Goal: Information Seeking & Learning: Compare options

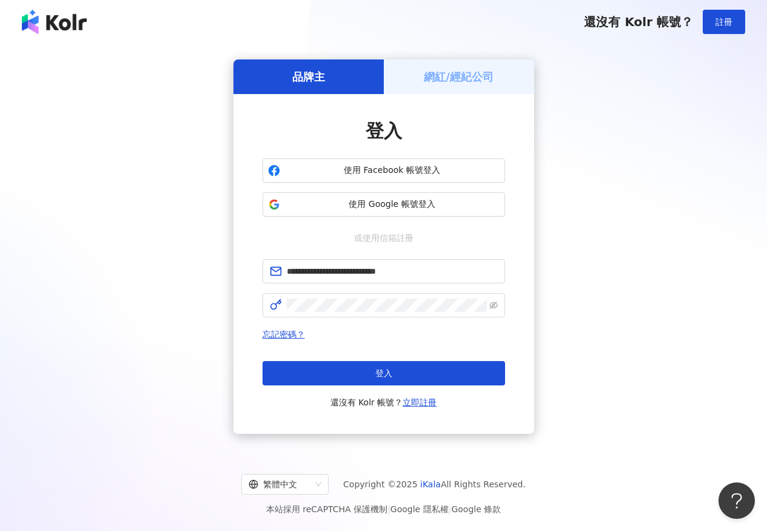
click at [425, 368] on button "登入" at bounding box center [384, 373] width 243 height 24
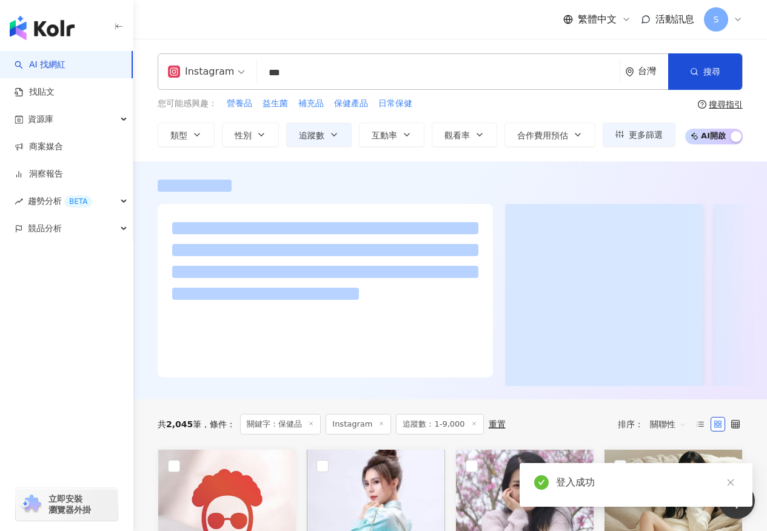
click at [363, 432] on span "Instagram" at bounding box center [359, 424] width 66 height 21
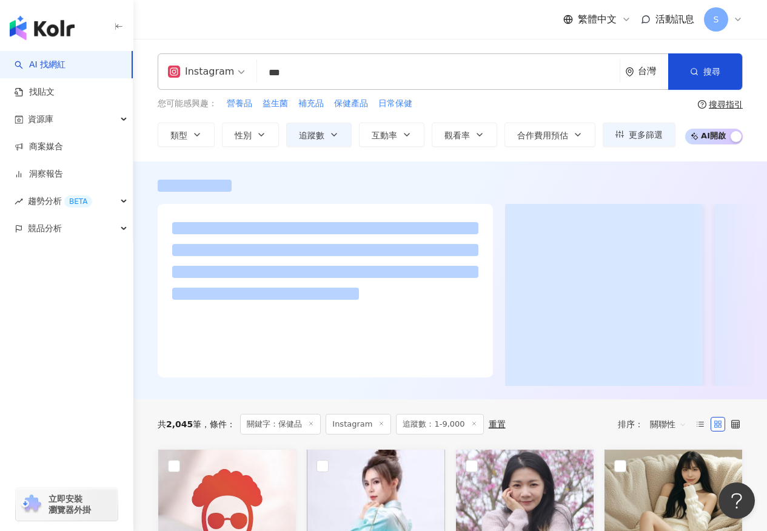
click at [305, 430] on span "關鍵字：保健品" at bounding box center [280, 424] width 81 height 21
click at [306, 430] on span "關鍵字：保健品" at bounding box center [280, 424] width 81 height 21
click at [311, 426] on icon at bounding box center [311, 423] width 6 height 6
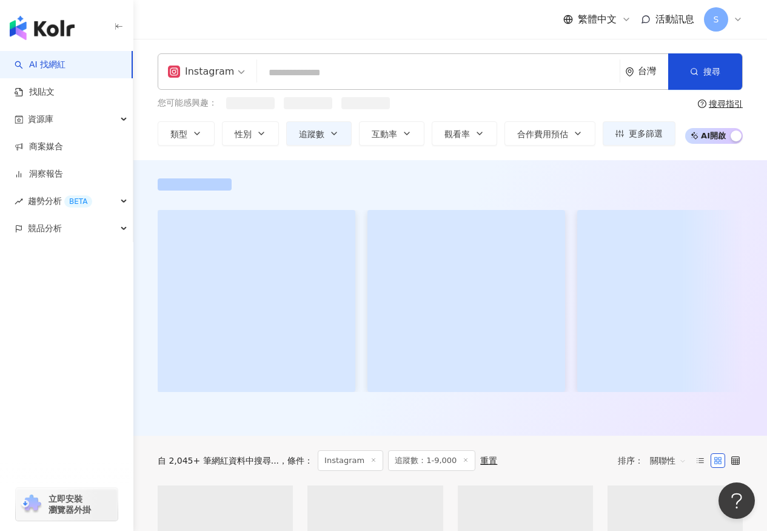
click at [312, 60] on div "Instagram 台灣 搜尋" at bounding box center [450, 71] width 585 height 36
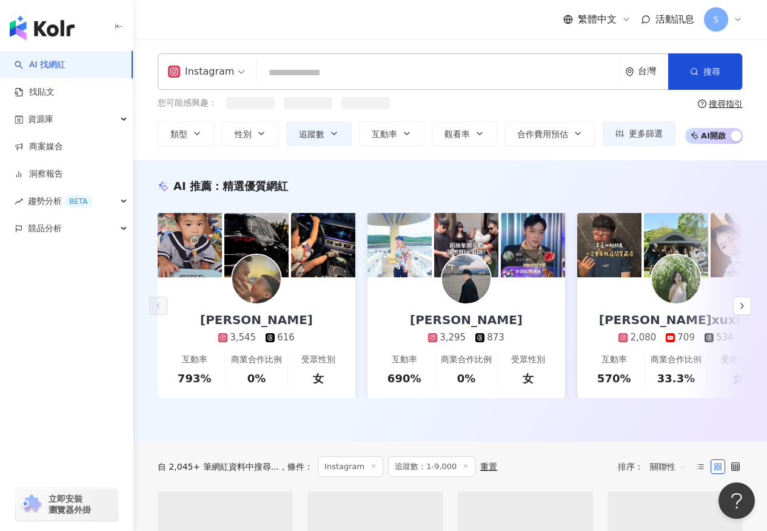
click at [311, 68] on input "search" at bounding box center [438, 72] width 353 height 23
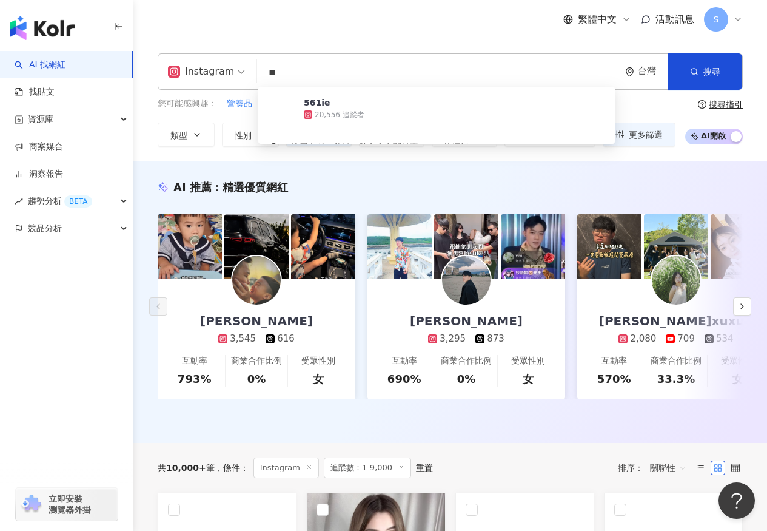
type input "*"
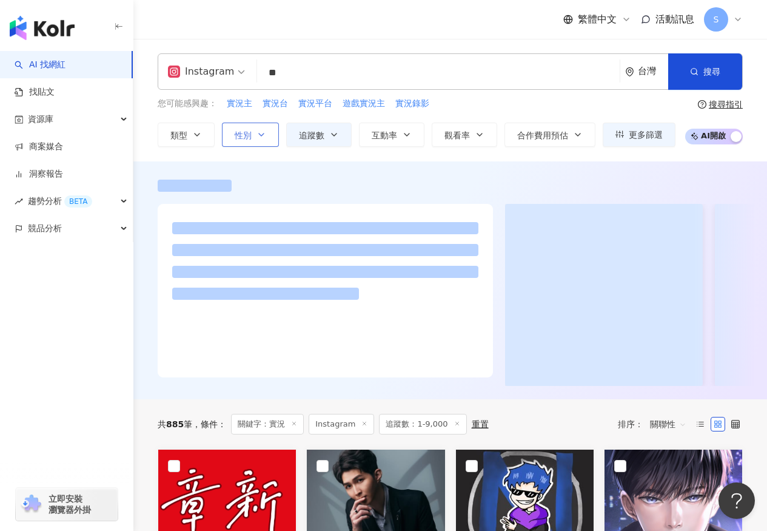
type input "**"
click at [262, 136] on icon "button" at bounding box center [262, 135] width 10 height 10
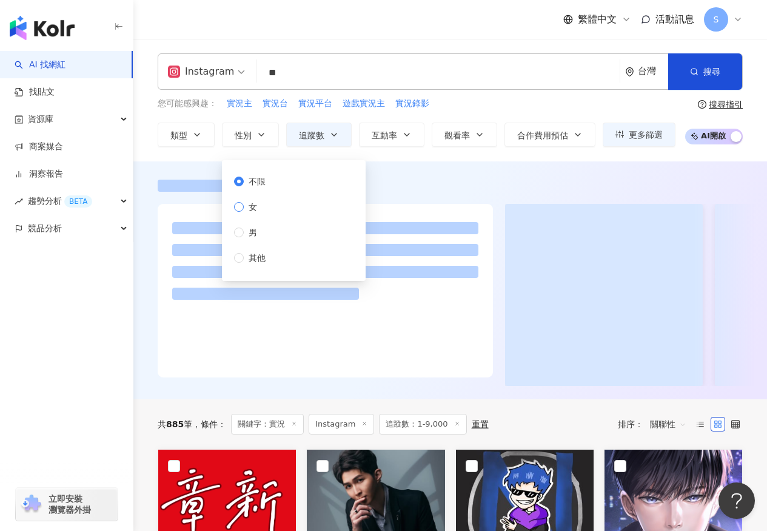
click at [265, 206] on label "女" at bounding box center [252, 206] width 36 height 13
click at [332, 35] on div "繁體中文 活動訊息 S" at bounding box center [450, 19] width 585 height 39
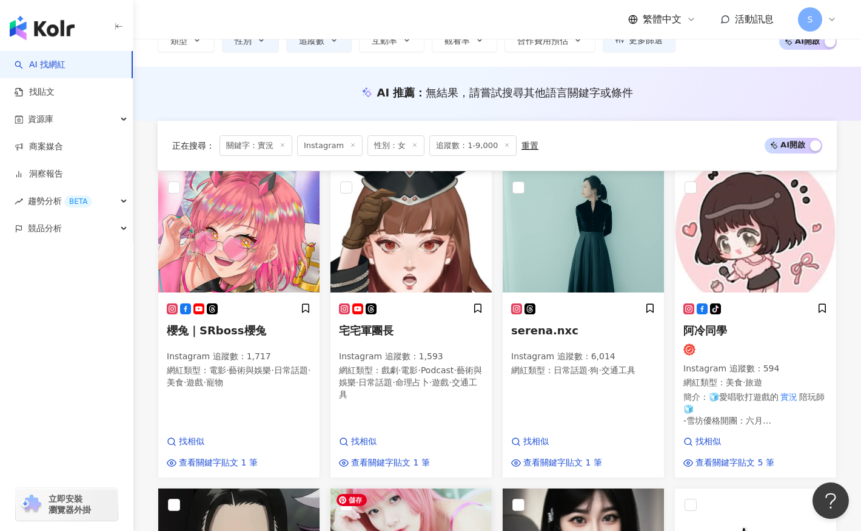
scroll to position [61, 0]
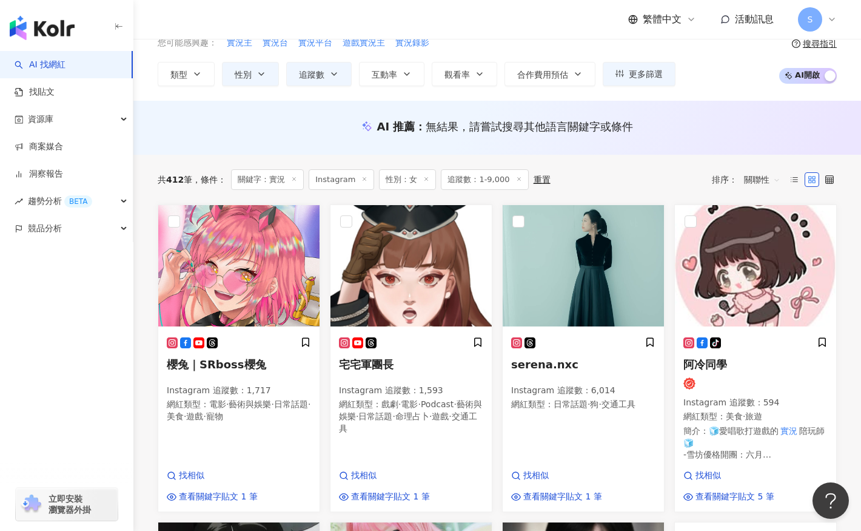
click at [491, 180] on span "追蹤數：1-9,000" at bounding box center [484, 179] width 87 height 21
click at [310, 78] on span "追蹤數" at bounding box center [311, 75] width 25 height 10
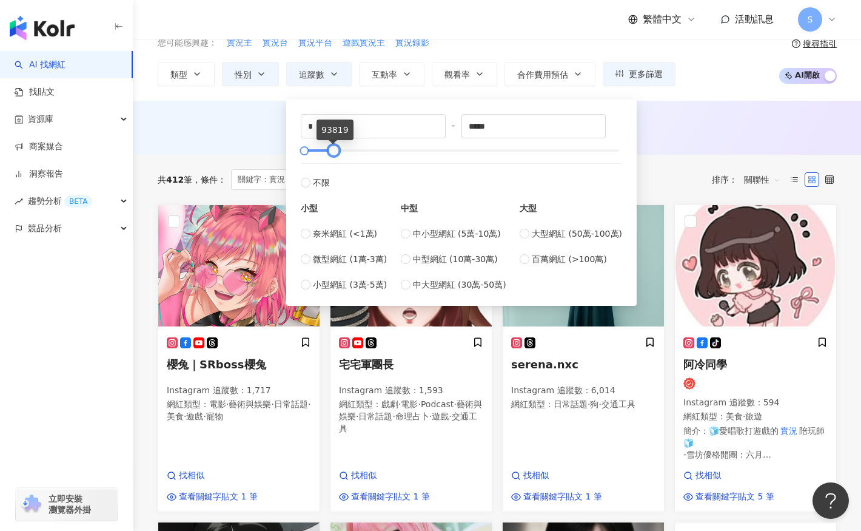
type input "******"
drag, startPoint x: 309, startPoint y: 149, endPoint x: 339, endPoint y: 151, distance: 29.2
click at [339, 151] on div at bounding box center [336, 150] width 7 height 7
click at [246, 136] on div "AI 推薦 ： 無結果，請嘗試搜尋其他語言關鍵字或條件" at bounding box center [497, 130] width 728 height 22
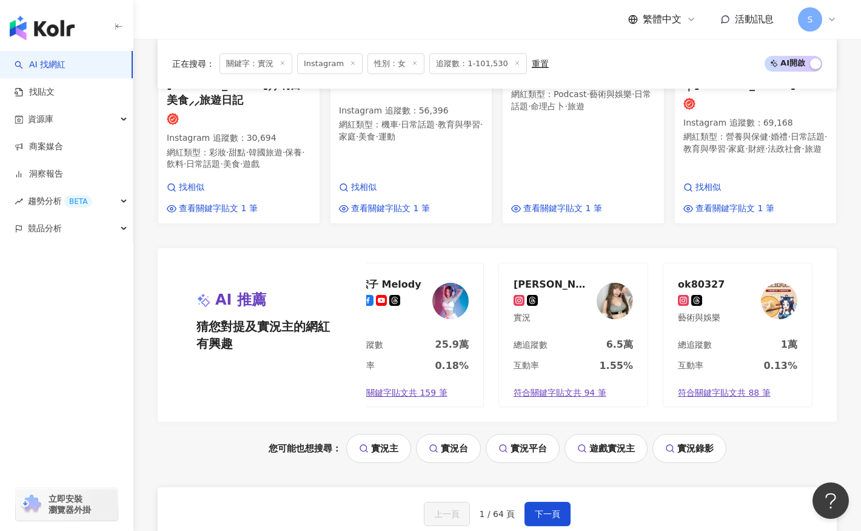
scroll to position [1092, 0]
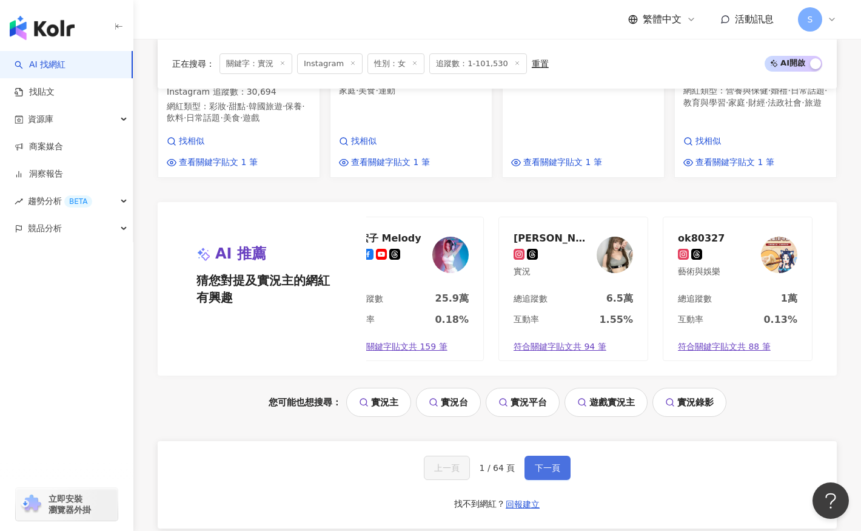
click at [546, 463] on span "下一頁" at bounding box center [547, 468] width 25 height 10
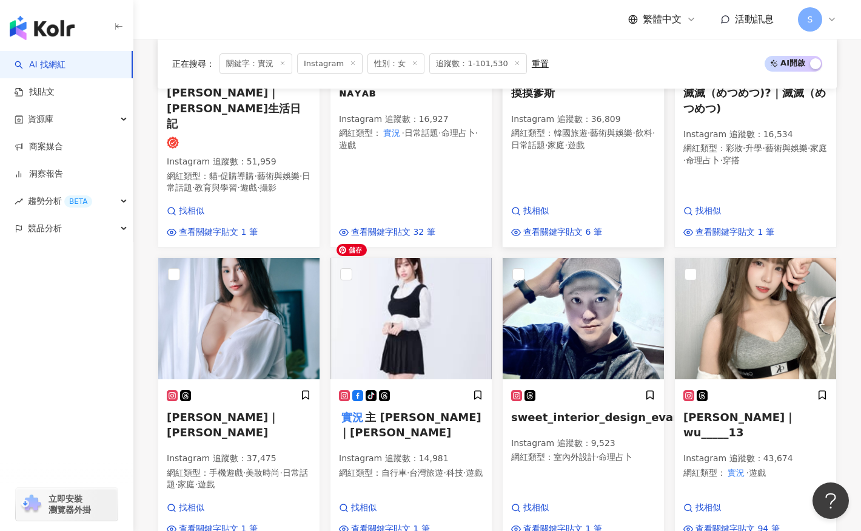
scroll to position [468, 0]
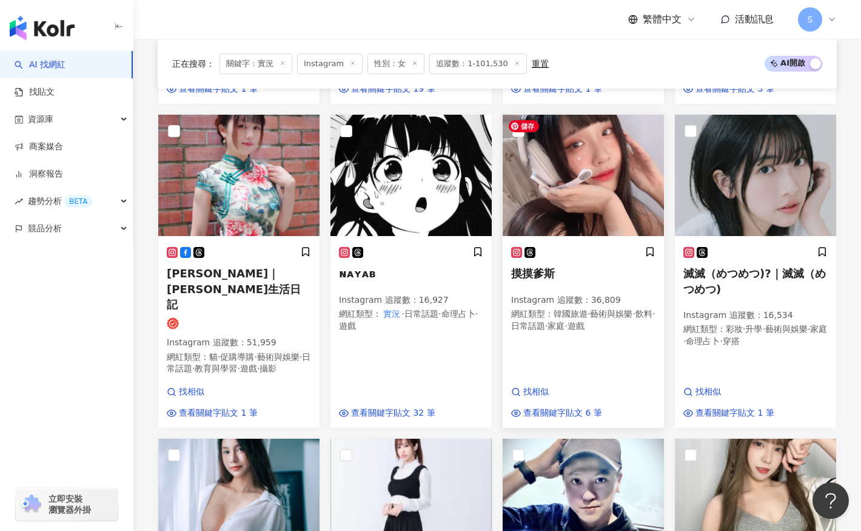
drag, startPoint x: 576, startPoint y: 167, endPoint x: 588, endPoint y: 174, distance: 13.6
click at [588, 174] on img at bounding box center [583, 175] width 161 height 121
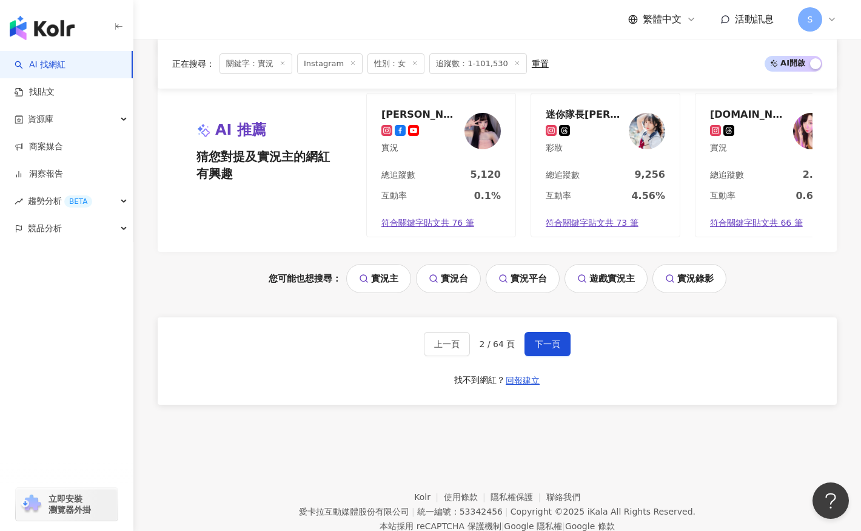
scroll to position [1151, 0]
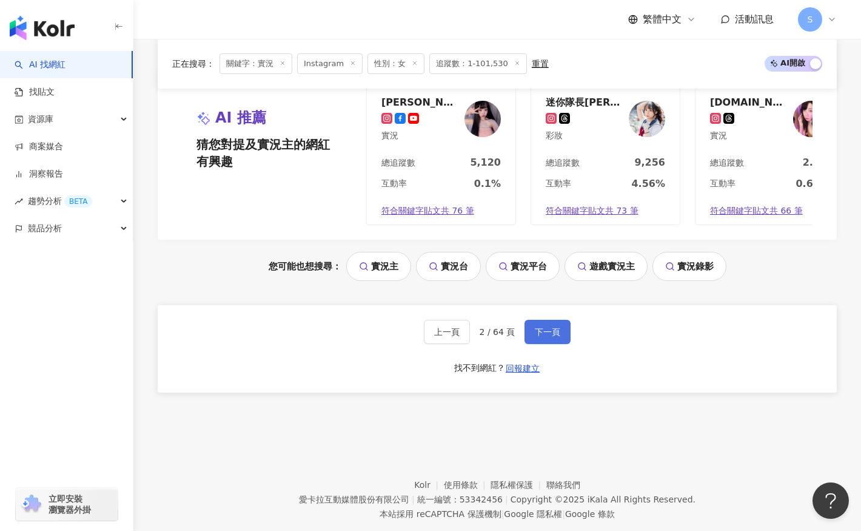
click at [553, 320] on button "下一頁" at bounding box center [548, 332] width 46 height 24
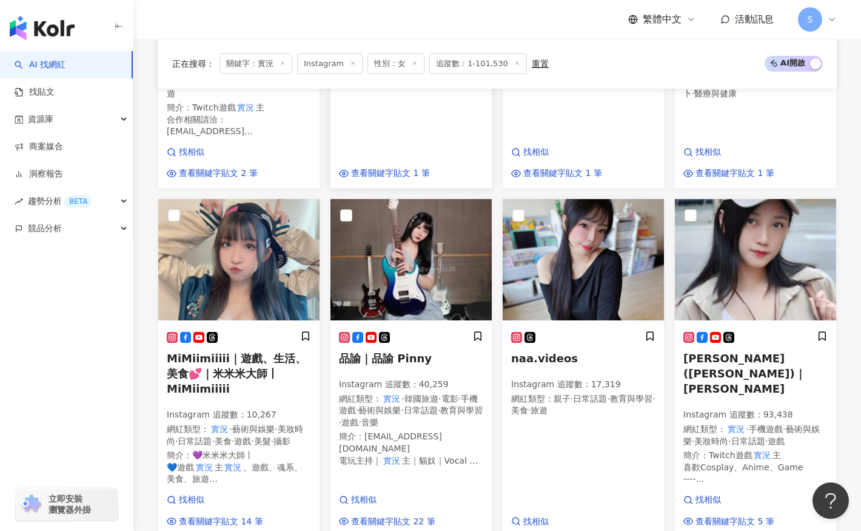
scroll to position [1092, 0]
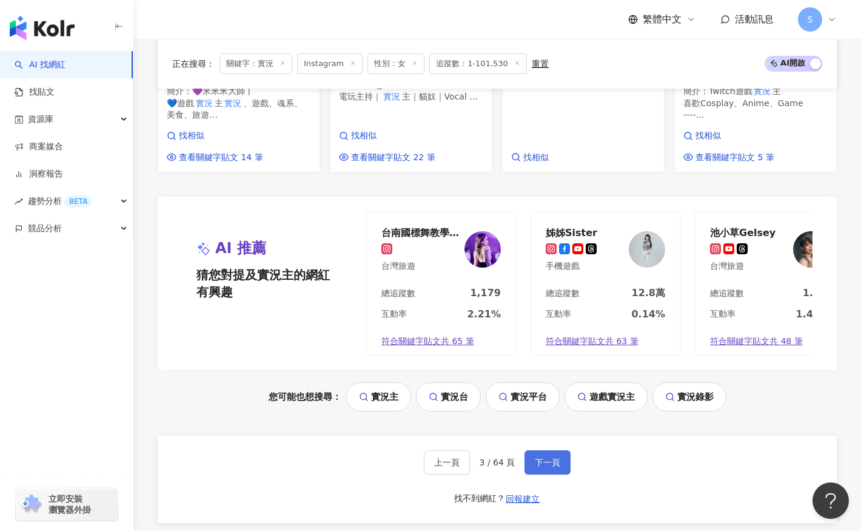
click at [539, 467] on button "下一頁" at bounding box center [548, 462] width 46 height 24
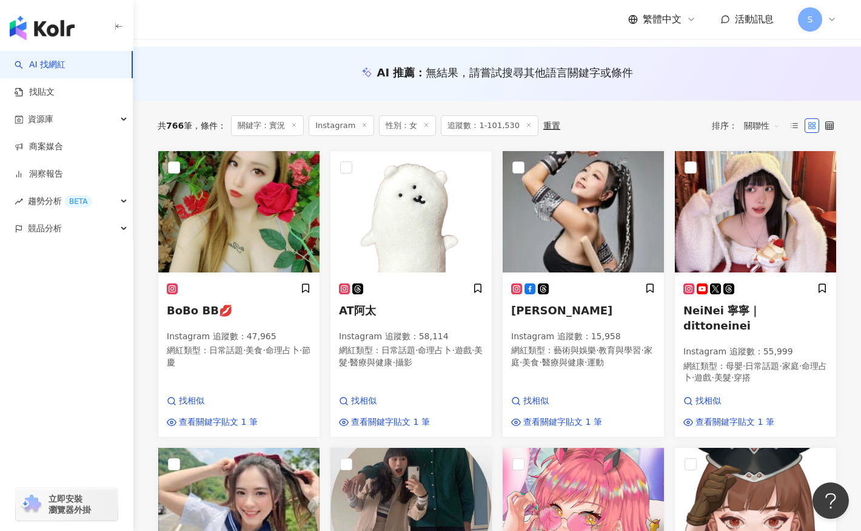
scroll to position [0, 0]
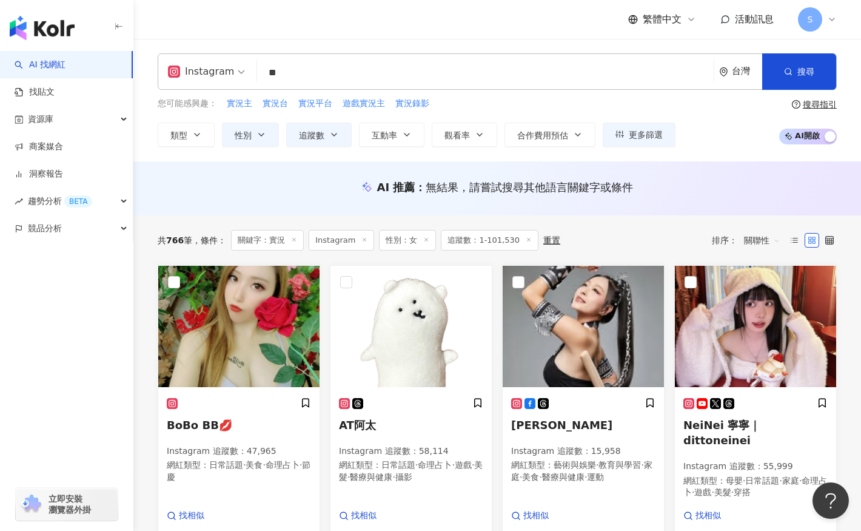
click at [294, 180] on div "AI 推薦 ： 無結果，請嘗試搜尋其他語言關鍵字或條件" at bounding box center [497, 187] width 679 height 15
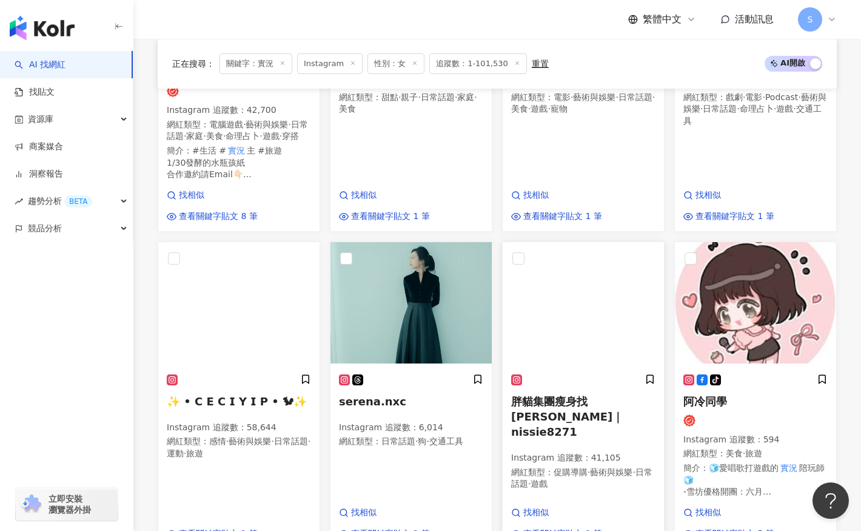
scroll to position [728, 0]
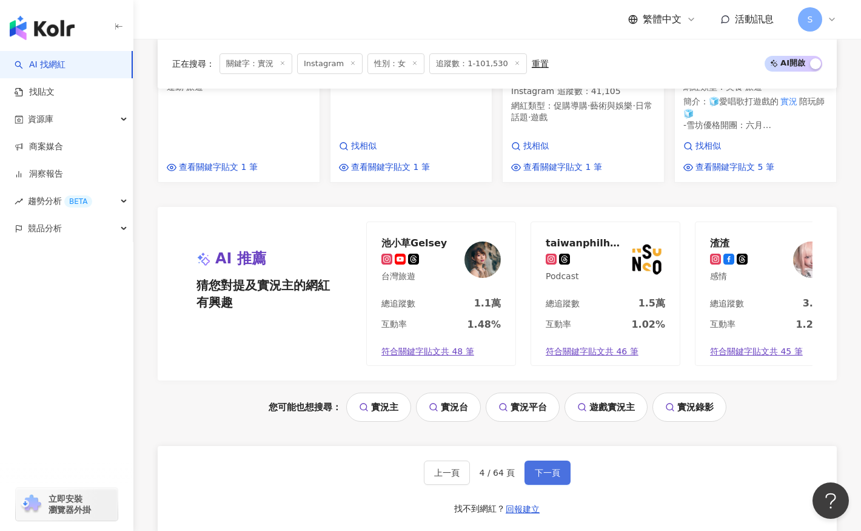
click at [559, 466] on button "下一頁" at bounding box center [548, 472] width 46 height 24
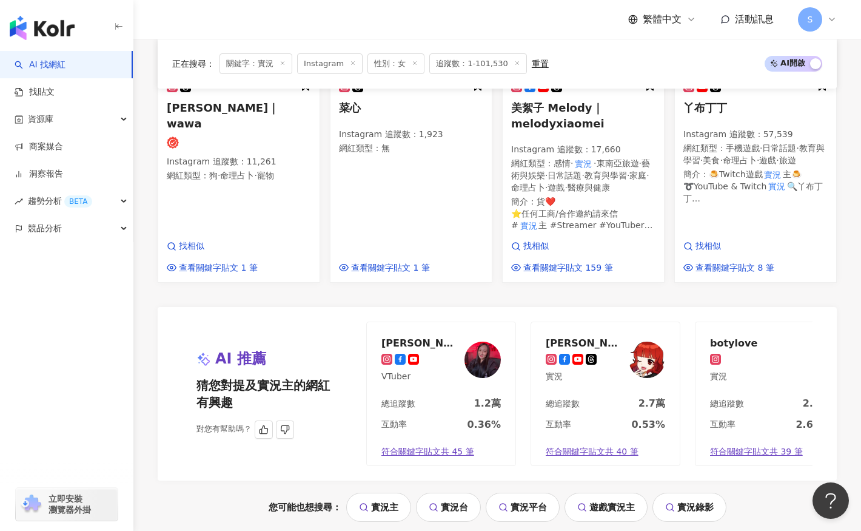
scroll to position [1000, 0]
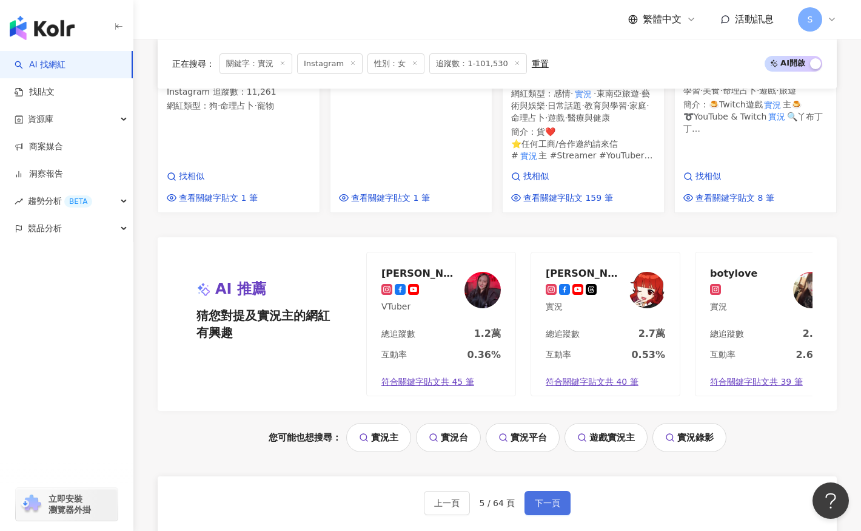
click at [563, 515] on button "下一頁" at bounding box center [548, 503] width 46 height 24
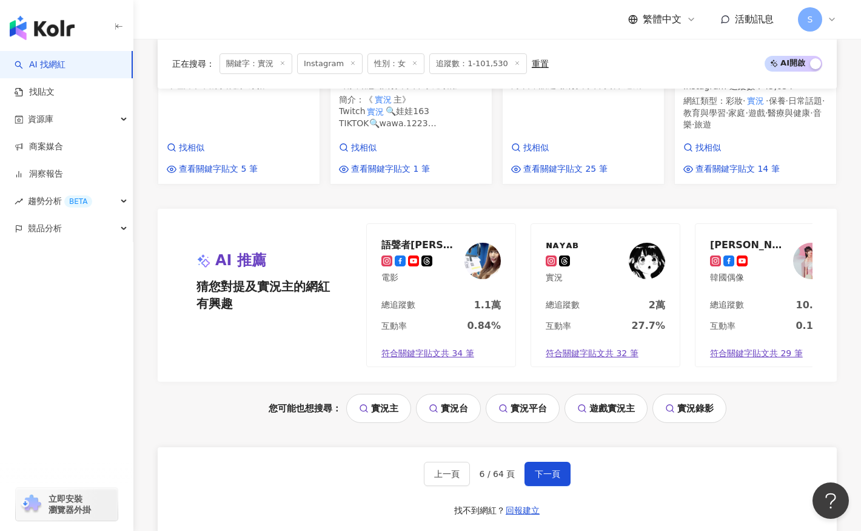
scroll to position [1217, 0]
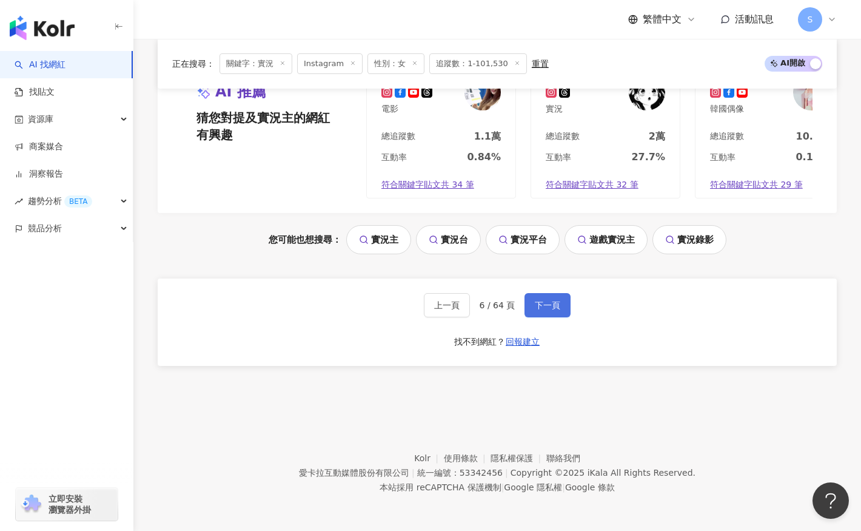
click at [559, 312] on button "下一頁" at bounding box center [548, 305] width 46 height 24
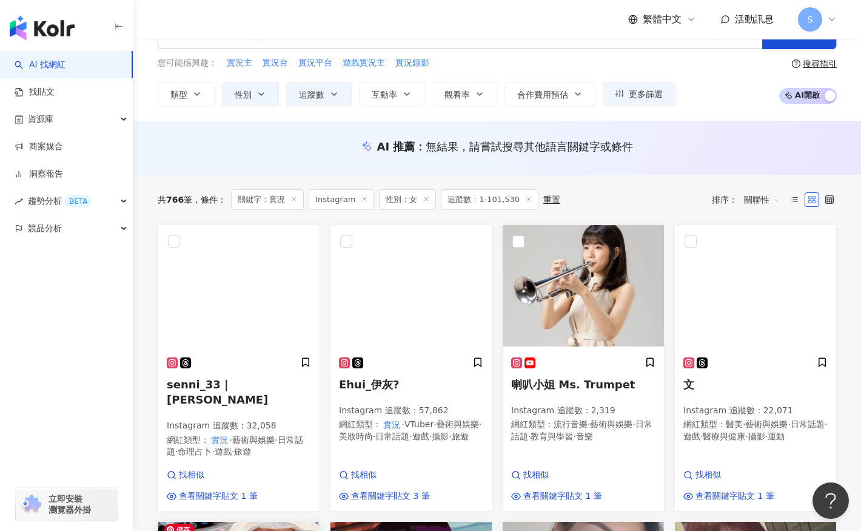
scroll to position [35, 0]
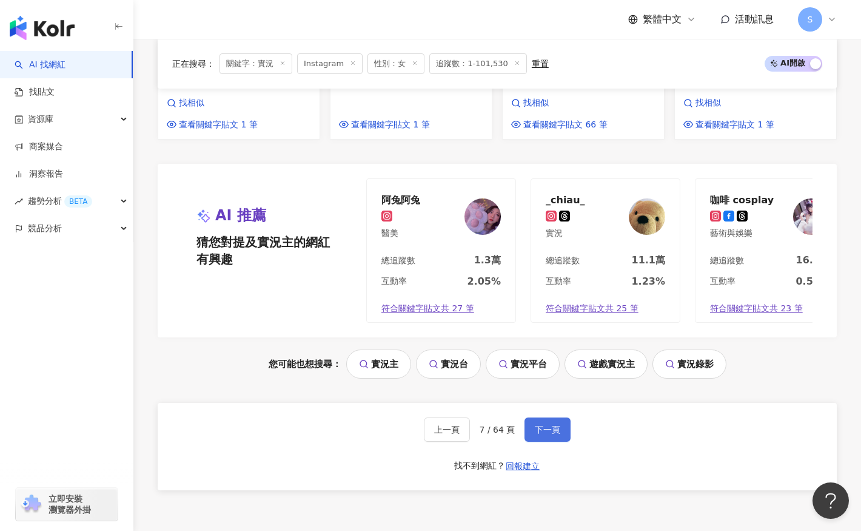
click at [558, 436] on button "下一頁" at bounding box center [548, 429] width 46 height 24
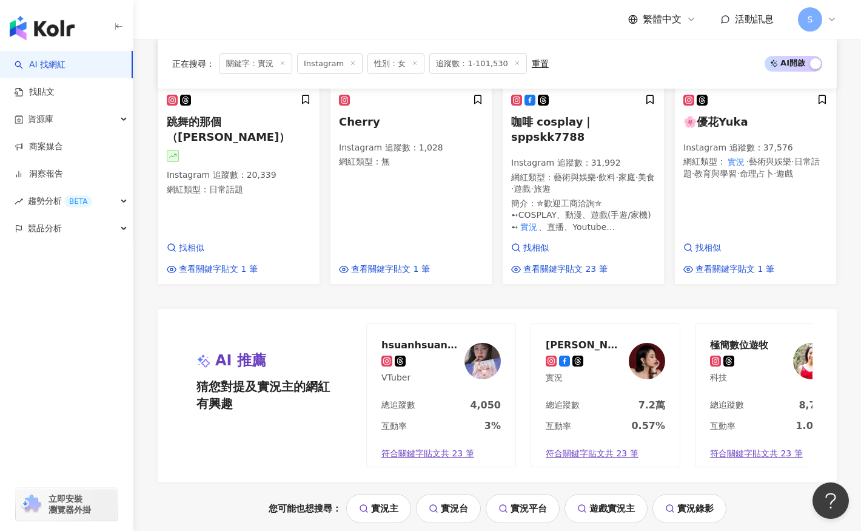
scroll to position [1092, 0]
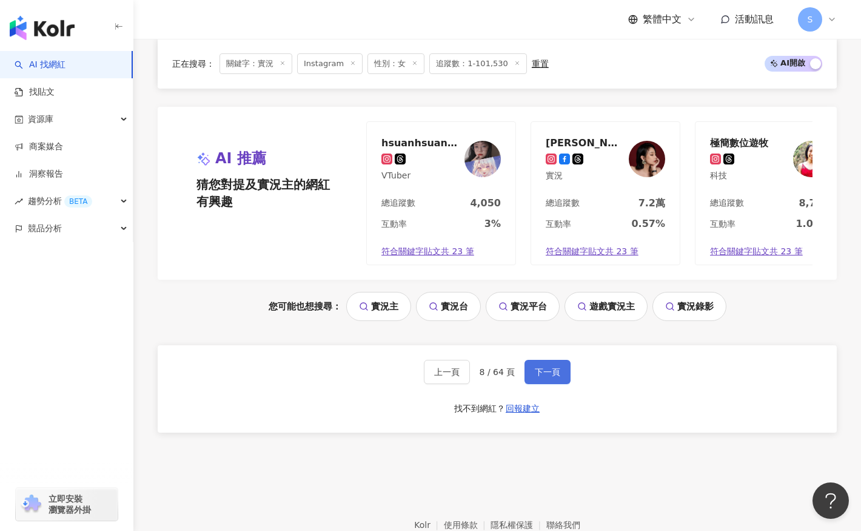
click at [552, 367] on span "下一頁" at bounding box center [547, 372] width 25 height 10
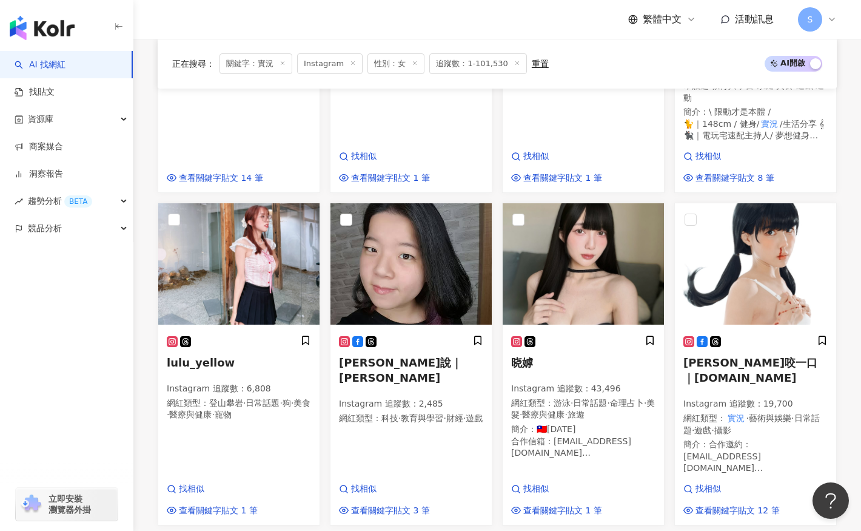
scroll to position [1176, 0]
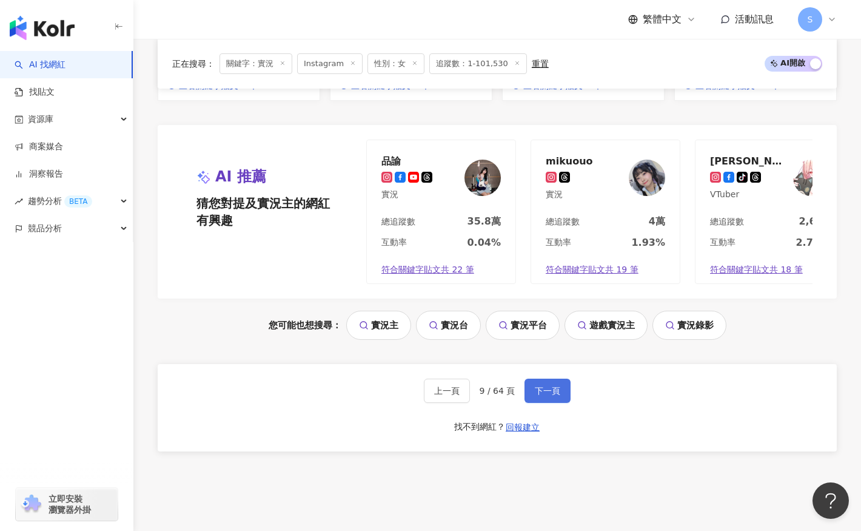
click at [561, 379] on button "下一頁" at bounding box center [548, 391] width 46 height 24
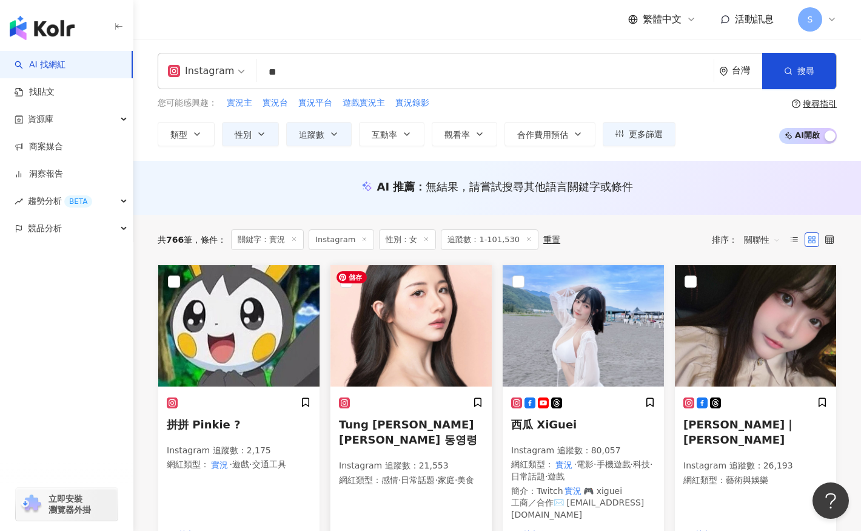
scroll to position [0, 0]
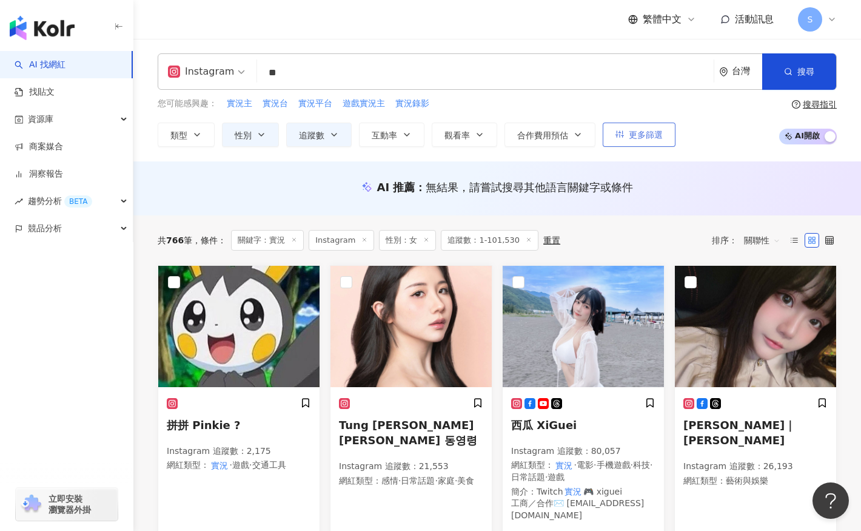
click at [636, 132] on span "更多篩選" at bounding box center [646, 135] width 34 height 10
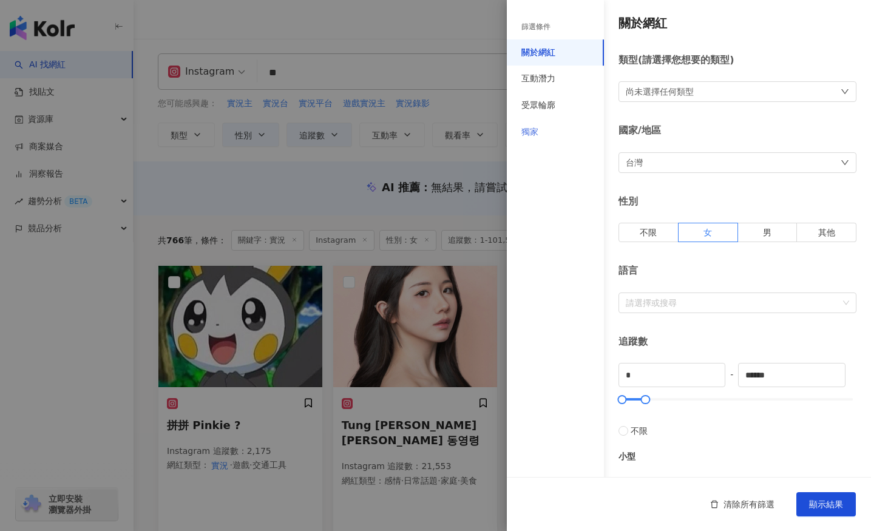
click at [569, 137] on div "獨家" at bounding box center [555, 132] width 97 height 27
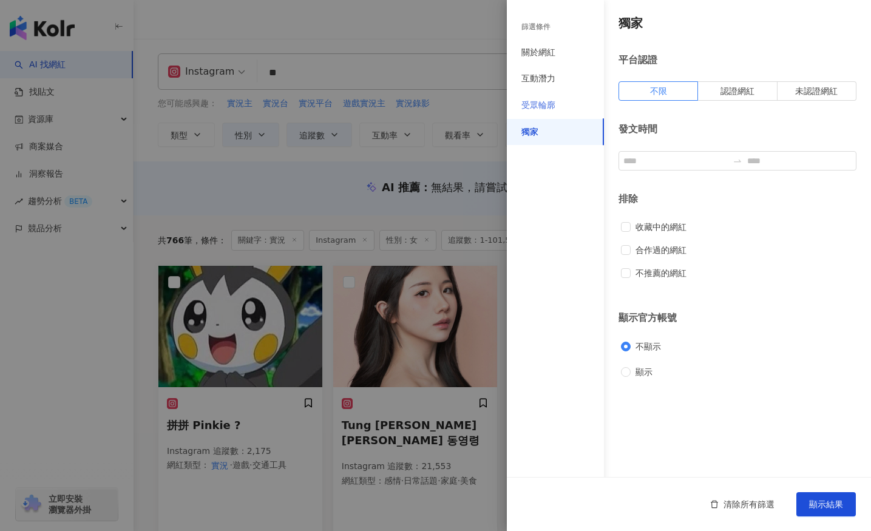
click at [573, 103] on div "受眾輪廓" at bounding box center [555, 105] width 97 height 27
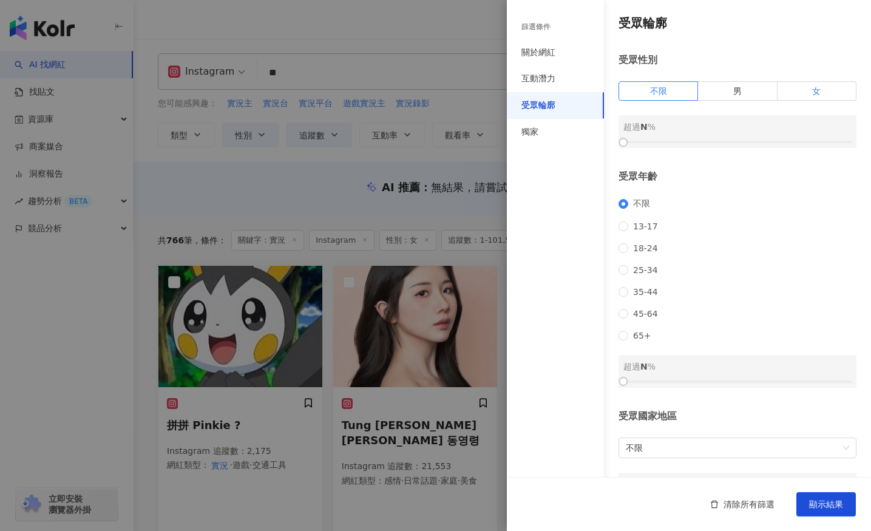
click at [767, 90] on span "女" at bounding box center [816, 91] width 8 height 10
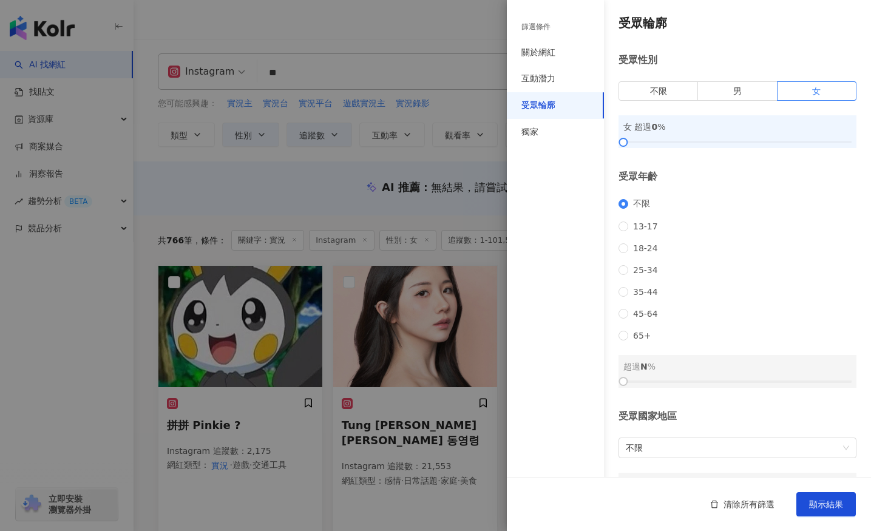
click at [716, 138] on div "女 超過 0 %" at bounding box center [737, 131] width 238 height 33
drag, startPoint x: 699, startPoint y: 141, endPoint x: 659, endPoint y: 138, distance: 39.5
click at [699, 141] on div at bounding box center [737, 141] width 228 height 7
click at [767, 496] on button "顯示結果" at bounding box center [825, 504] width 59 height 24
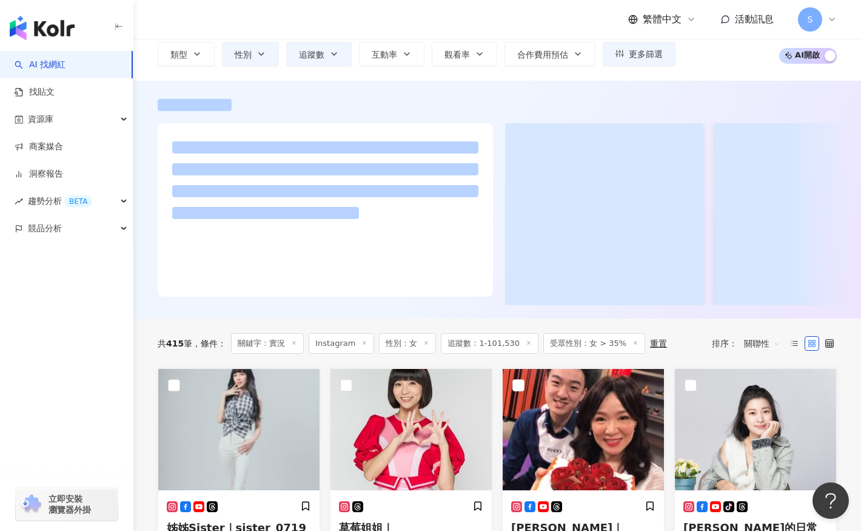
scroll to position [61, 0]
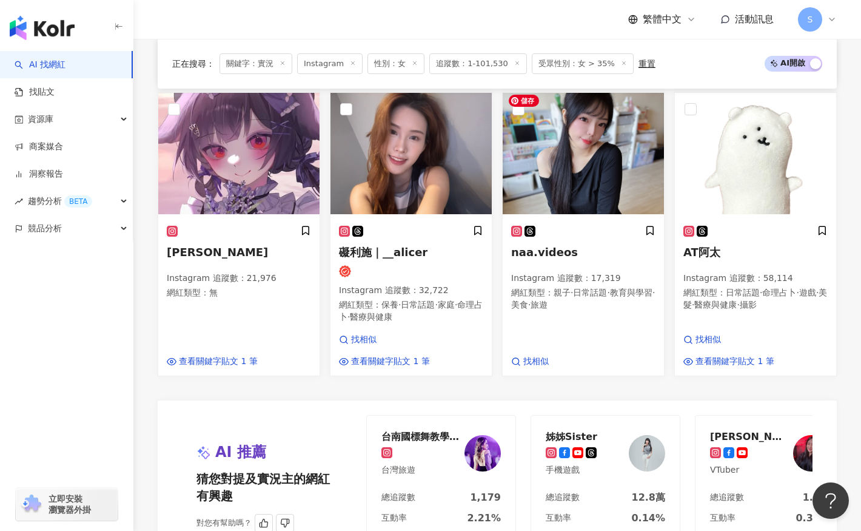
scroll to position [971, 0]
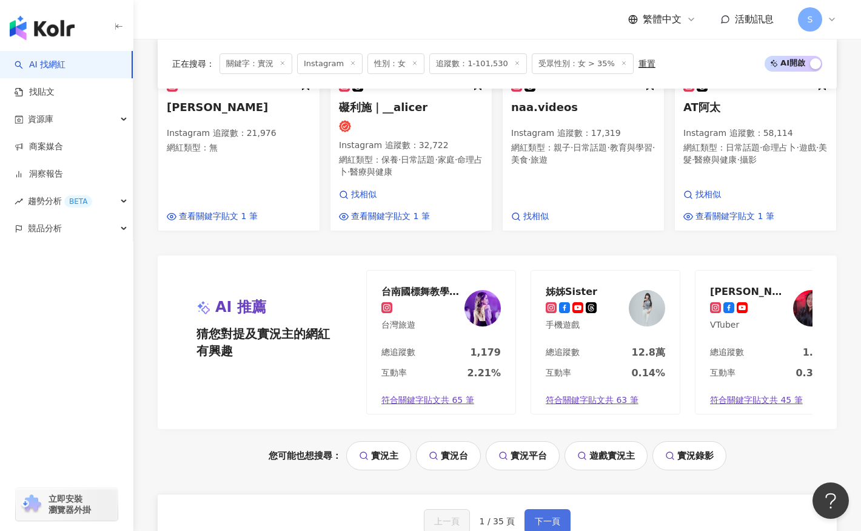
click at [547, 517] on button "下一頁" at bounding box center [548, 521] width 46 height 24
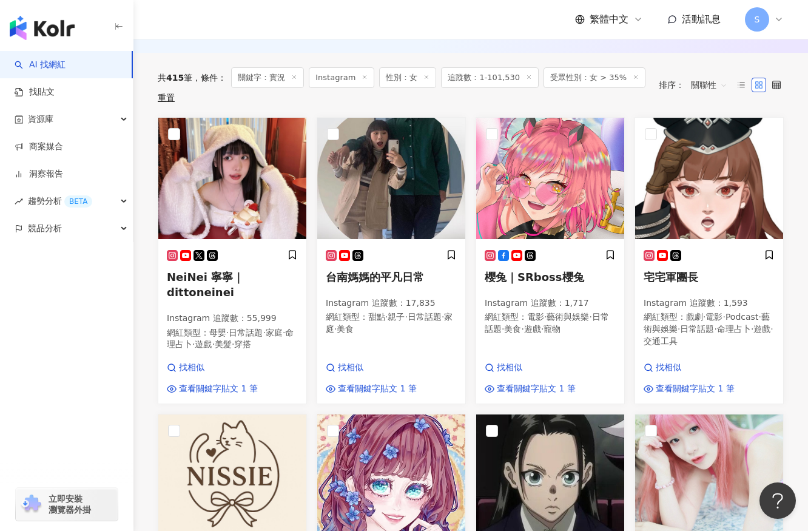
scroll to position [49, 0]
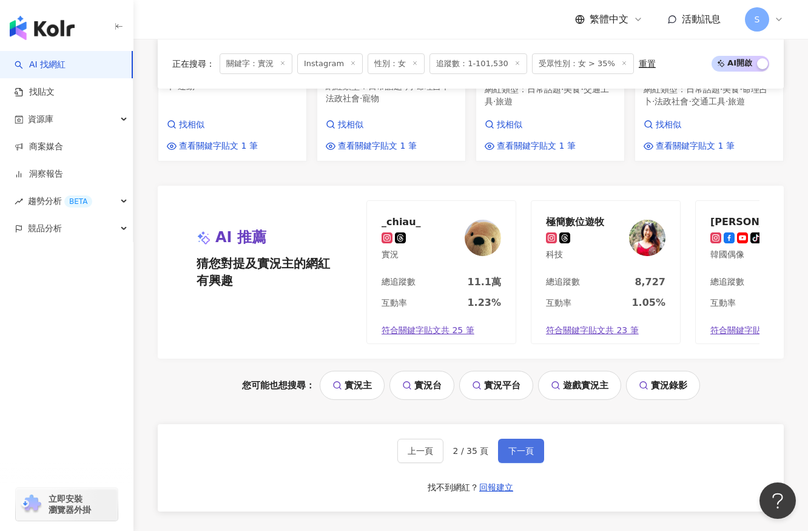
click at [517, 463] on button "下一頁" at bounding box center [521, 451] width 46 height 24
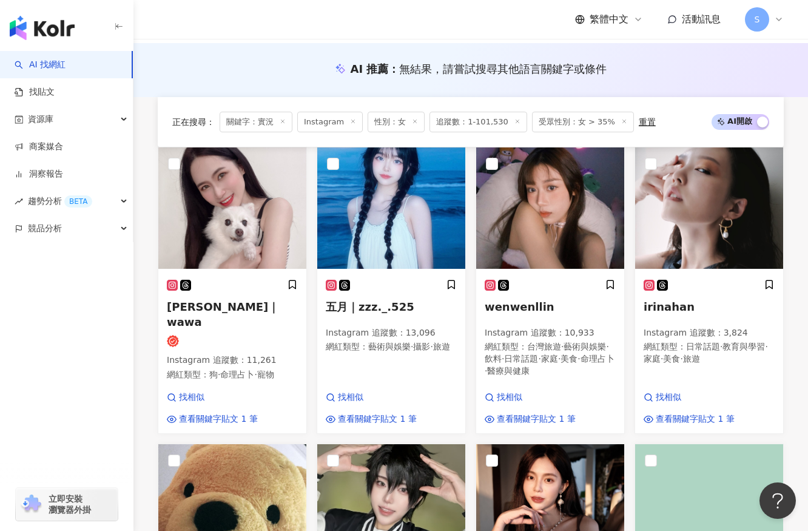
scroll to position [116, 0]
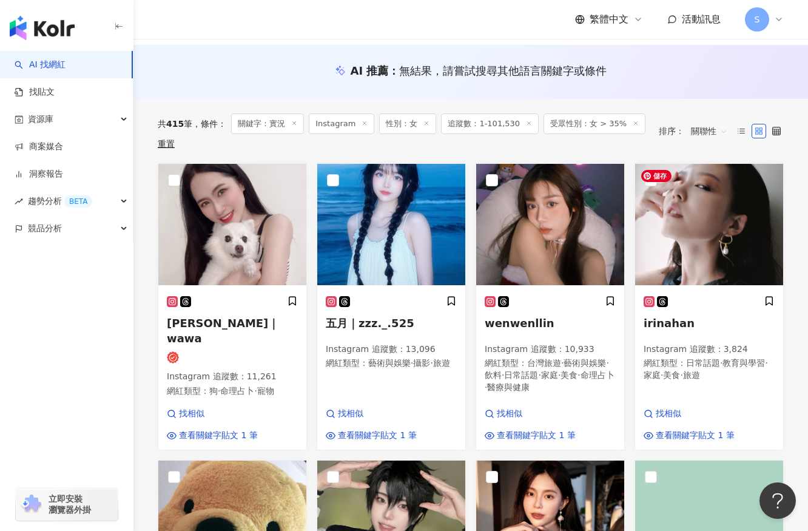
drag, startPoint x: 678, startPoint y: 223, endPoint x: 143, endPoint y: 296, distance: 539.5
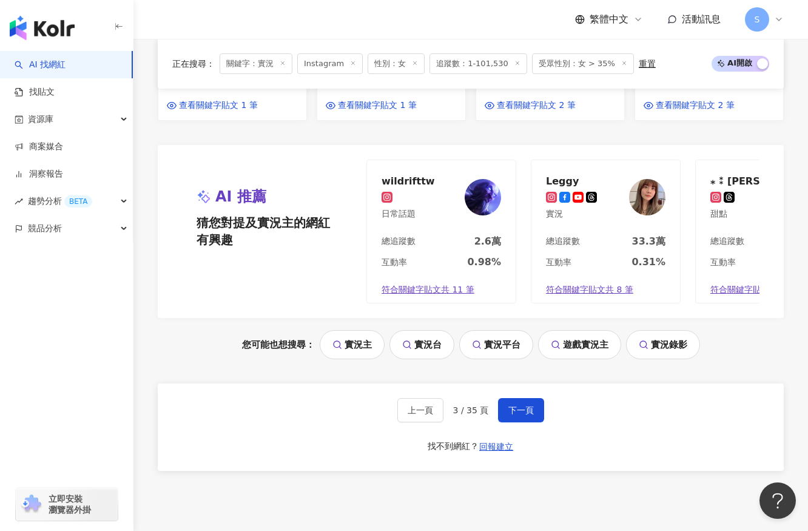
scroll to position [1139, 0]
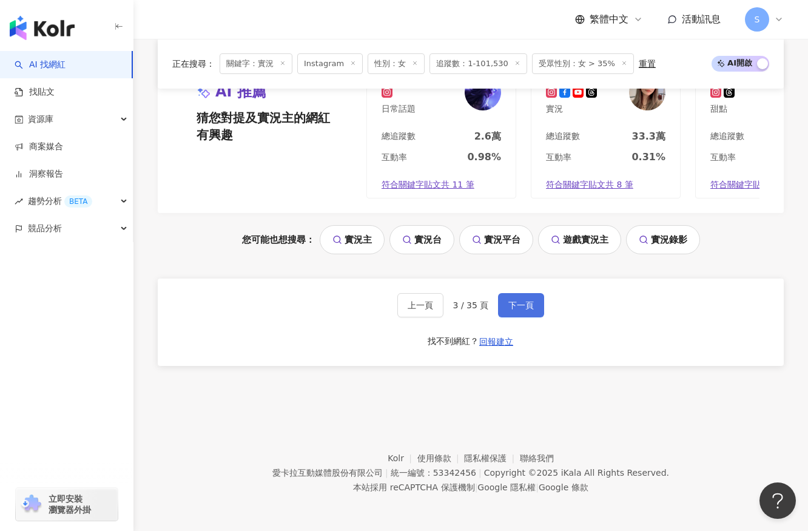
click at [511, 303] on span "下一頁" at bounding box center [520, 305] width 25 height 10
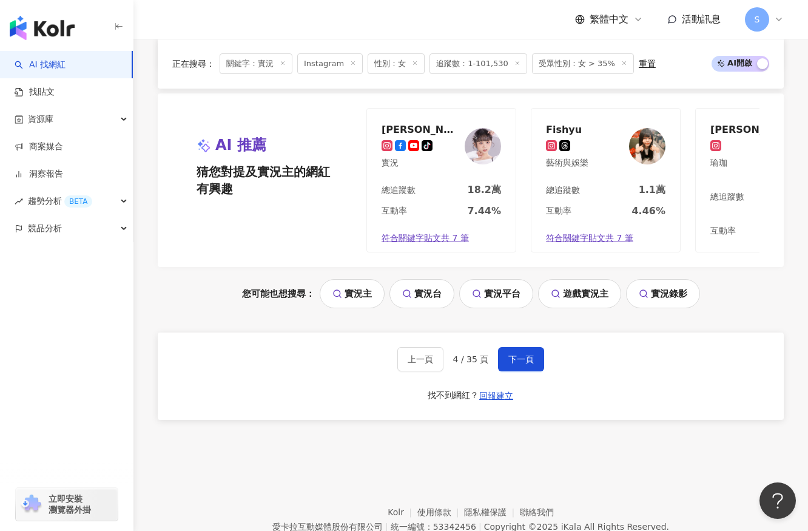
scroll to position [1164, 0]
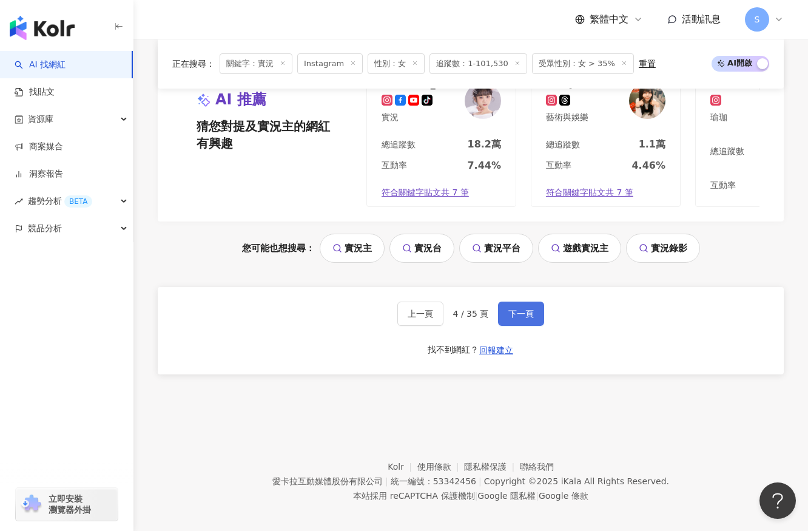
click at [525, 309] on span "下一頁" at bounding box center [520, 314] width 25 height 10
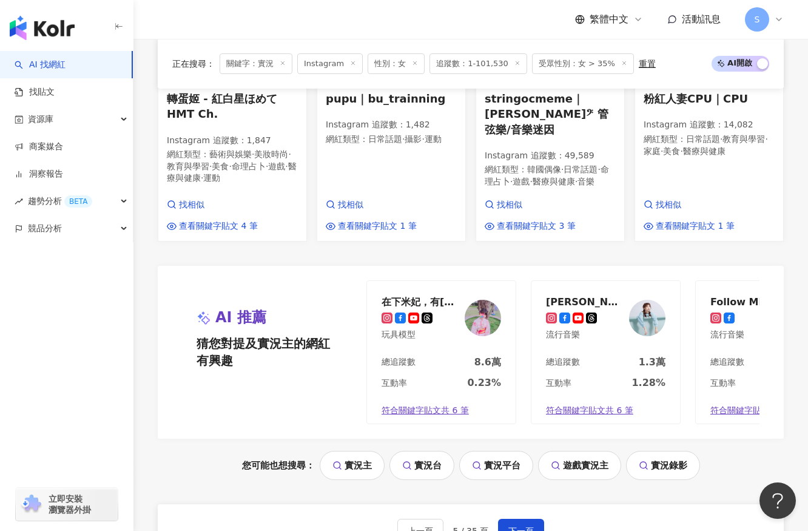
scroll to position [1205, 0]
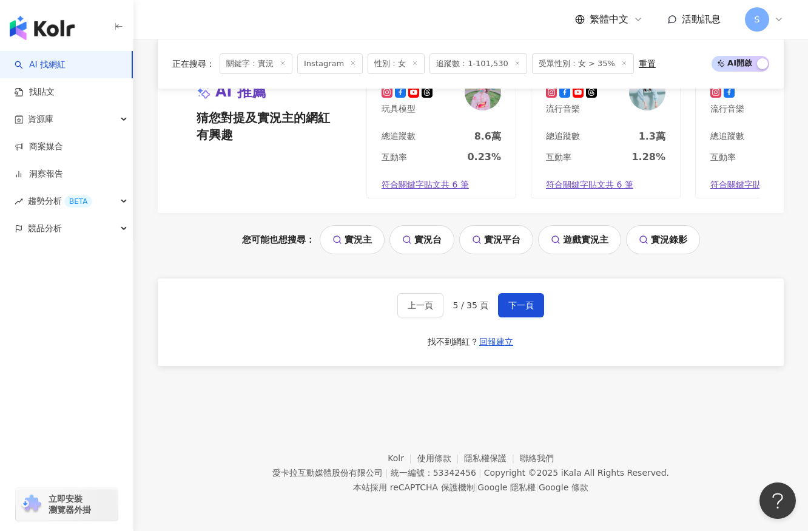
click at [585, 214] on div "AI 推薦 猜您對提及實況主的網紅有興趣 對您有幫助嗎？ 在下米妃，有何貴干 玩具模型 總追蹤數 8.6萬 互動率 0.23% 符合關鍵字貼文共 6 筆 陳孟…" at bounding box center [471, 147] width 626 height 215
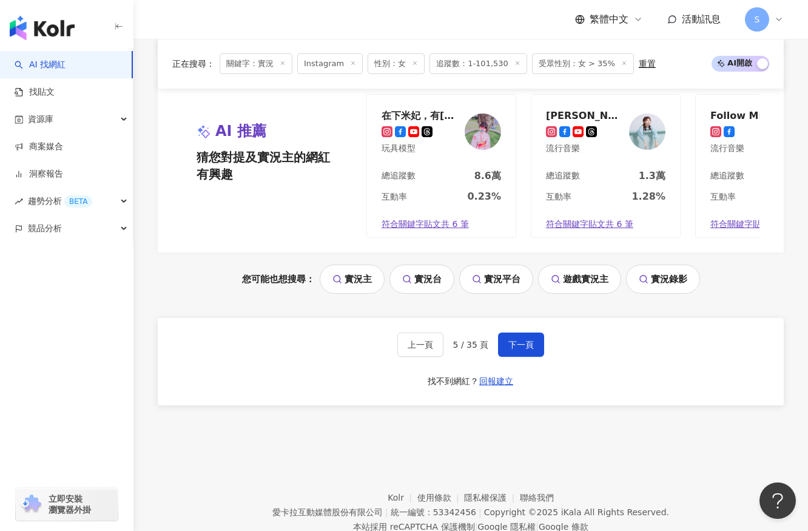
scroll to position [1145, 0]
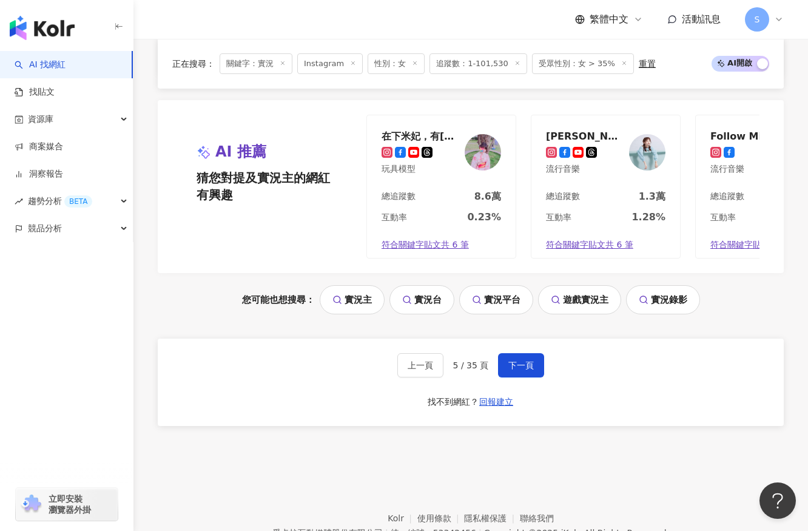
click at [593, 303] on link "遊戲實況主" at bounding box center [579, 299] width 83 height 29
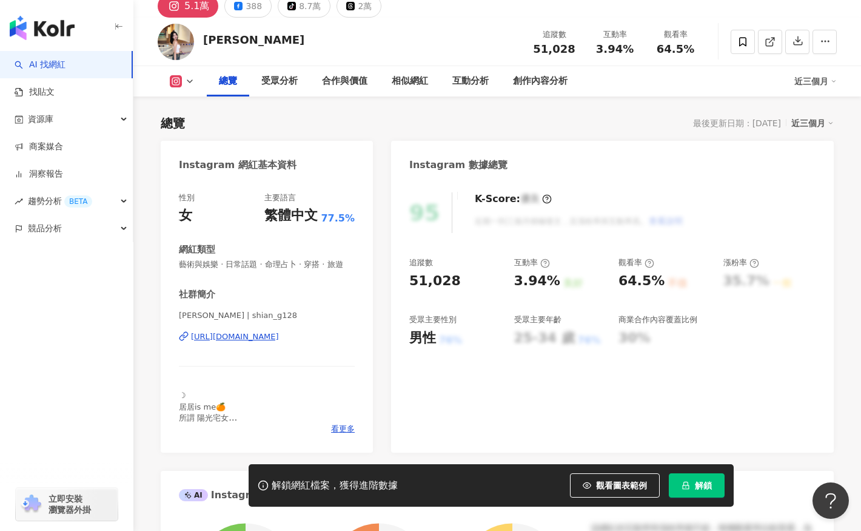
scroll to position [61, 0]
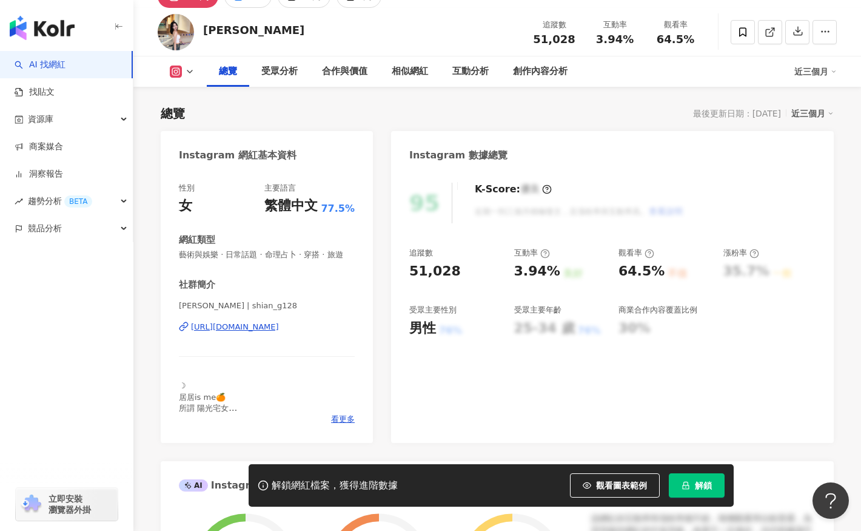
click at [270, 332] on div "https://www.instagram.com/shian_g128/" at bounding box center [235, 327] width 88 height 11
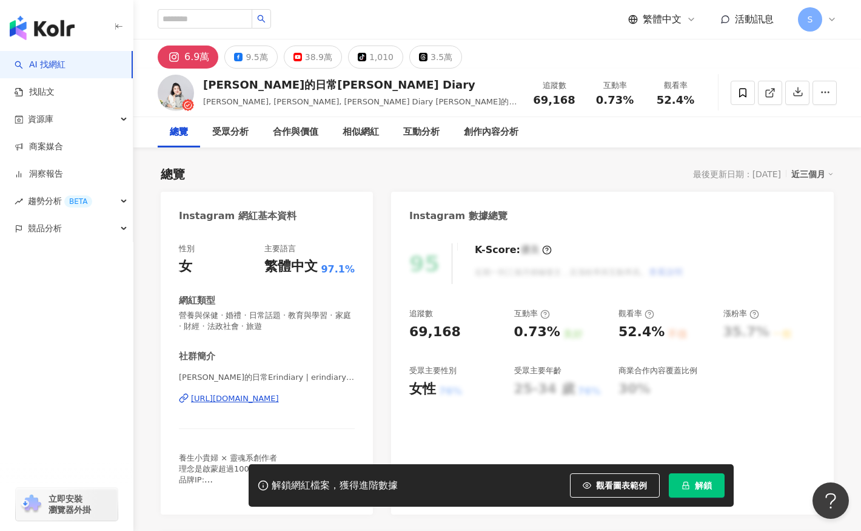
click at [279, 402] on div "https://www.instagram.com/erindiary_0904/" at bounding box center [235, 398] width 88 height 11
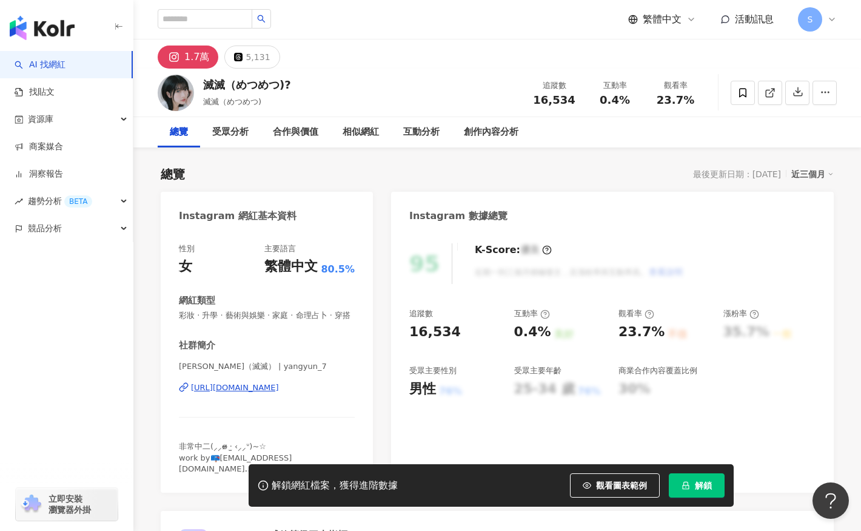
click at [279, 393] on div "https://www.instagram.com/yangyun_7/" at bounding box center [235, 387] width 88 height 11
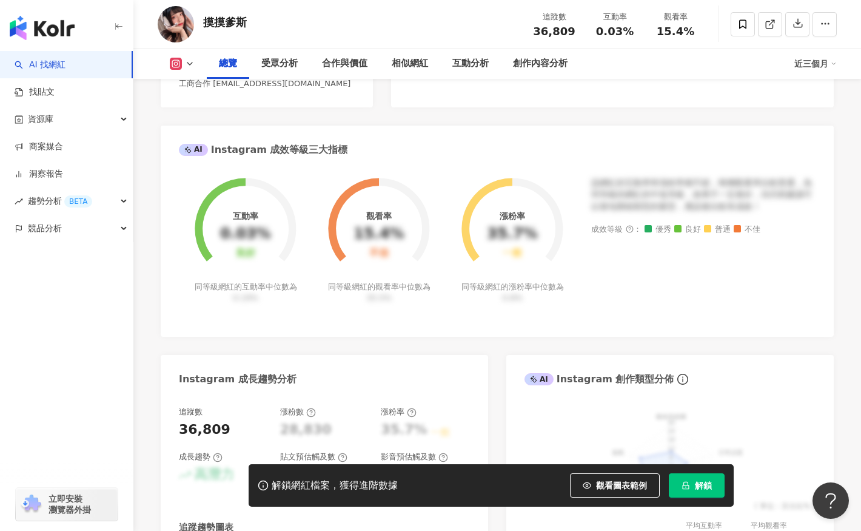
scroll to position [182, 0]
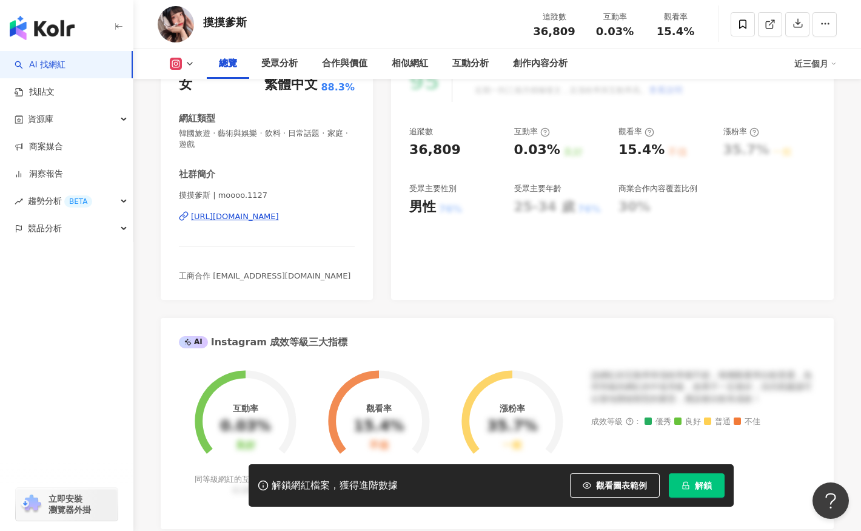
click at [274, 217] on div "https://www.instagram.com/moooo.1127/" at bounding box center [235, 216] width 88 height 11
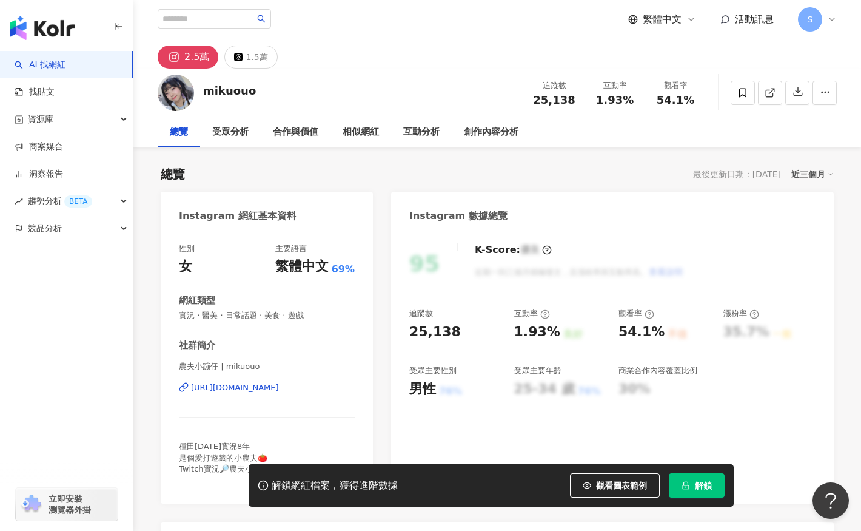
click at [268, 389] on div "https://www.instagram.com/mikuouo/" at bounding box center [235, 387] width 88 height 11
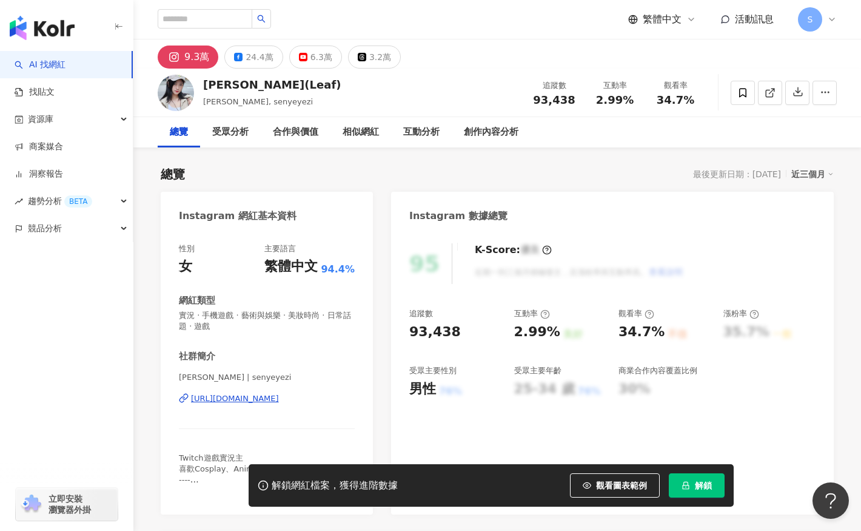
click at [279, 399] on div "https://www.instagram.com/senyeyezi/" at bounding box center [235, 398] width 88 height 11
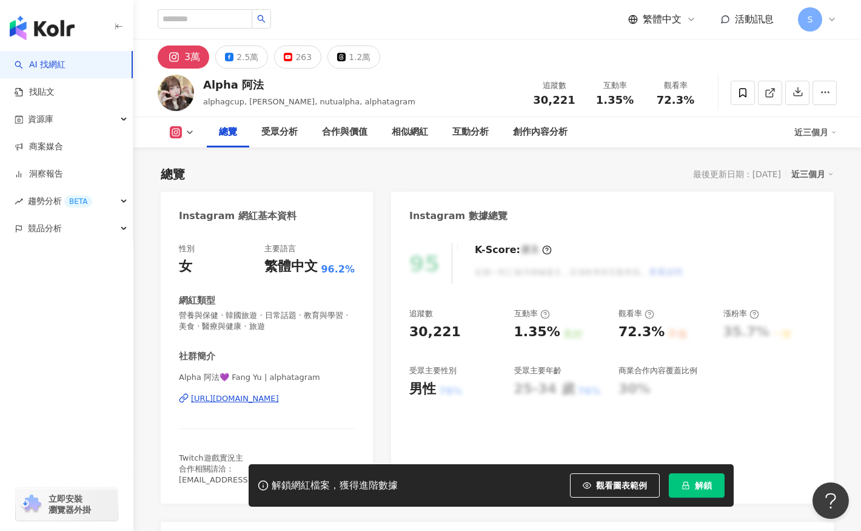
click at [279, 400] on div "https://www.instagram.com/alphatagram/" at bounding box center [235, 398] width 88 height 11
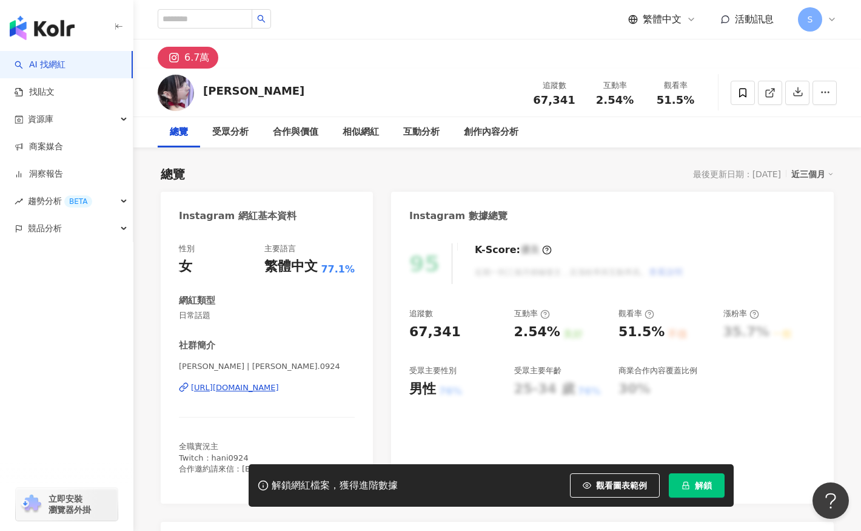
click at [279, 388] on div "[URL][DOMAIN_NAME]" at bounding box center [235, 387] width 88 height 11
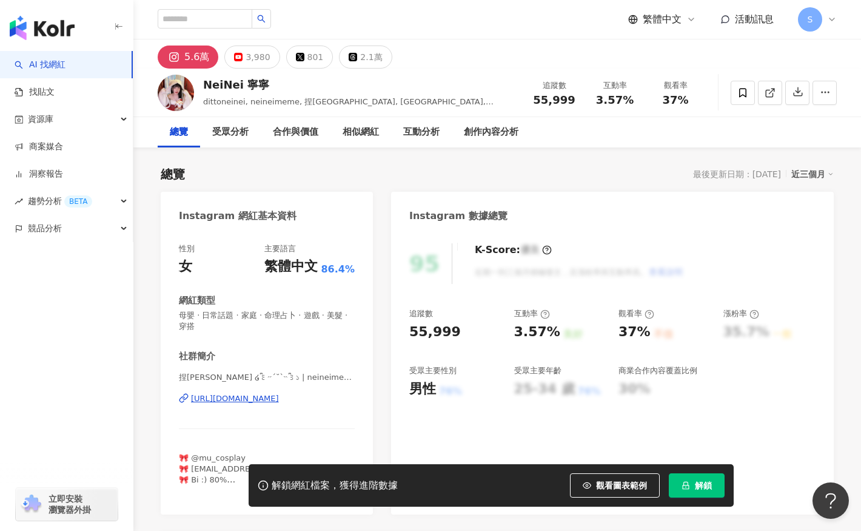
click at [279, 396] on div "https://www.instagram.com/neineimeme/" at bounding box center [235, 398] width 88 height 11
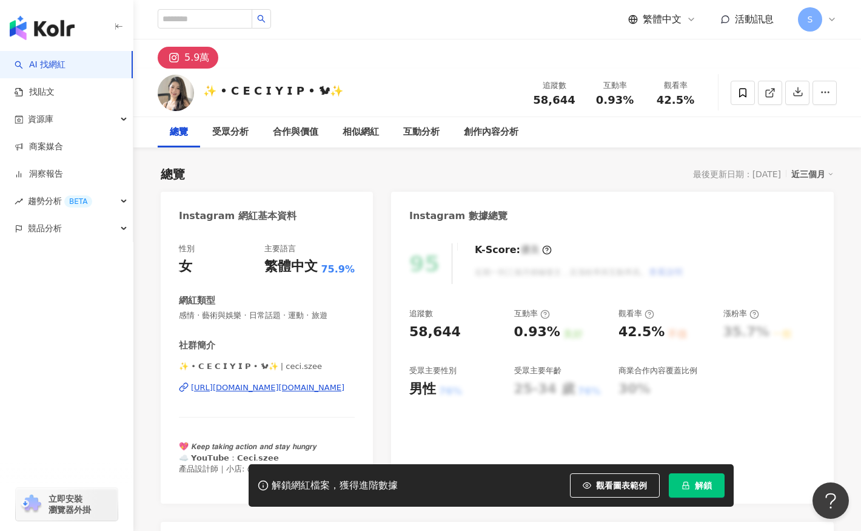
click at [317, 389] on div "https://www.instagram.com/ceci.szee/" at bounding box center [267, 387] width 153 height 11
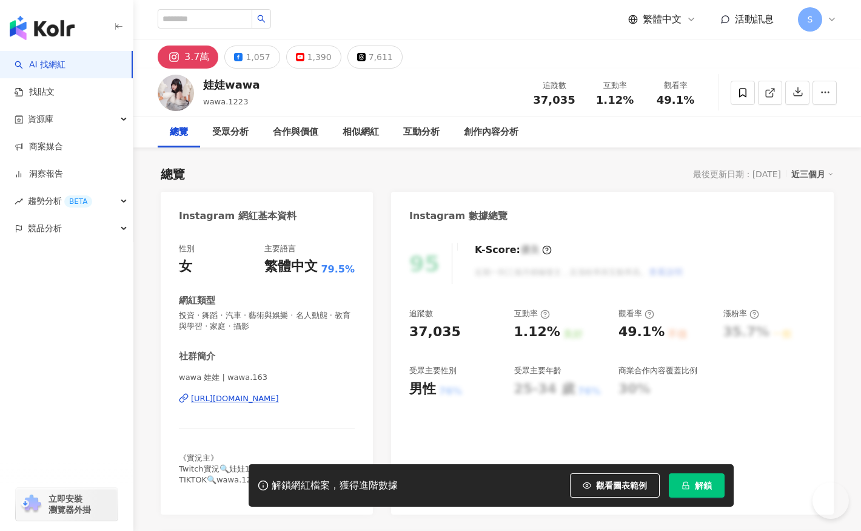
click at [279, 396] on div "[URL][DOMAIN_NAME]" at bounding box center [235, 398] width 88 height 11
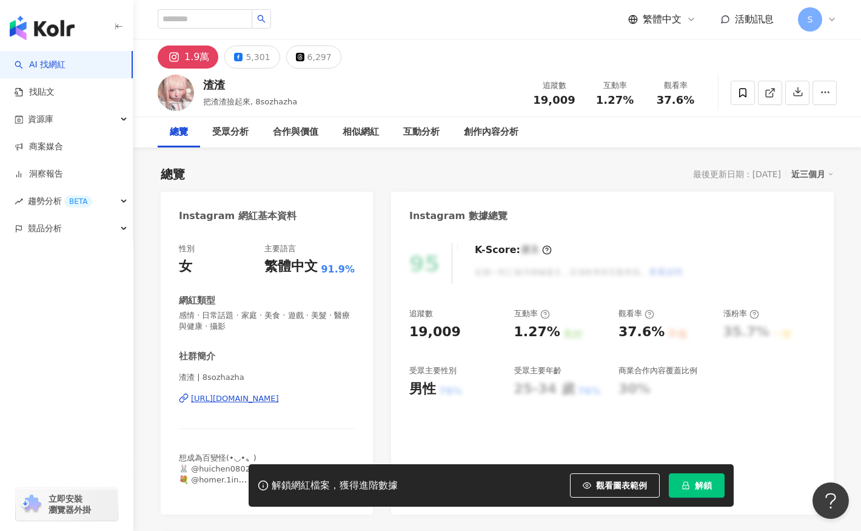
click at [279, 397] on div "https://www.instagram.com/8sozhazha/" at bounding box center [235, 398] width 88 height 11
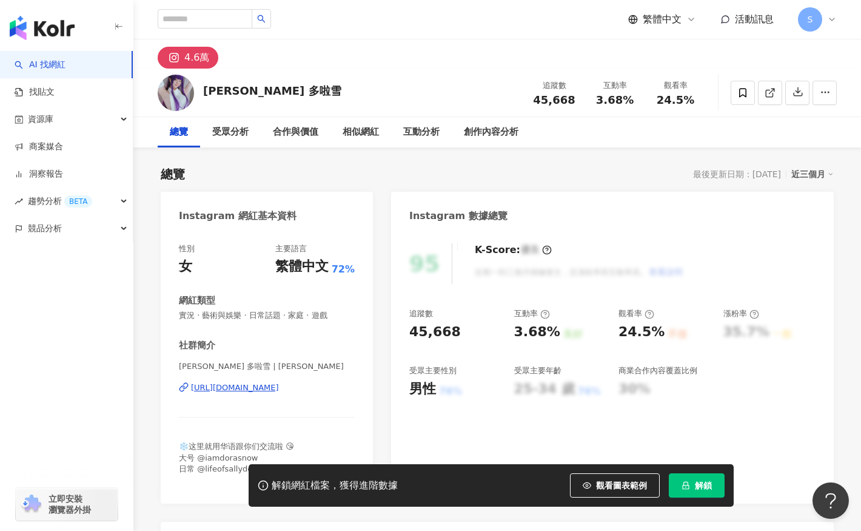
click at [279, 388] on div "https://www.instagram.com/sallydora_xue/" at bounding box center [235, 387] width 88 height 11
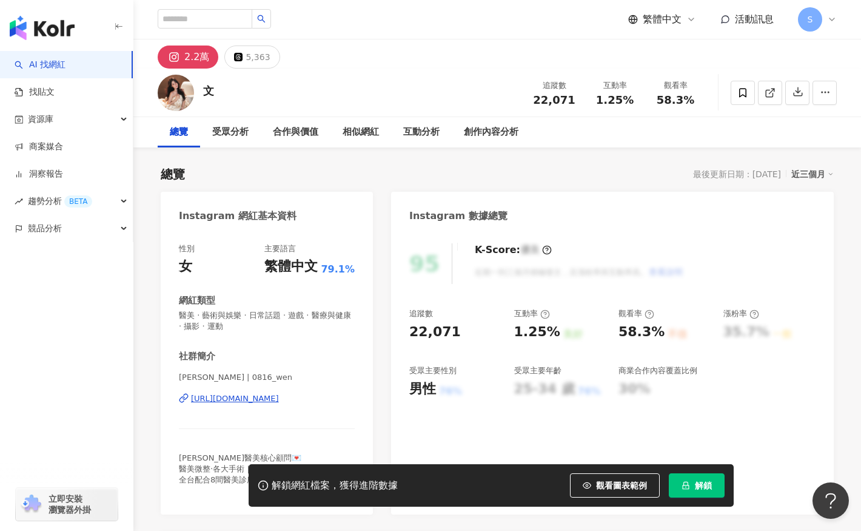
click at [279, 401] on div "https://www.instagram.com/0816_wen/" at bounding box center [235, 398] width 88 height 11
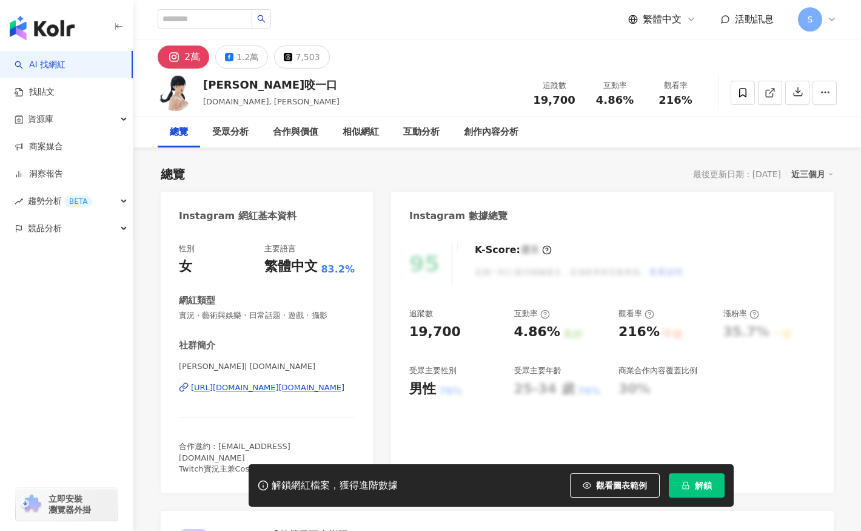
click at [326, 391] on div "https://www.instagram.com/ringo.tw/" at bounding box center [267, 387] width 153 height 11
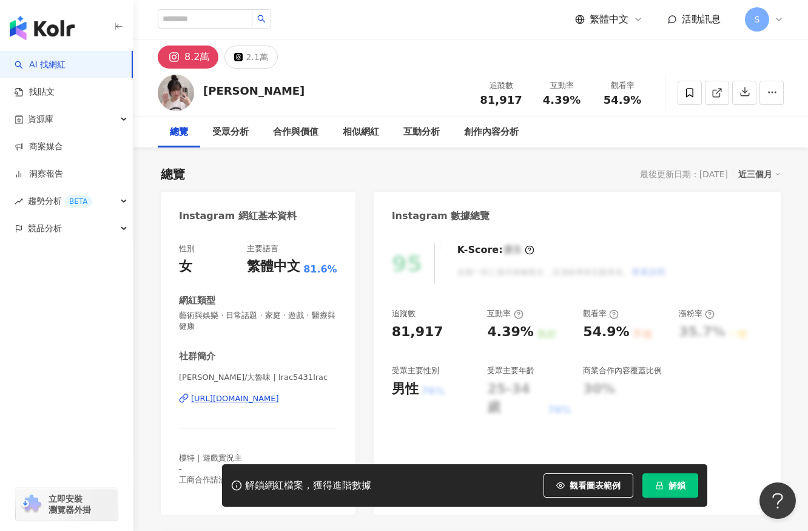
click at [279, 399] on div "https://www.instagram.com/lrac5431lrac/" at bounding box center [235, 398] width 88 height 11
drag, startPoint x: 221, startPoint y: 94, endPoint x: 212, endPoint y: 95, distance: 8.5
click at [212, 95] on div "李茵茵 追蹤數 81,917 互動率 4.39% 觀看率 54.9%" at bounding box center [470, 93] width 675 height 48
copy div "茵茵"
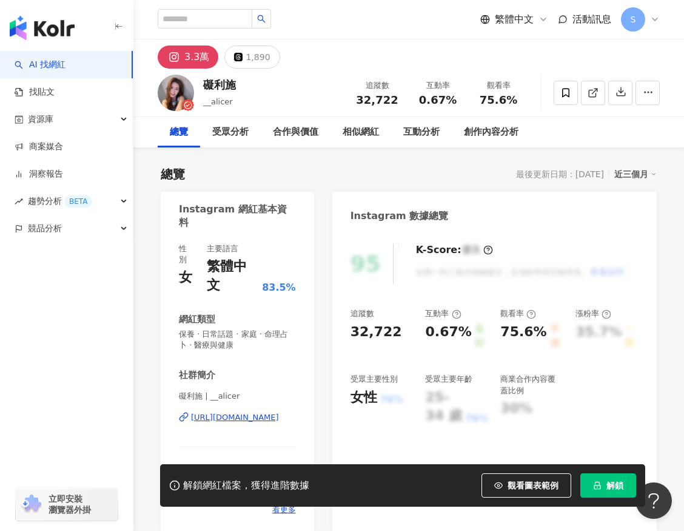
click at [247, 412] on div "https://www.instagram.com/__alicer/" at bounding box center [235, 417] width 88 height 11
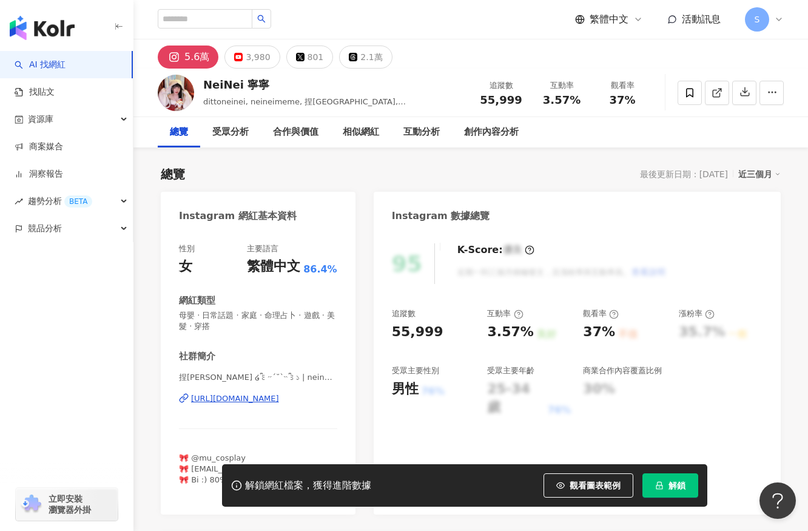
click at [279, 399] on div "https://www.instagram.com/neineimeme/" at bounding box center [235, 398] width 88 height 11
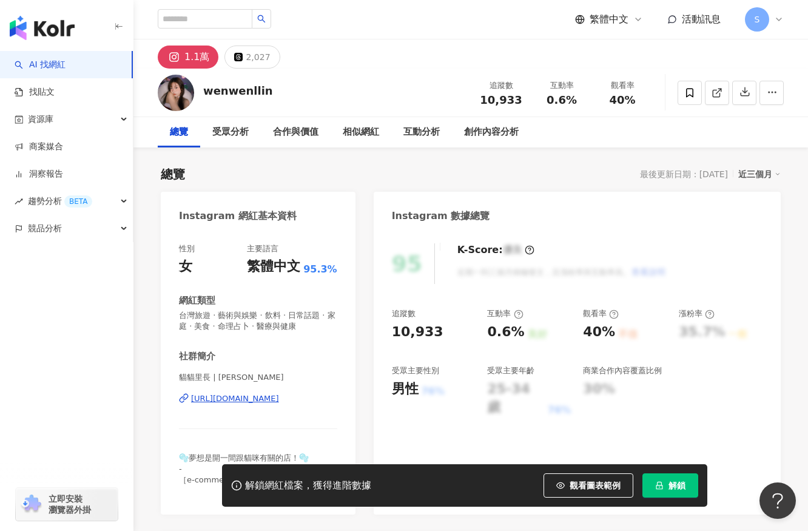
scroll to position [61, 0]
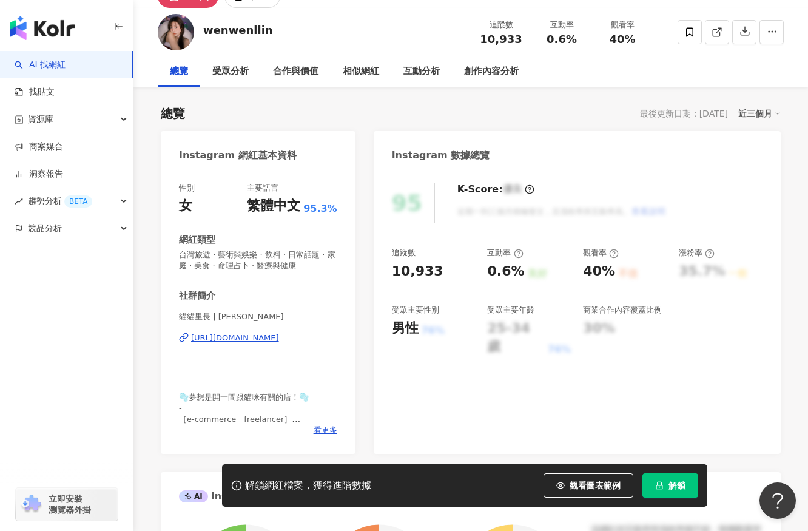
click at [279, 335] on div "https://www.instagram.com/wenwenllin/" at bounding box center [235, 337] width 88 height 11
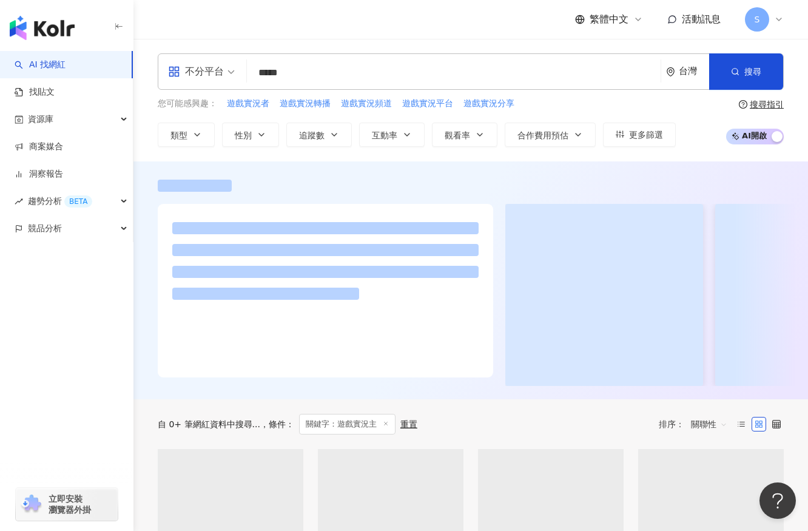
scroll to position [182, 0]
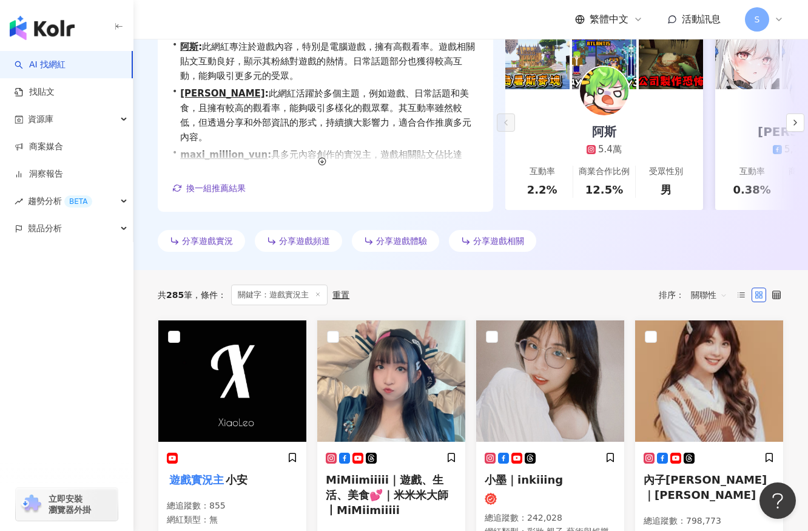
click at [596, 224] on div "AI 推薦 ： 分享遊戲實況主的網紅 • 阿斯 : 此網紅專注於遊戲內容，特別是電腦遊戲，擁有高觀看率。遊戲相關貼文互動良好，顯示其粉絲對遊戲的熱情。日常話題…" at bounding box center [470, 127] width 675 height 259
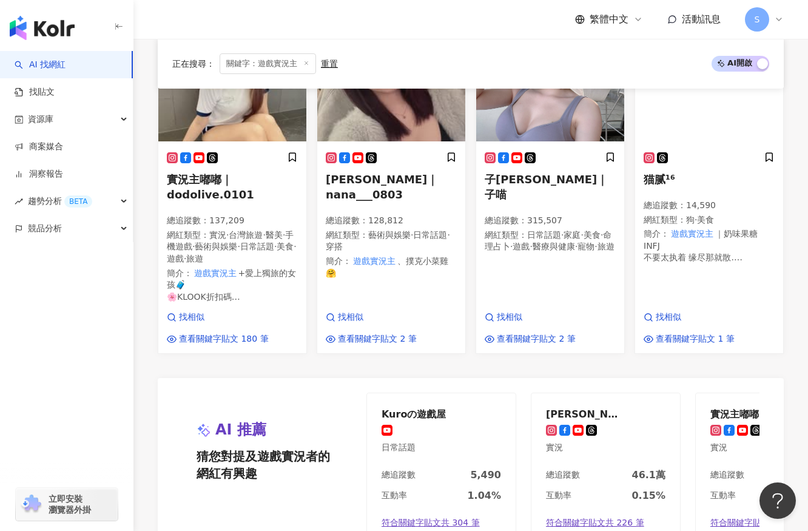
scroll to position [1335, 0]
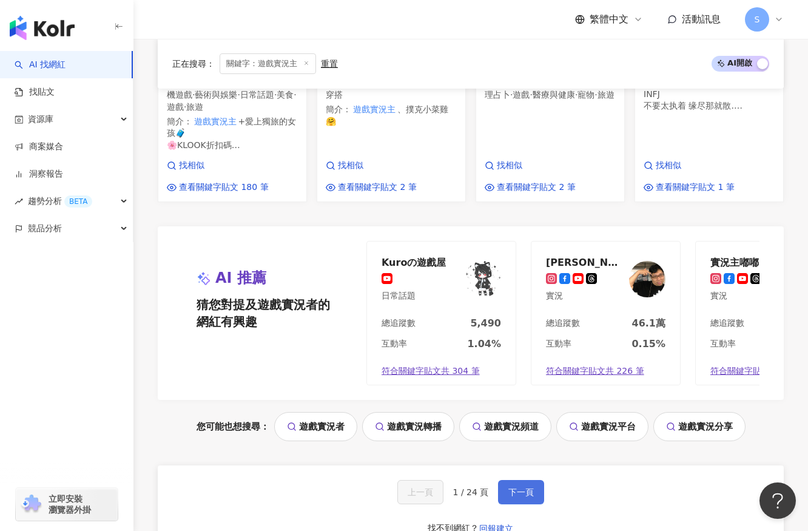
click at [528, 497] on span "下一頁" at bounding box center [520, 492] width 25 height 10
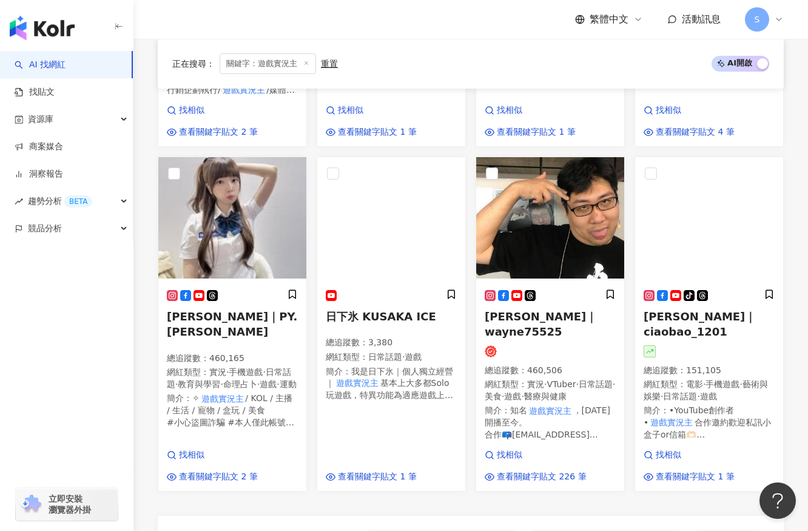
scroll to position [1307, 0]
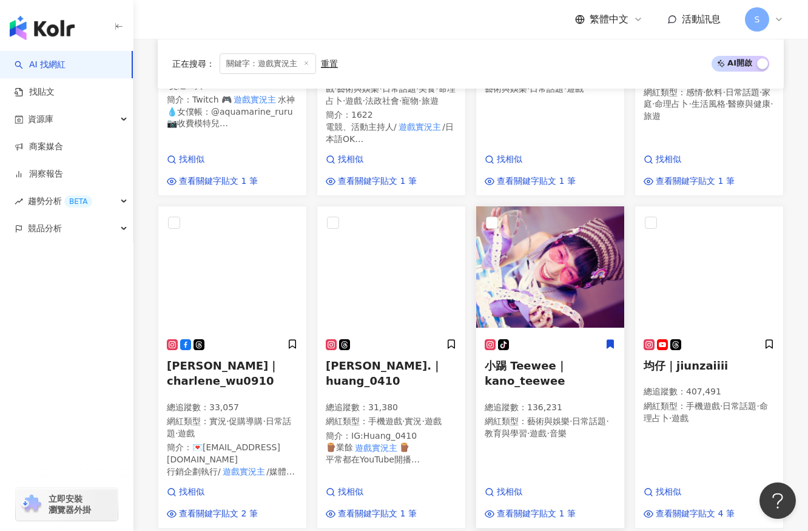
scroll to position [337, 0]
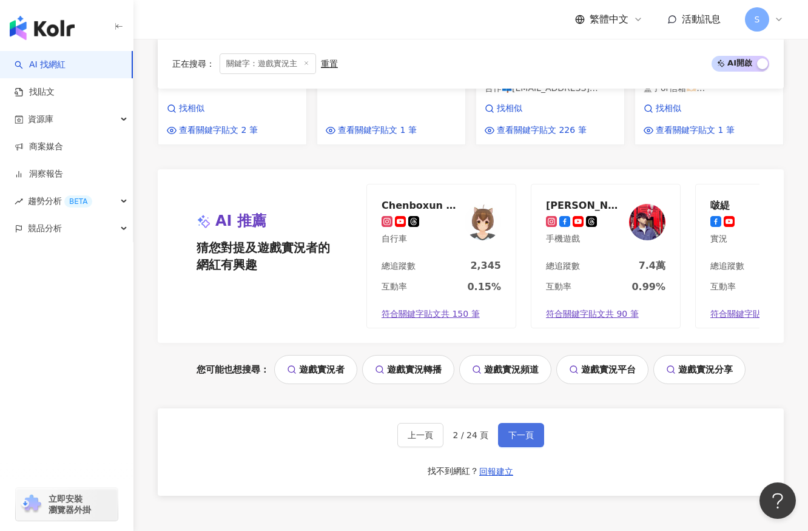
click at [534, 445] on button "下一頁" at bounding box center [521, 435] width 46 height 24
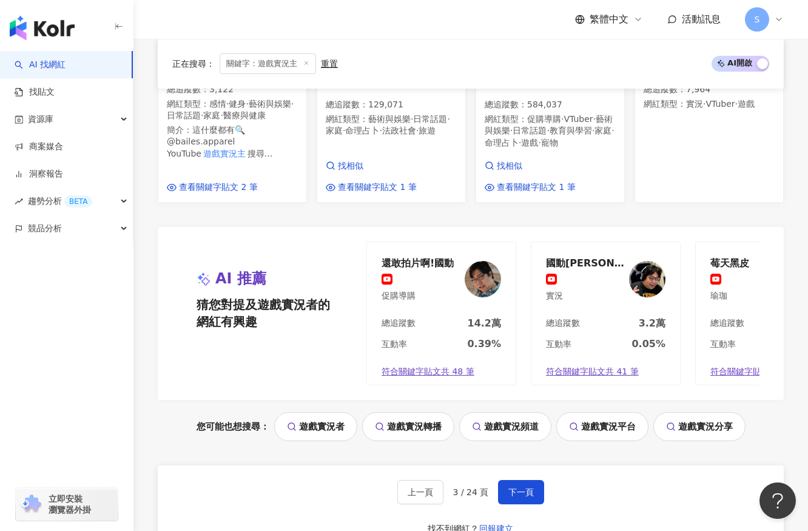
scroll to position [1259, 0]
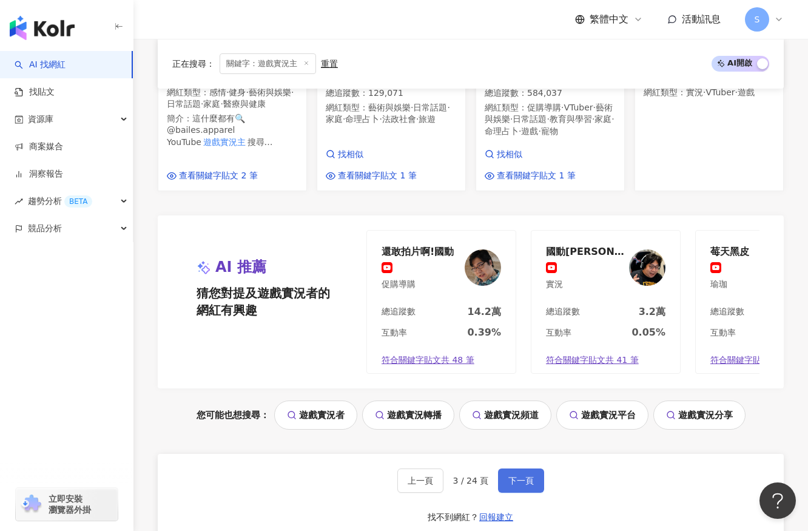
click at [518, 492] on button "下一頁" at bounding box center [521, 480] width 46 height 24
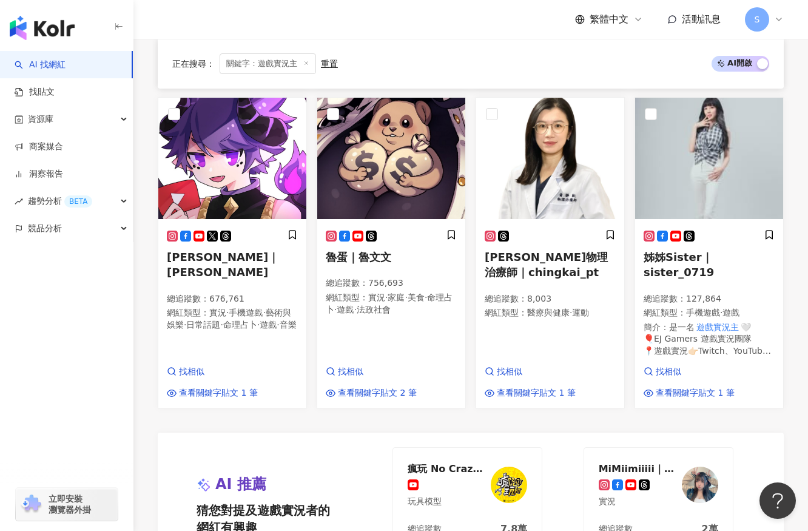
scroll to position [1208, 0]
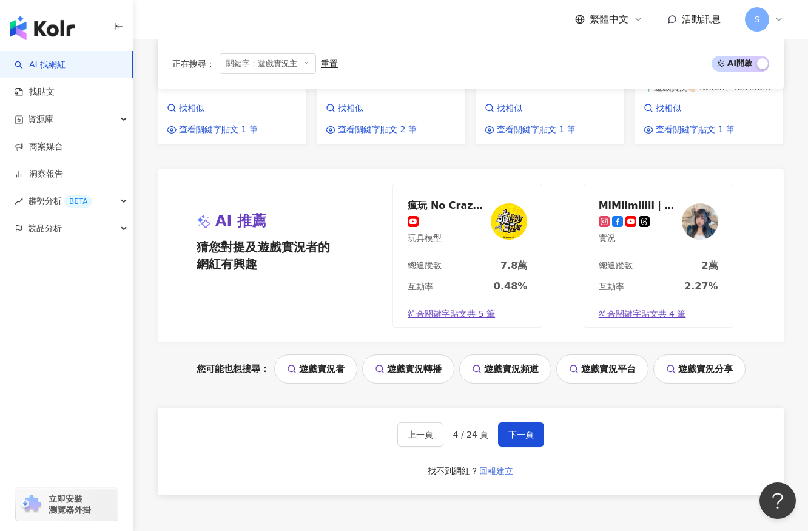
scroll to position [1403, 0]
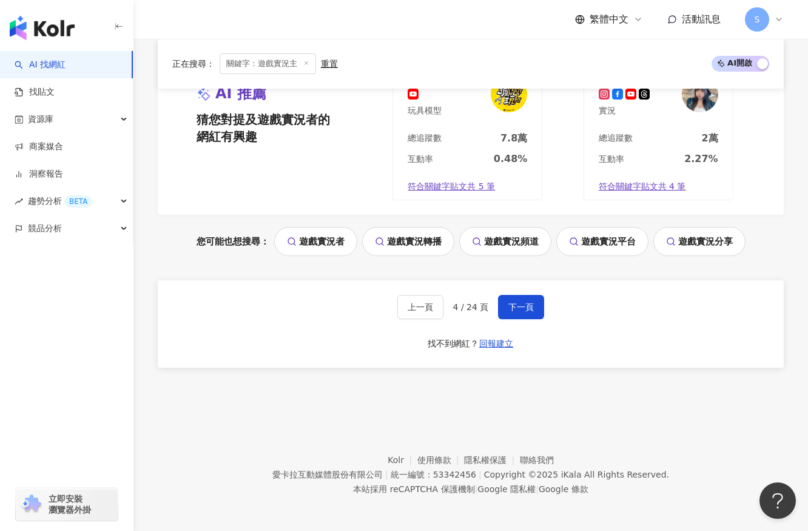
click at [514, 291] on div "上一頁 4 / 24 頁 下一頁 找不到網紅？ 回報建立" at bounding box center [471, 323] width 626 height 87
click at [517, 302] on span "下一頁" at bounding box center [520, 307] width 25 height 10
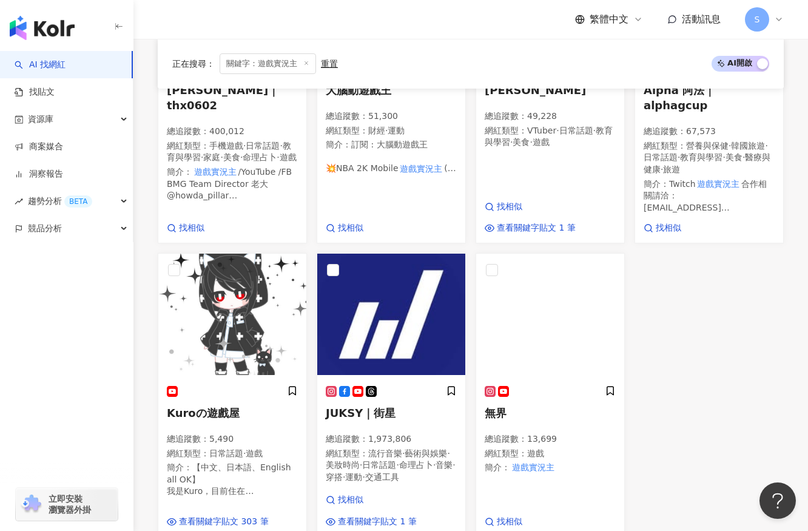
scroll to position [1055, 0]
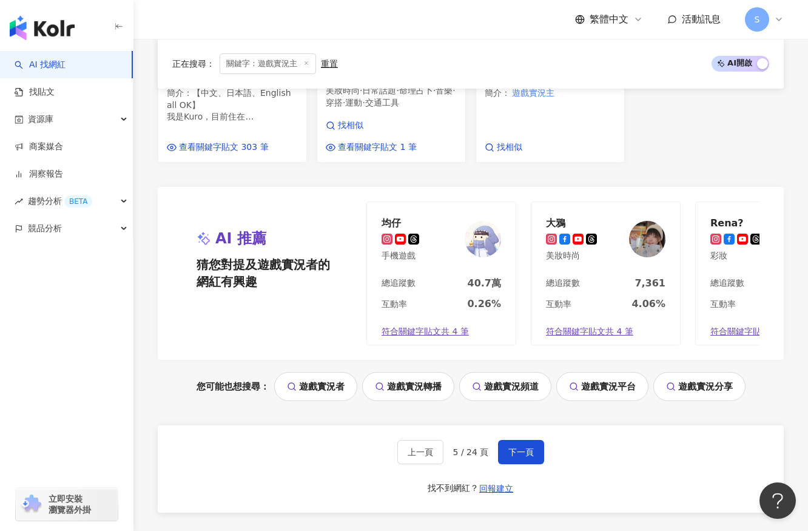
scroll to position [1358, 0]
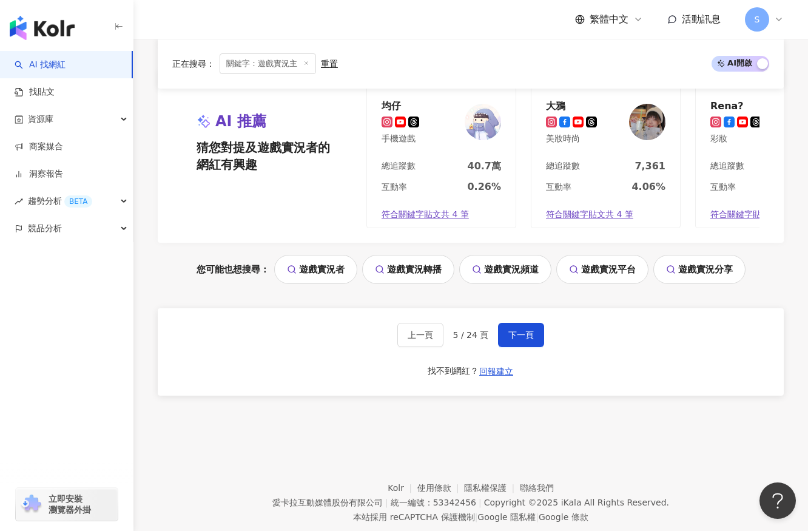
click at [509, 365] on div "上一頁 5 / 24 頁 下一頁 找不到網紅？ 回報建立" at bounding box center [471, 351] width 626 height 87
click at [517, 347] on button "下一頁" at bounding box center [521, 335] width 46 height 24
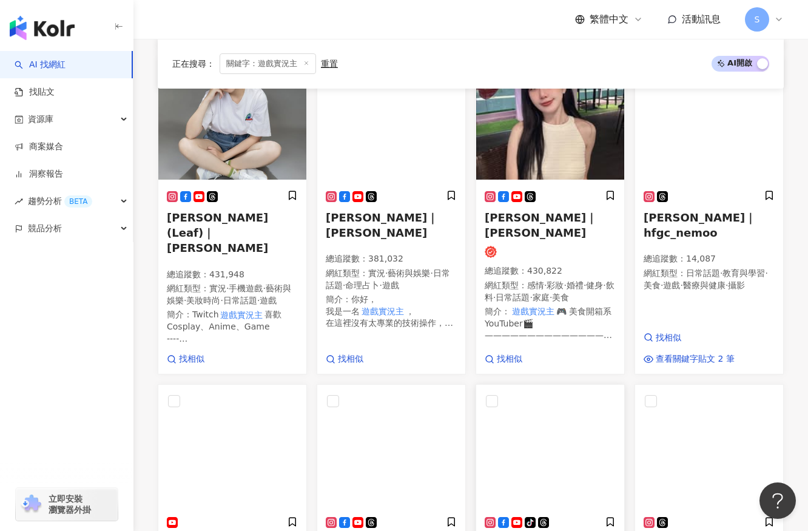
scroll to position [582, 0]
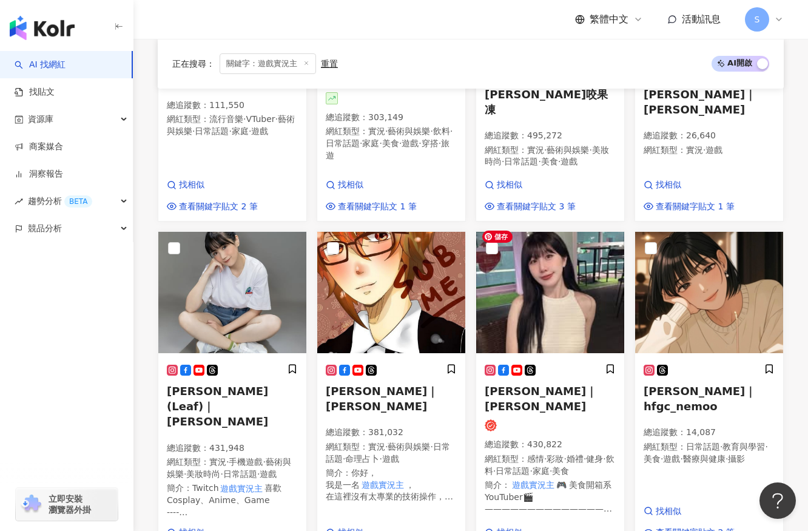
drag, startPoint x: 524, startPoint y: 305, endPoint x: 794, endPoint y: 249, distance: 275.0
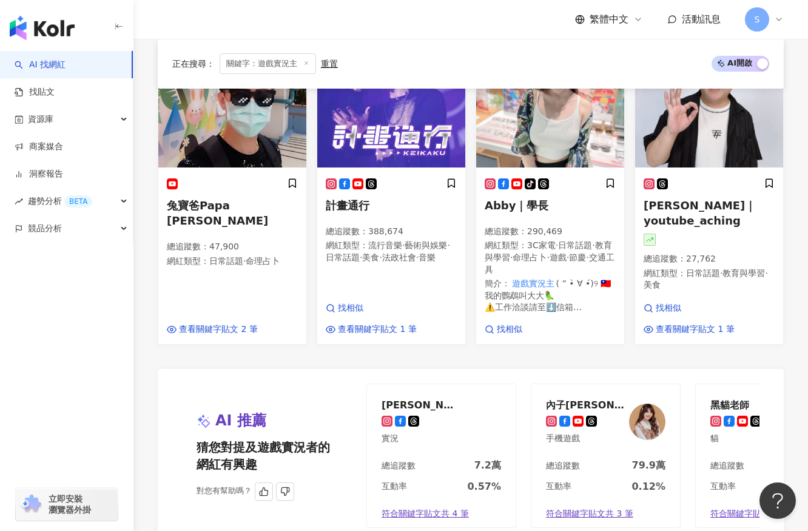
scroll to position [1250, 0]
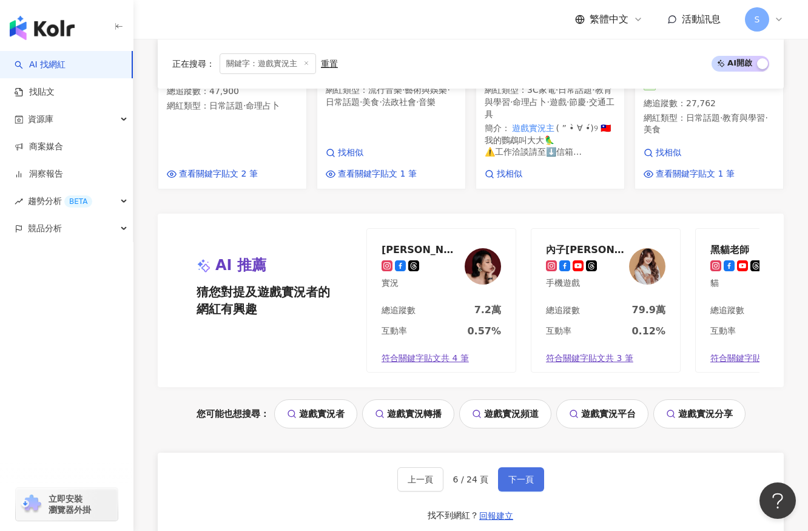
click at [523, 477] on span "下一頁" at bounding box center [520, 479] width 25 height 10
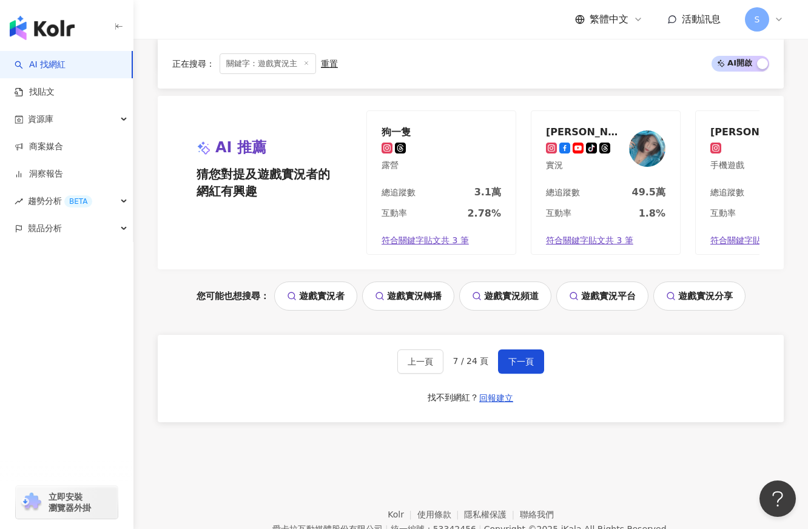
scroll to position [1407, 0]
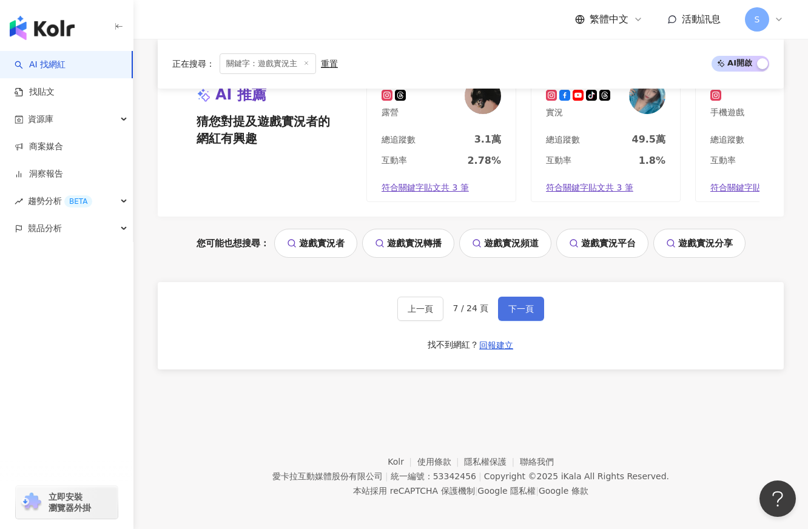
click at [513, 297] on button "下一頁" at bounding box center [521, 309] width 46 height 24
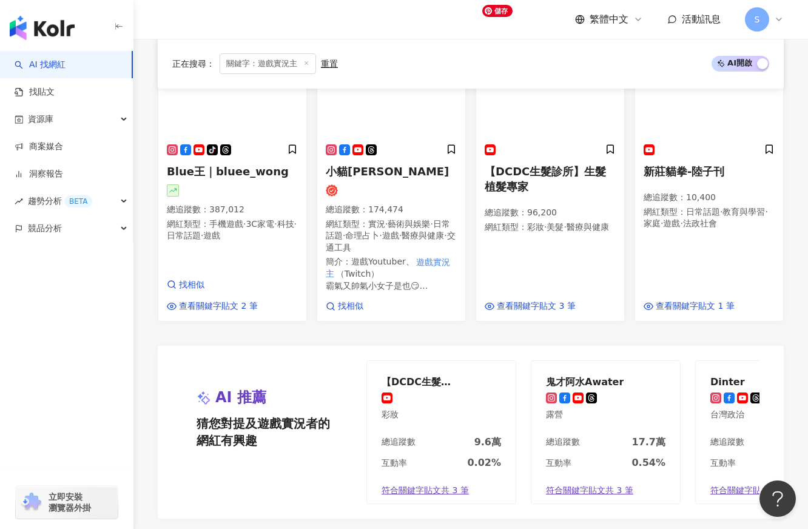
scroll to position [1412, 0]
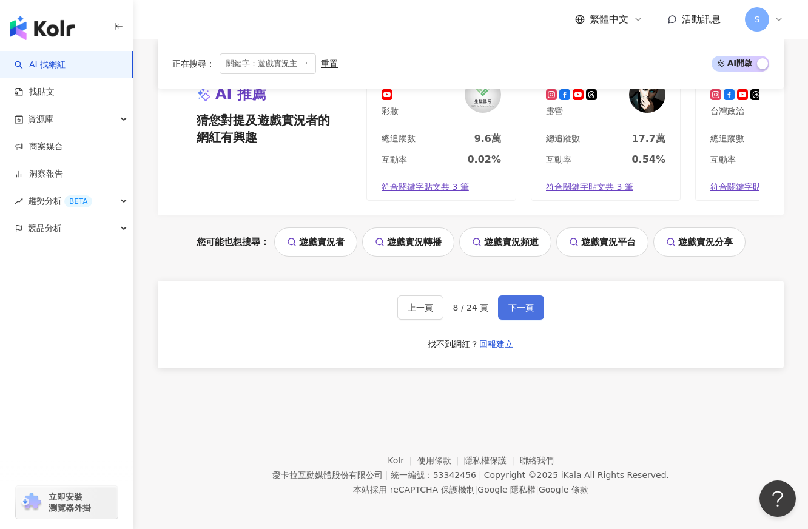
click at [539, 311] on button "下一頁" at bounding box center [521, 307] width 46 height 24
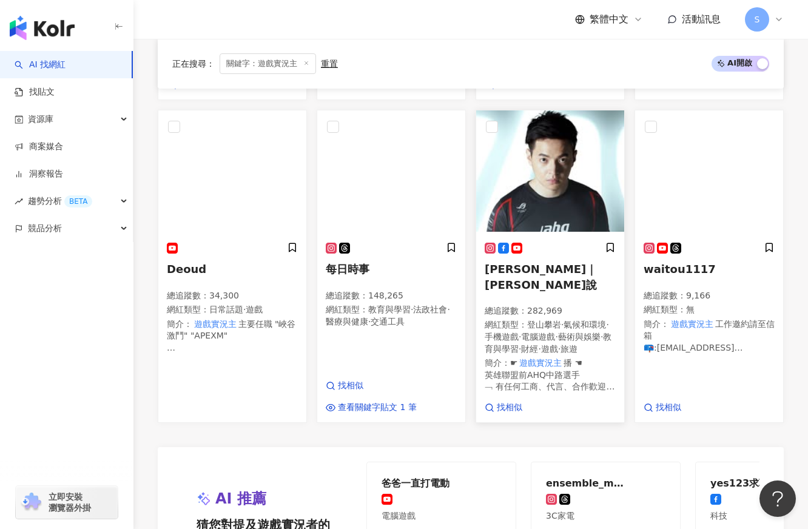
scroll to position [1248, 0]
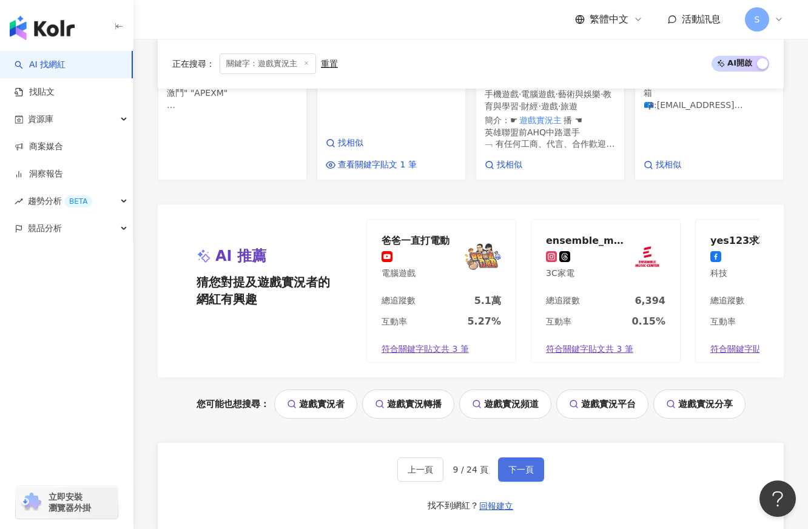
click at [532, 474] on span "下一頁" at bounding box center [520, 470] width 25 height 10
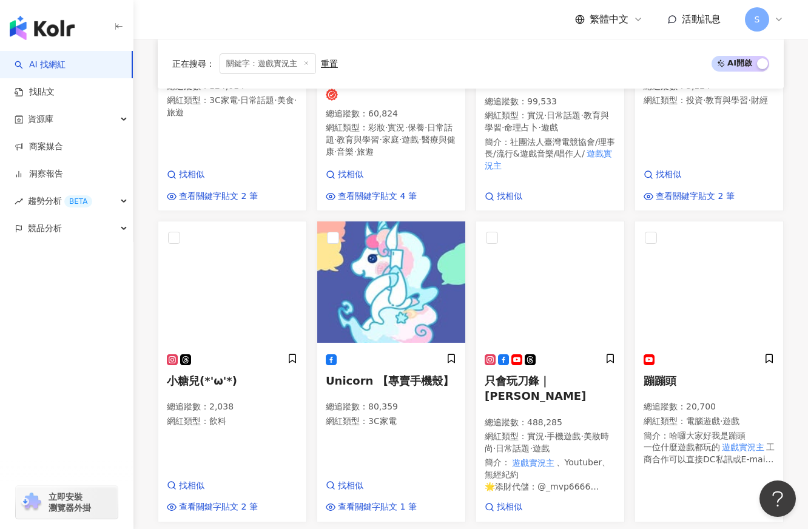
scroll to position [597, 0]
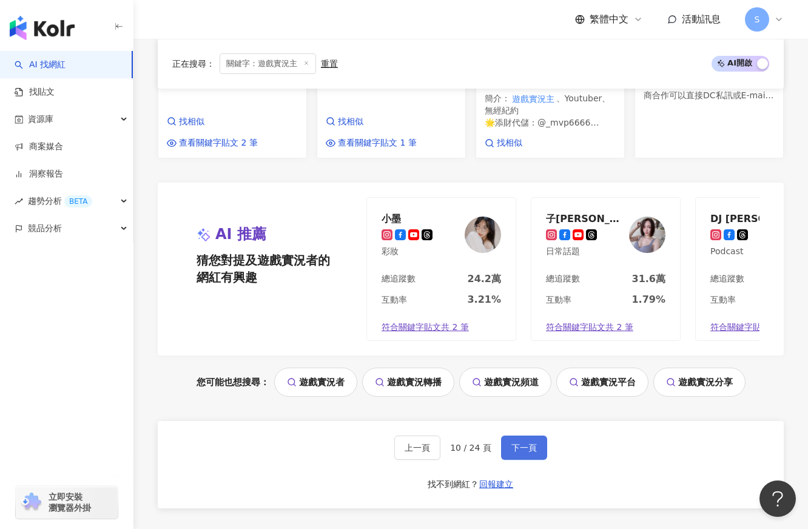
drag, startPoint x: 537, startPoint y: 427, endPoint x: 544, endPoint y: 417, distance: 11.8
click at [537, 436] on button "下一頁" at bounding box center [524, 448] width 46 height 24
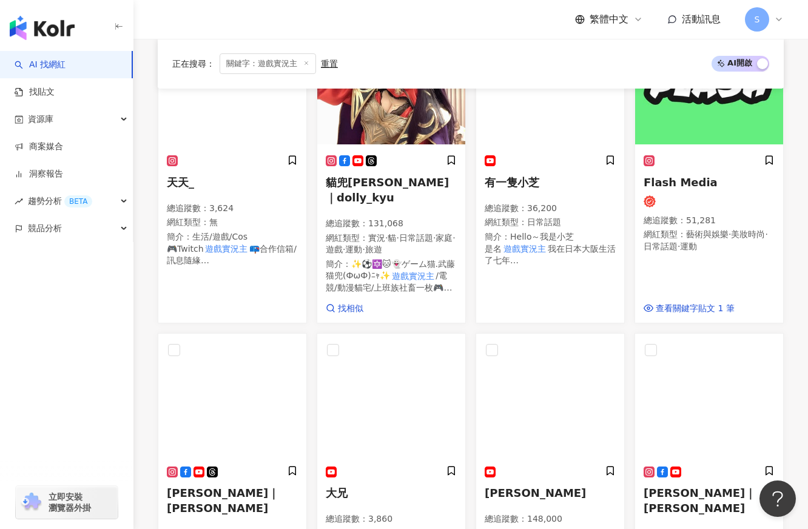
scroll to position [309, 0]
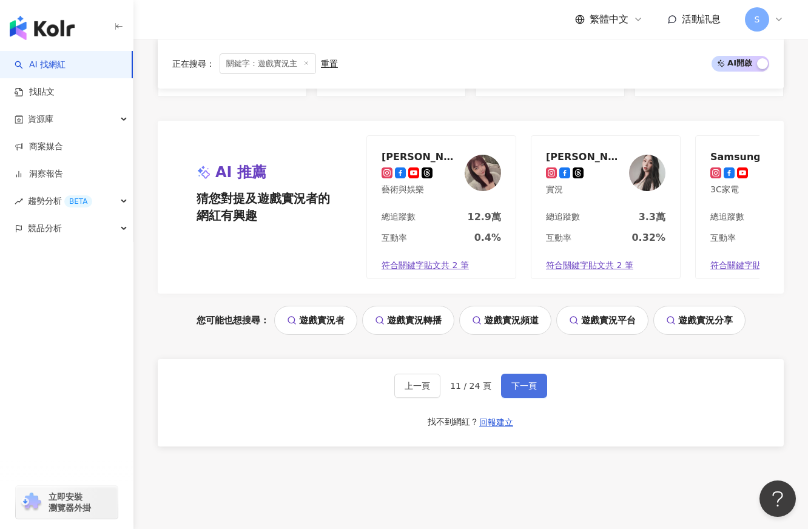
click at [525, 381] on span "下一頁" at bounding box center [523, 386] width 25 height 10
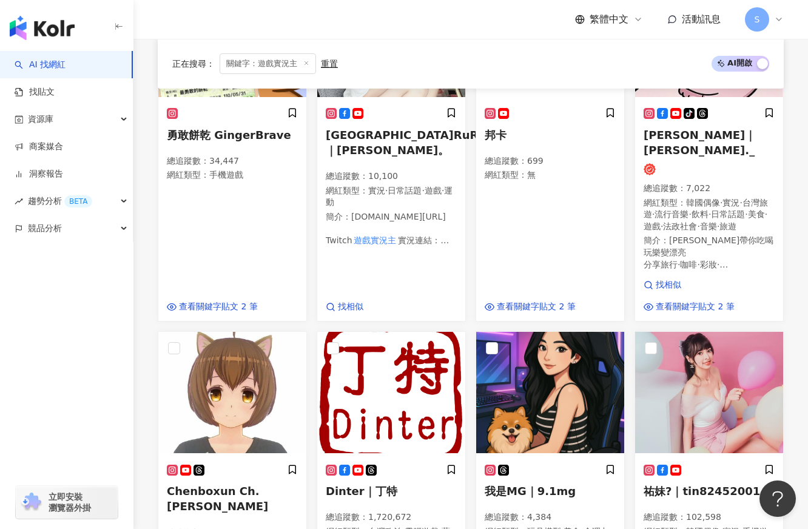
scroll to position [352, 0]
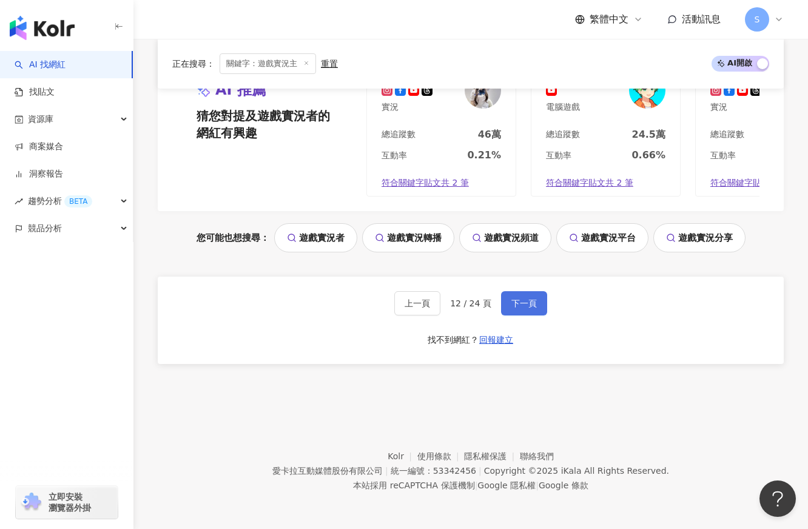
click at [533, 305] on span "下一頁" at bounding box center [523, 303] width 25 height 10
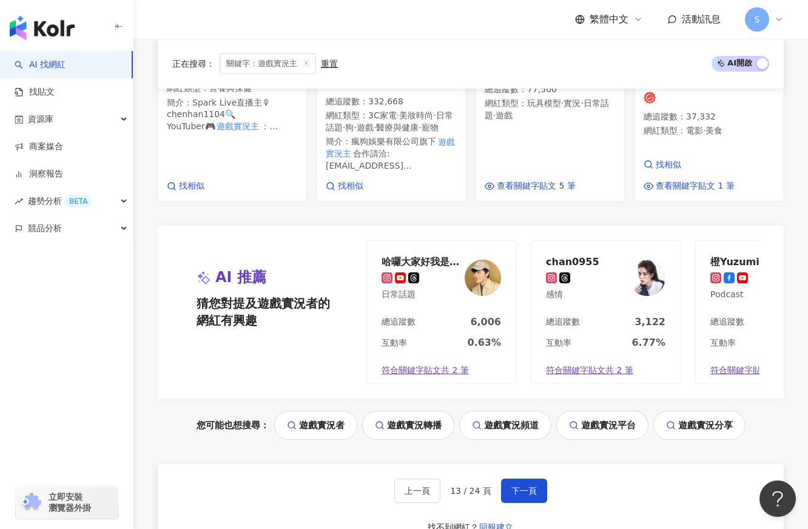
scroll to position [1234, 0]
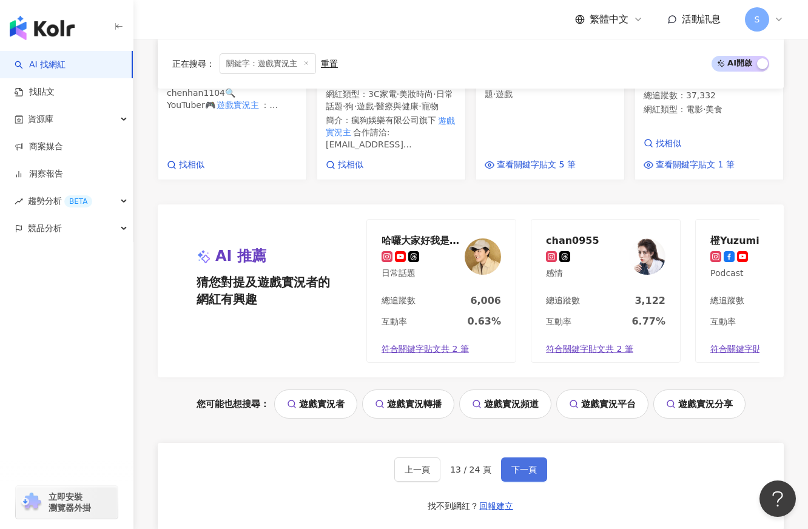
click at [522, 474] on span "下一頁" at bounding box center [523, 470] width 25 height 10
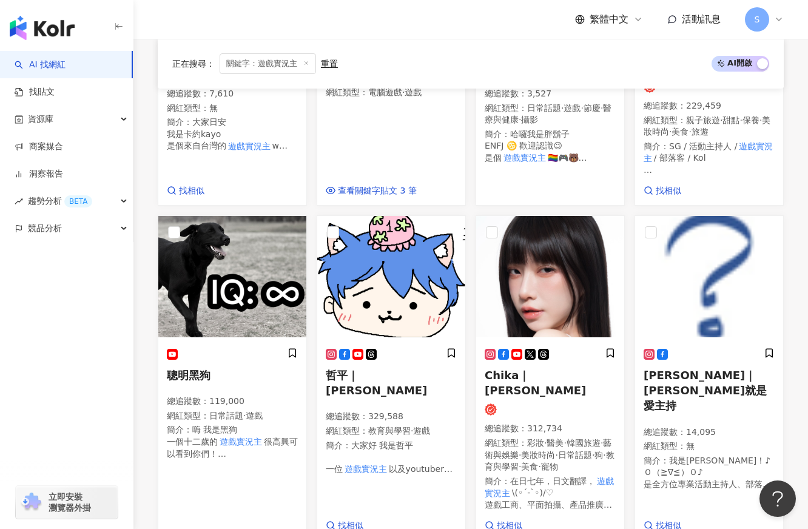
scroll to position [610, 0]
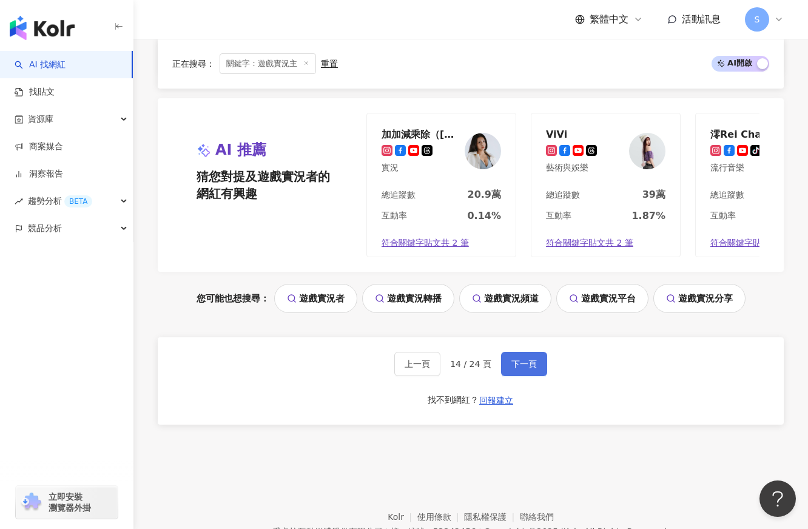
click at [539, 368] on button "下一頁" at bounding box center [524, 364] width 46 height 24
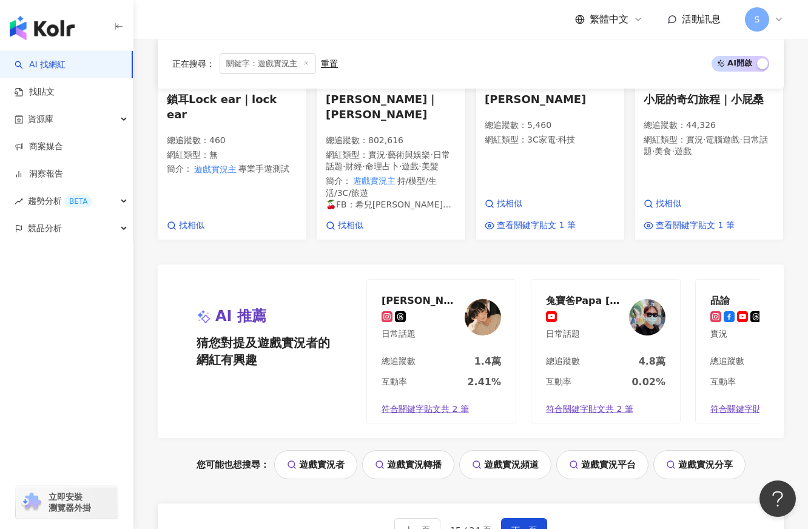
scroll to position [1267, 0]
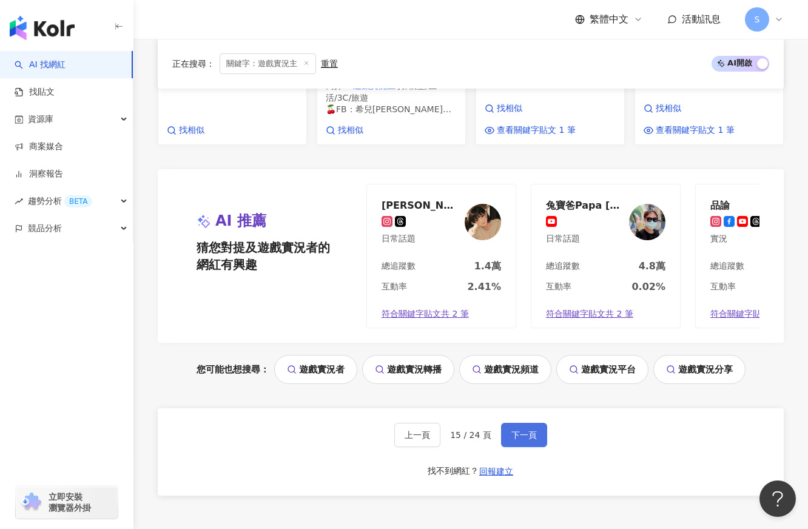
click at [511, 430] on span "下一頁" at bounding box center [523, 435] width 25 height 10
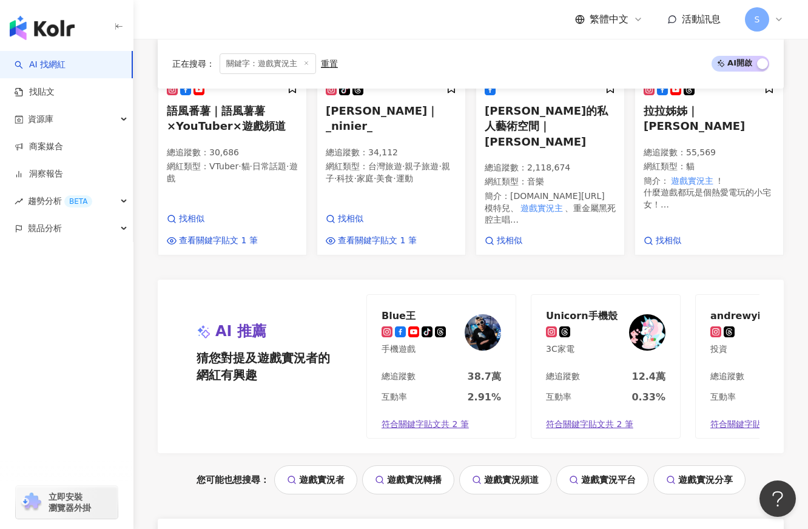
scroll to position [1216, 0]
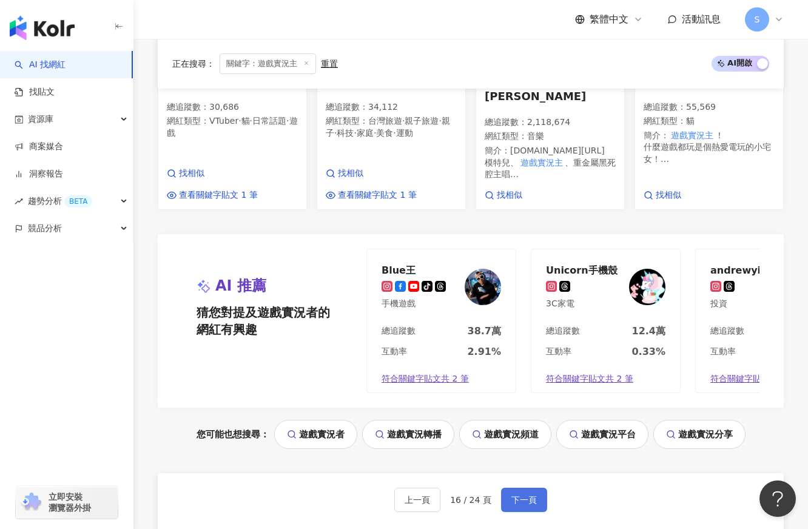
click at [527, 495] on span "下一頁" at bounding box center [523, 500] width 25 height 10
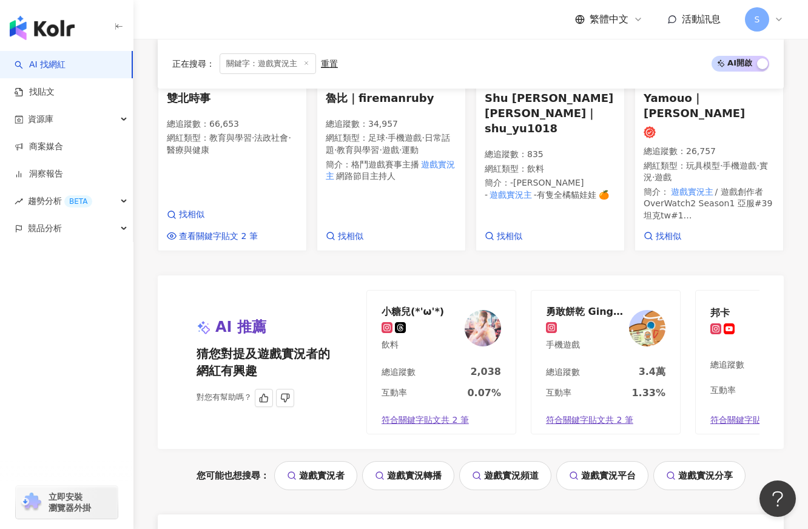
scroll to position [1275, 0]
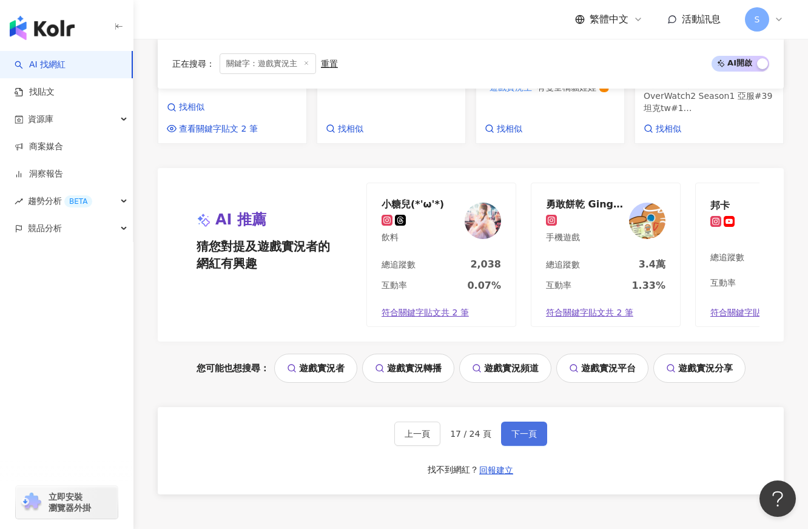
click at [533, 432] on button "下一頁" at bounding box center [524, 434] width 46 height 24
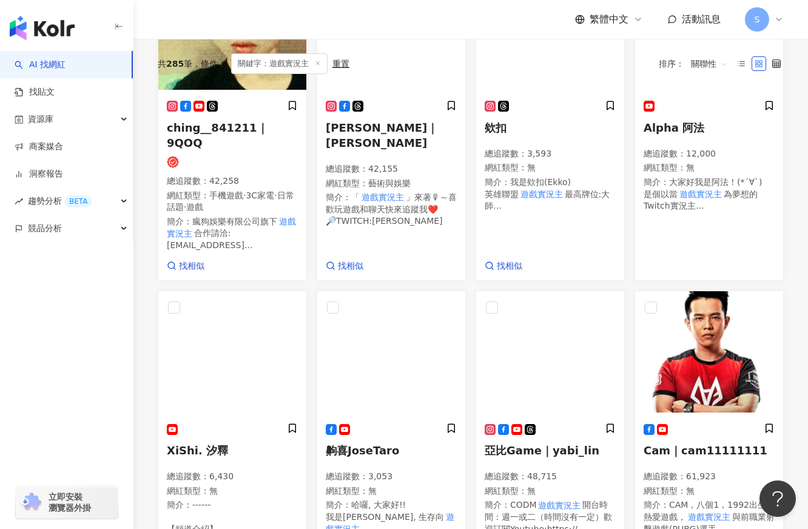
scroll to position [353, 0]
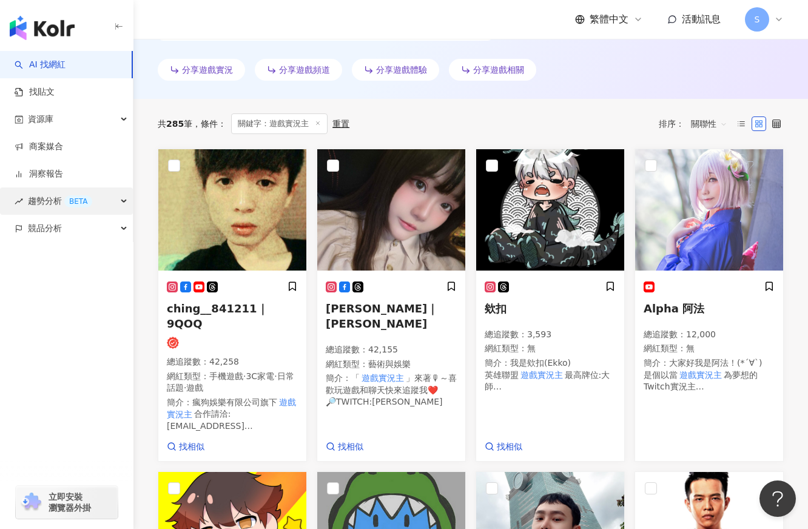
click at [67, 198] on div "BETA" at bounding box center [78, 201] width 28 height 12
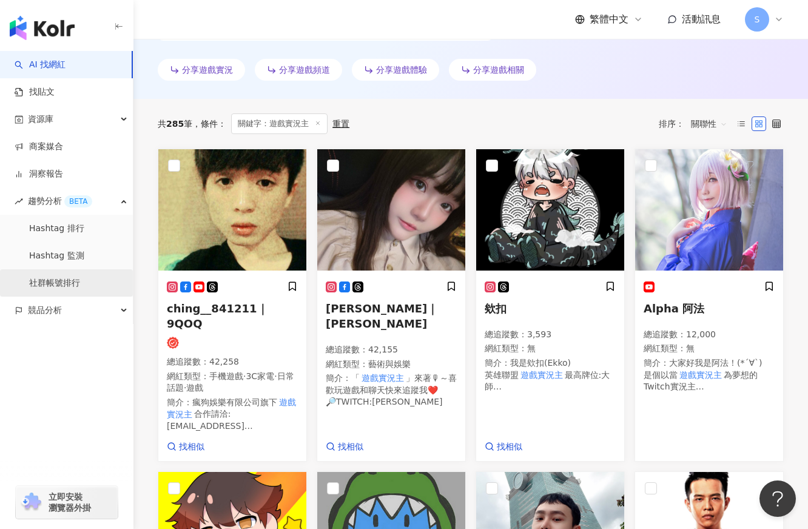
click at [80, 281] on link "社群帳號排行" at bounding box center [54, 283] width 51 height 12
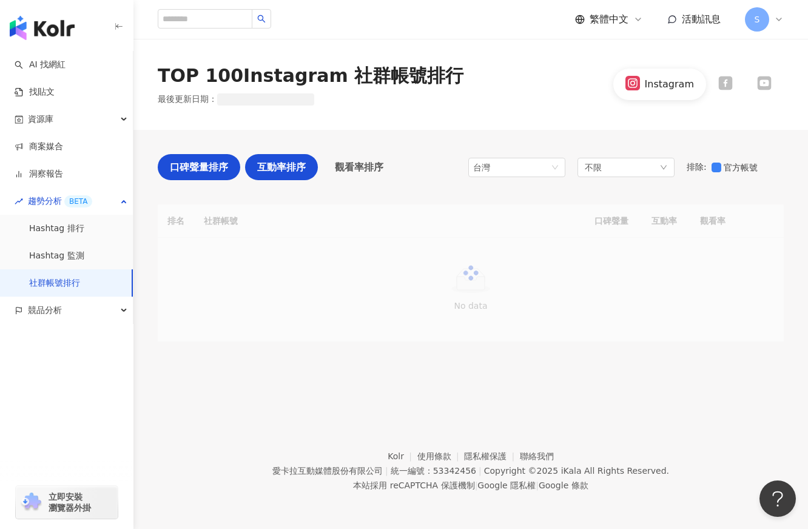
click at [286, 161] on span "互動率排序" at bounding box center [281, 167] width 49 height 15
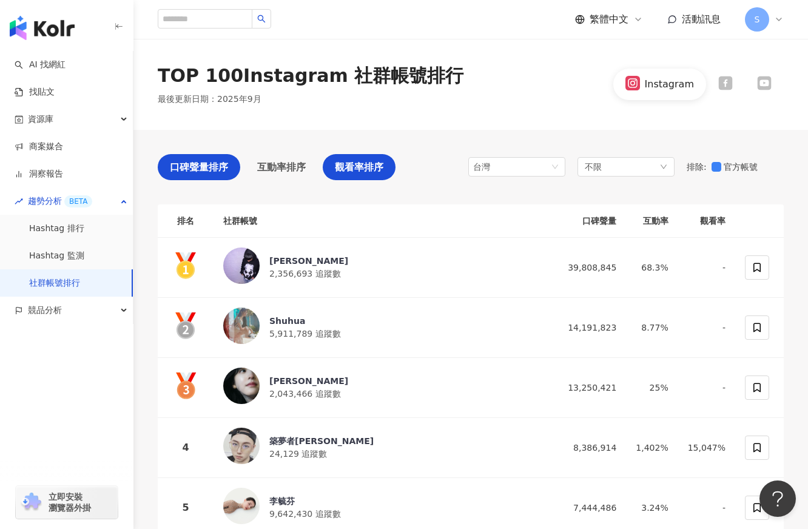
click at [372, 166] on span "觀看率排序" at bounding box center [359, 167] width 49 height 15
click at [351, 163] on span "觀看率排序" at bounding box center [359, 167] width 49 height 15
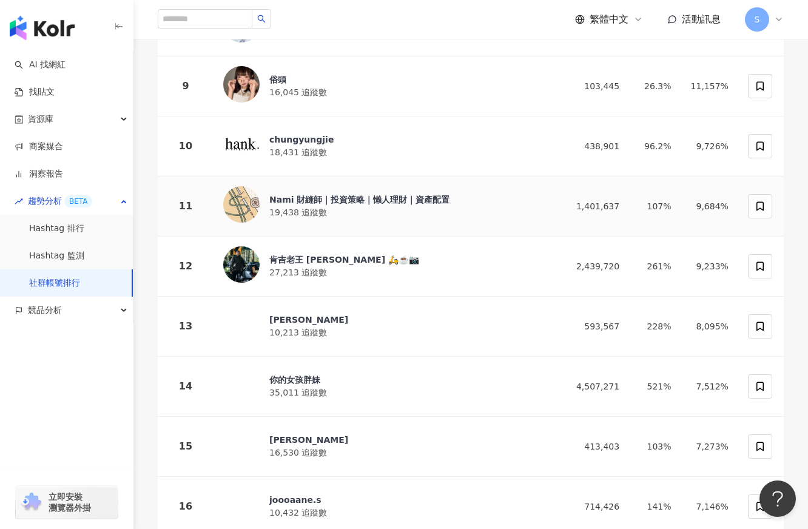
scroll to position [667, 0]
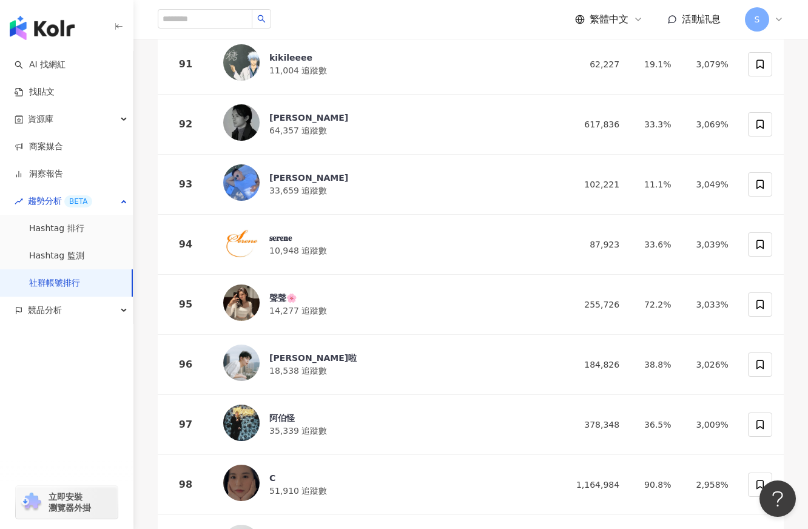
scroll to position [5570, 0]
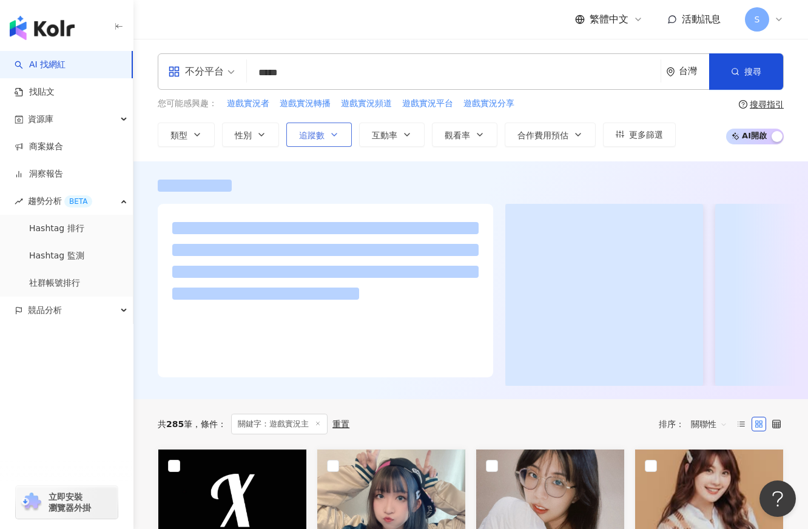
click at [330, 138] on icon "button" at bounding box center [334, 135] width 10 height 10
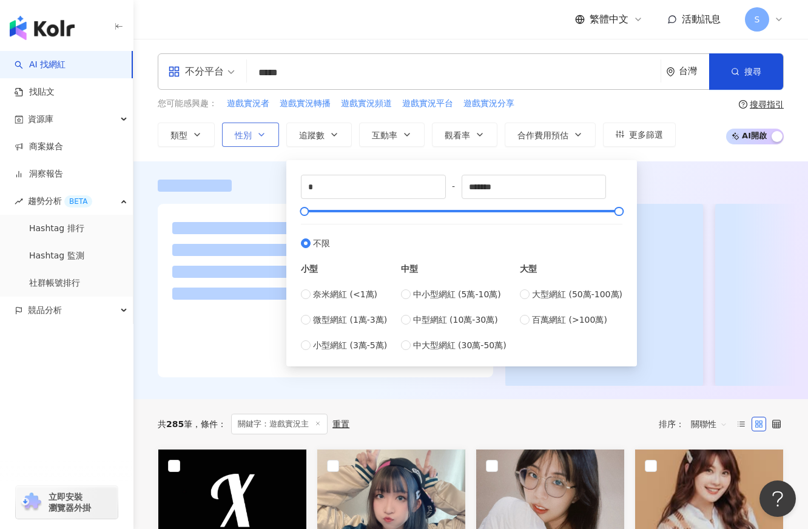
click at [257, 136] on icon "button" at bounding box center [262, 135] width 10 height 10
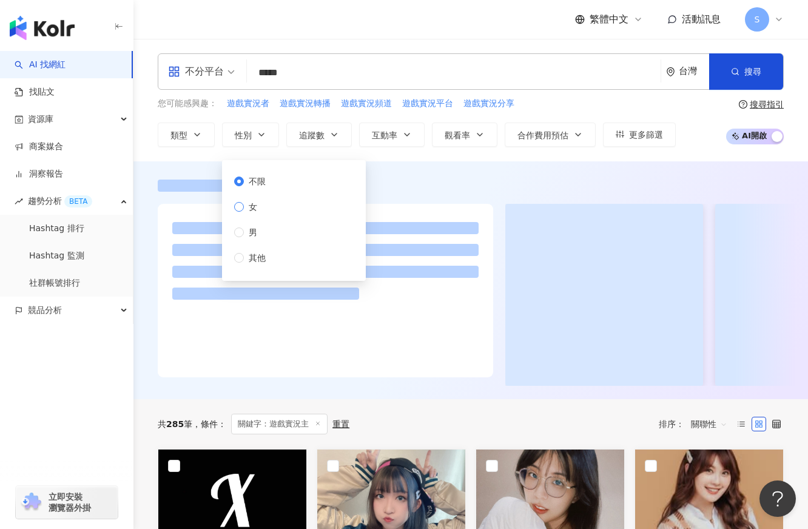
drag, startPoint x: 273, startPoint y: 217, endPoint x: 260, endPoint y: 209, distance: 14.7
click at [272, 217] on div "不限 女 男 其他" at bounding box center [254, 220] width 41 height 90
click at [252, 204] on span "女" at bounding box center [253, 206] width 18 height 13
click at [380, 157] on div "不分平台 ***** 台灣 搜尋 您可能感興趣： 遊戲實況者 遊戲實況轉播 遊戲實況頻道 遊戲實況平台 遊戲實況分享 類型 性別 追蹤數 互動率 觀看率 合作…" at bounding box center [470, 100] width 675 height 123
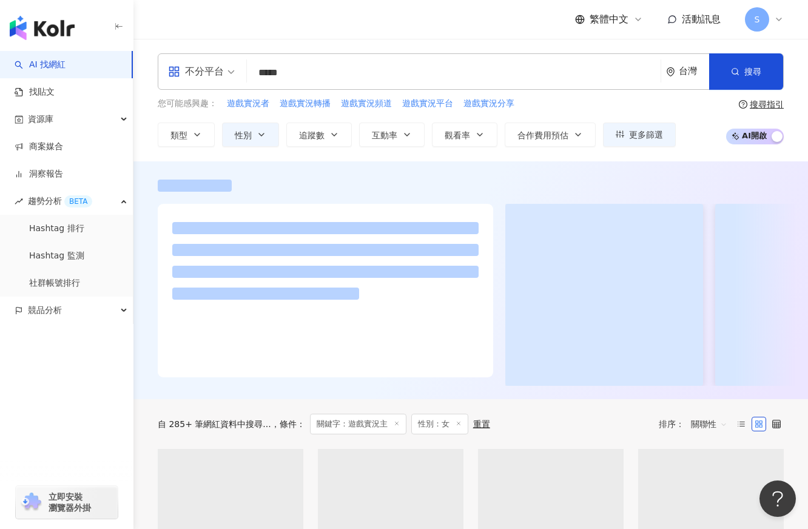
click at [414, 147] on div "不分平台 ***** 台灣 搜尋 您可能感興趣： 遊戲實況者 遊戲實況轉播 遊戲實況頻道 遊戲實況平台 遊戲實況分享 類型 性別 追蹤數 互動率 觀看率 合作…" at bounding box center [470, 100] width 675 height 123
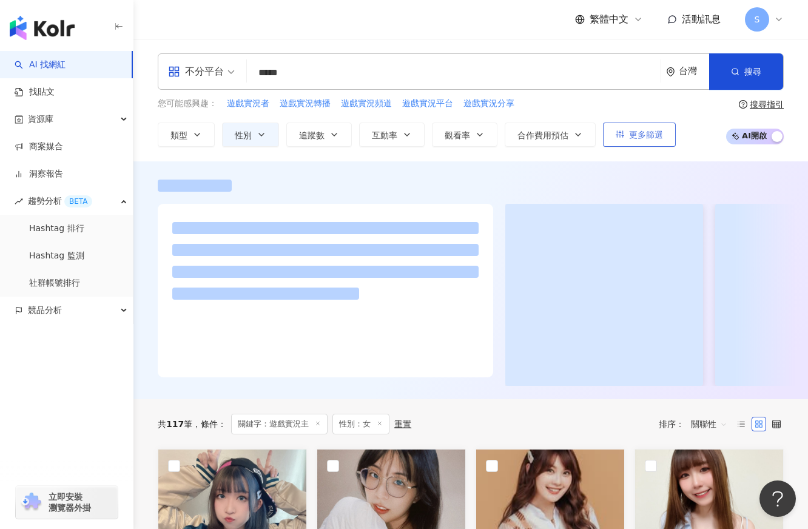
click at [644, 138] on span "更多篩選" at bounding box center [646, 135] width 34 height 10
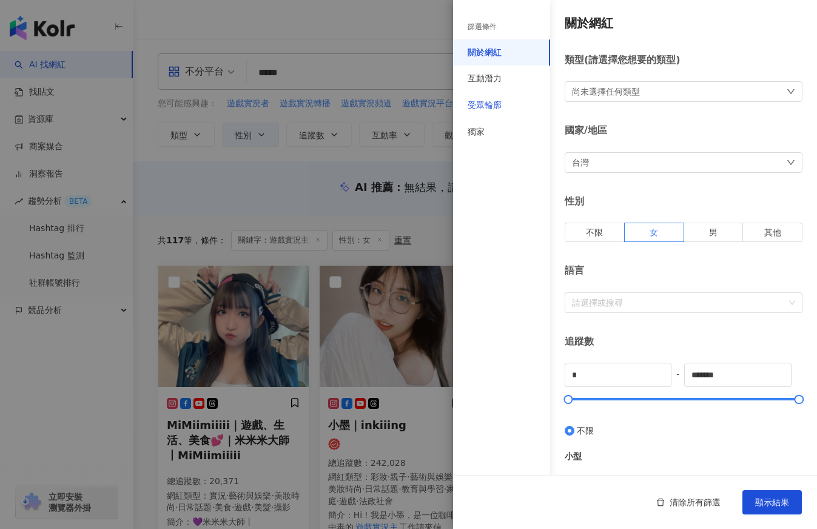
click at [500, 109] on div "受眾輪廓" at bounding box center [485, 105] width 34 height 12
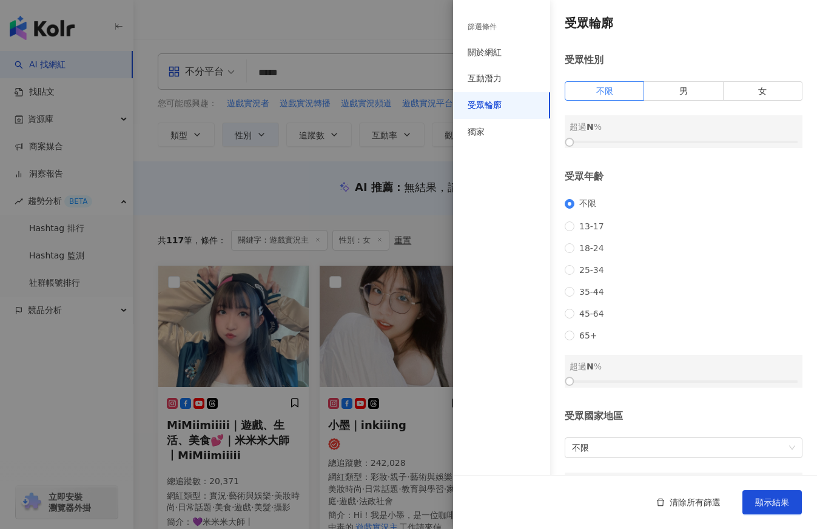
click at [798, 99] on div "受眾輪廓 受眾性別 不限 男 女 超過 N % 受眾年齡 不限 13-17 18-24 25-34 35-44 45-64 65+ 超過 N % 受眾國家地區…" at bounding box center [635, 260] width 364 height 520
click at [760, 85] on label "女" at bounding box center [763, 90] width 79 height 19
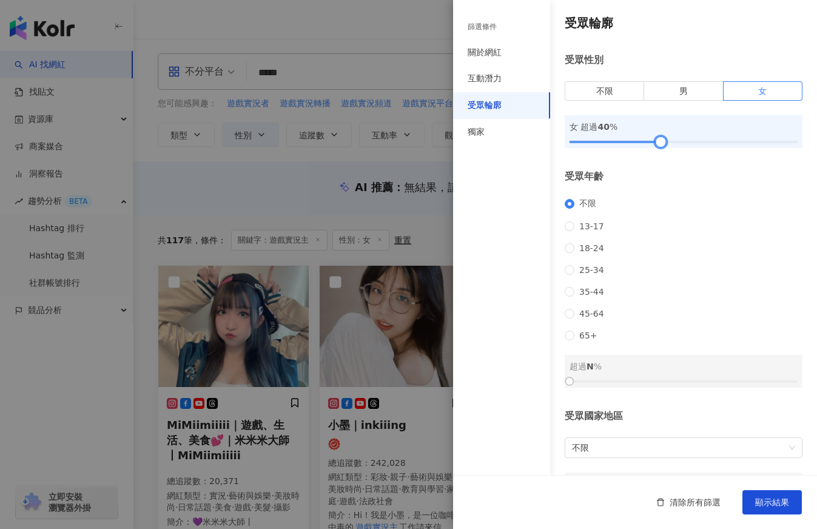
drag, startPoint x: 570, startPoint y: 141, endPoint x: 658, endPoint y: 148, distance: 88.3
click at [658, 146] on div at bounding box center [661, 142] width 7 height 7
click at [780, 506] on span "顯示結果" at bounding box center [772, 502] width 34 height 10
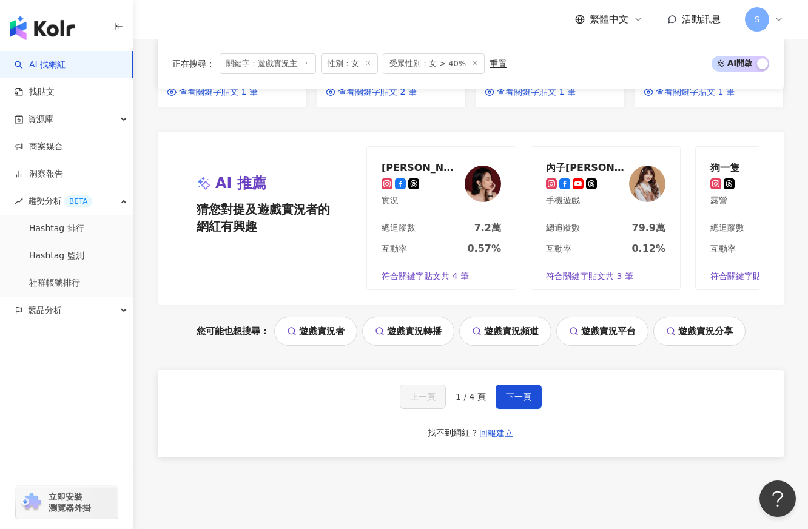
scroll to position [1153, 0]
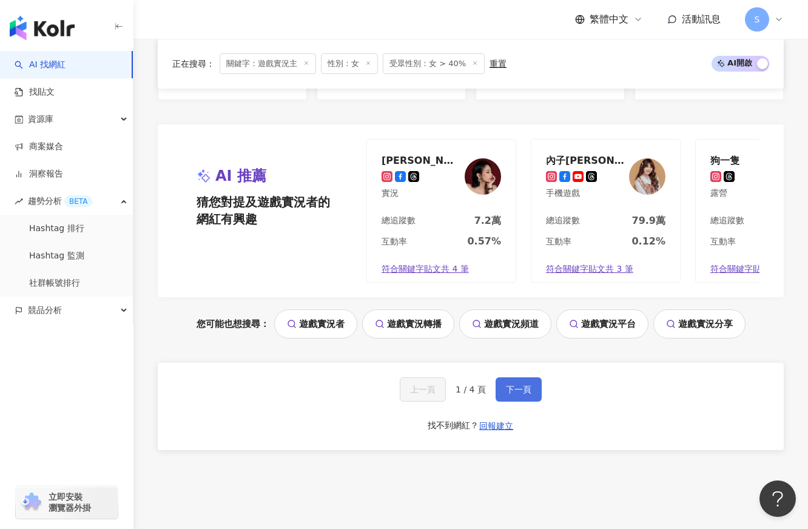
click at [521, 402] on button "下一頁" at bounding box center [519, 389] width 46 height 24
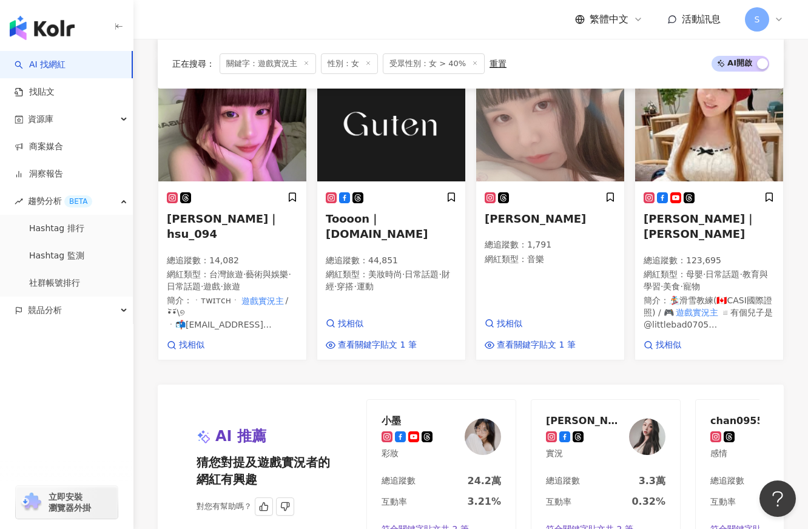
scroll to position [952, 0]
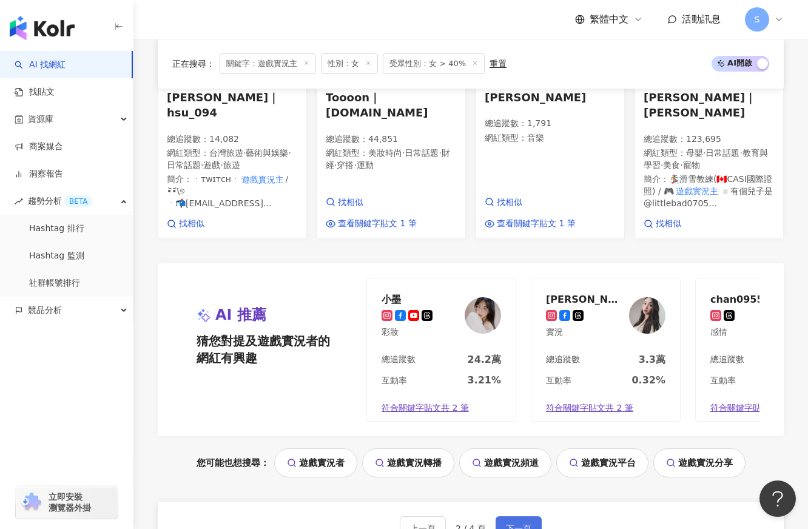
click at [535, 516] on button "下一頁" at bounding box center [519, 528] width 46 height 24
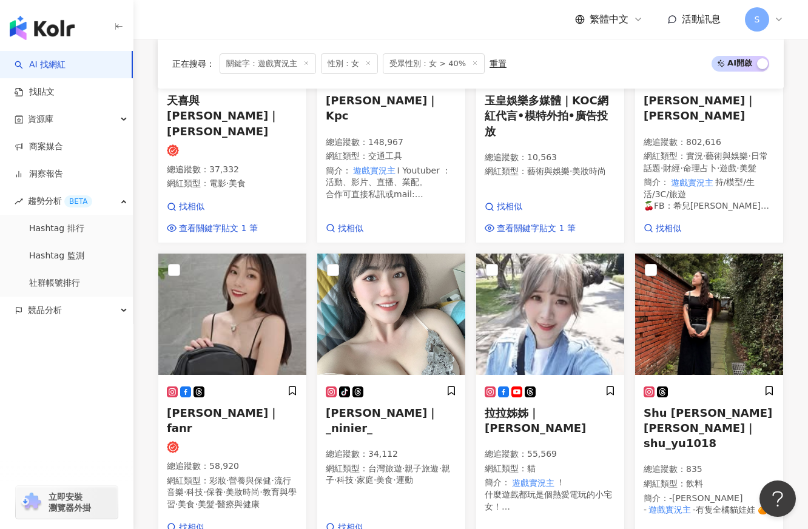
scroll to position [1045, 0]
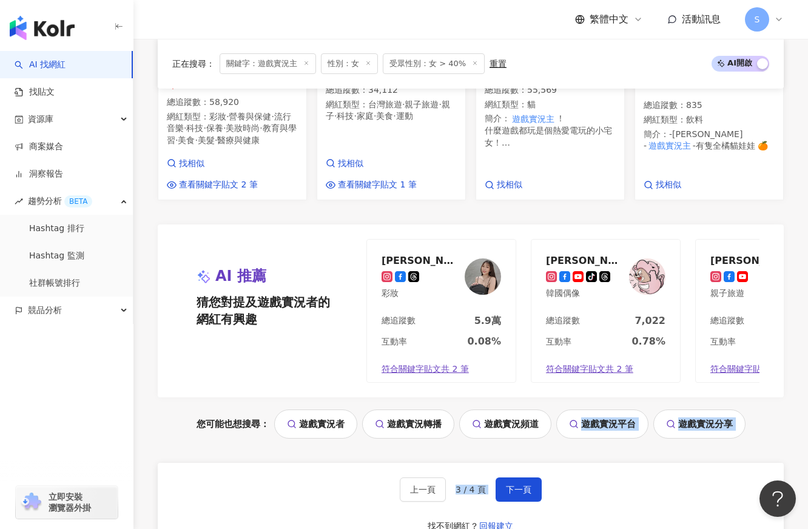
drag, startPoint x: 541, startPoint y: 478, endPoint x: 534, endPoint y: 487, distance: 11.3
click at [535, 501] on button "下一頁" at bounding box center [519, 489] width 46 height 24
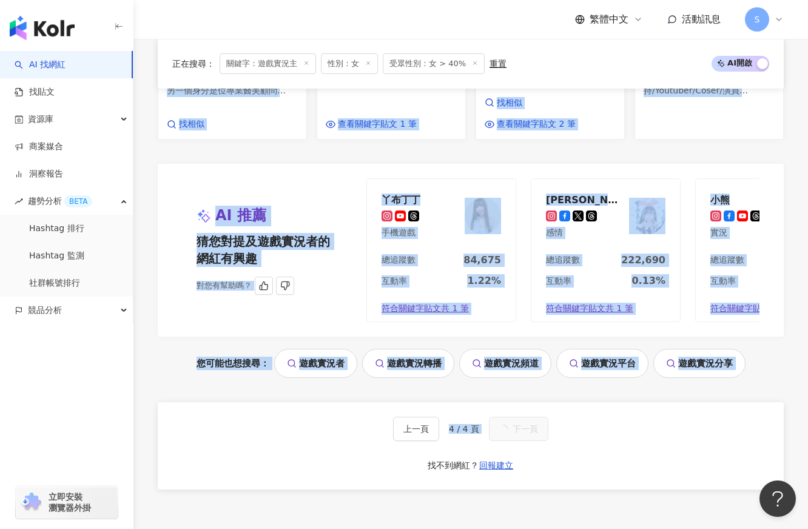
scroll to position [644, 0]
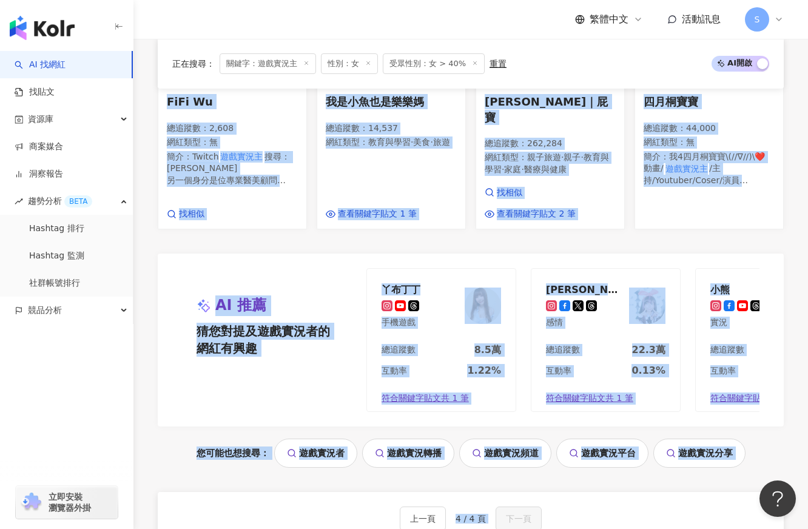
click at [567, 465] on div "Jennifer｜典薇 總追蹤數 ： 71,625 網紅類型 ： 實況 · 日常話題 · 家庭 · 美食 · 命理占卜 · 遊戲 找相似 查看關鍵字貼文 4 …" at bounding box center [471, 115] width 626 height 989
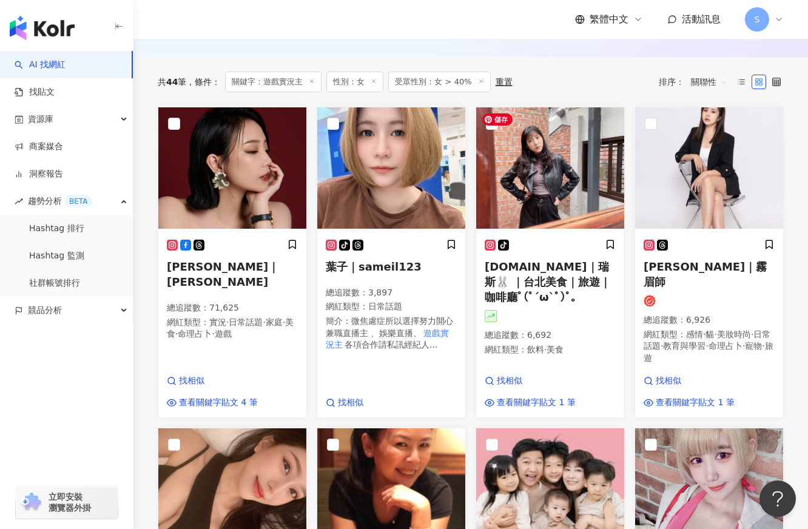
scroll to position [0, 0]
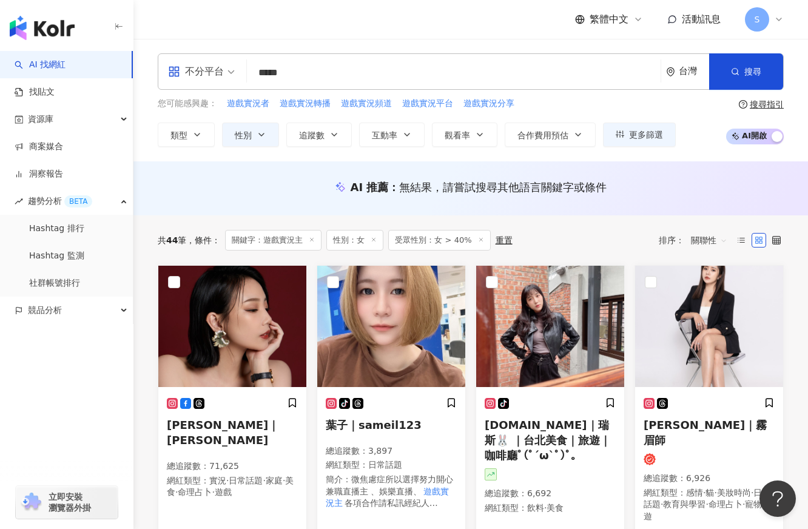
click at [458, 237] on span "受眾性別：女 > 40%" at bounding box center [439, 240] width 102 height 21
click at [479, 240] on line at bounding box center [480, 239] width 3 height 3
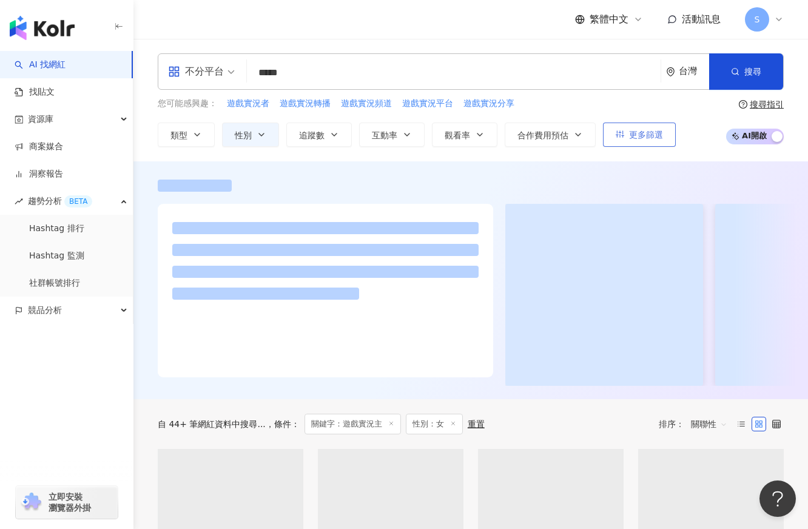
click at [630, 135] on span "更多篩選" at bounding box center [646, 135] width 34 height 10
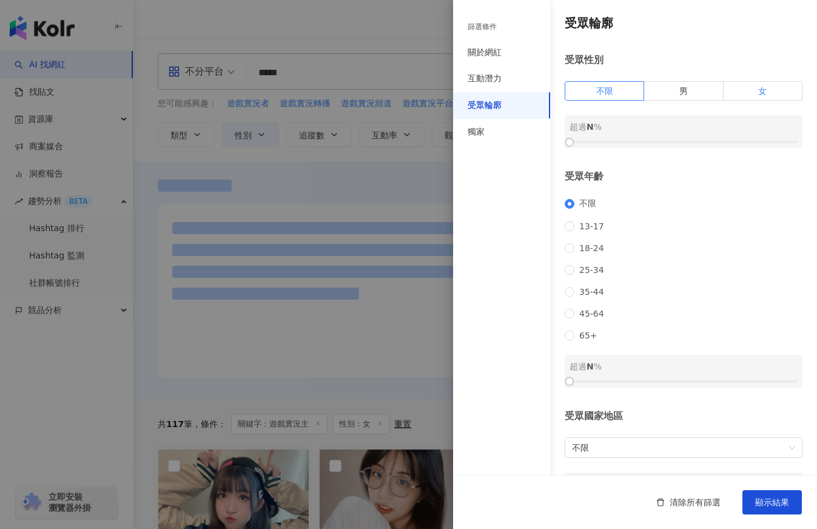
click at [752, 84] on label "女" at bounding box center [763, 90] width 79 height 19
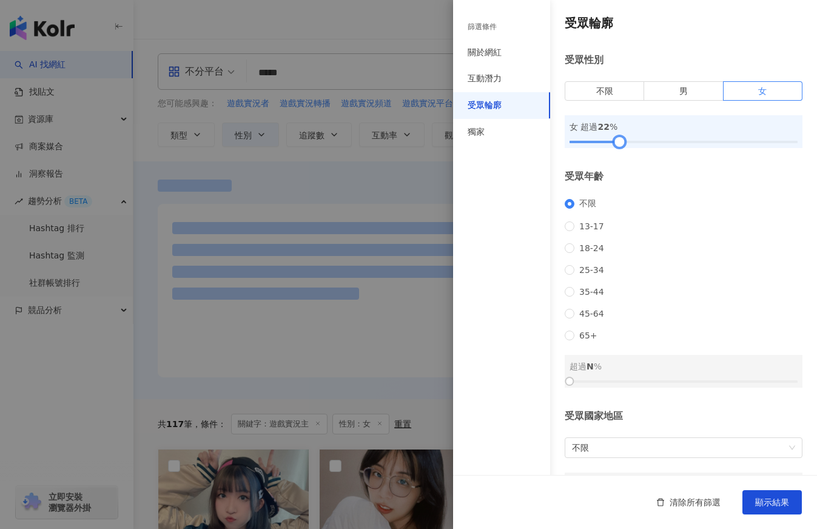
click at [619, 143] on div at bounding box center [684, 141] width 228 height 7
click at [612, 145] on div at bounding box center [615, 142] width 7 height 7
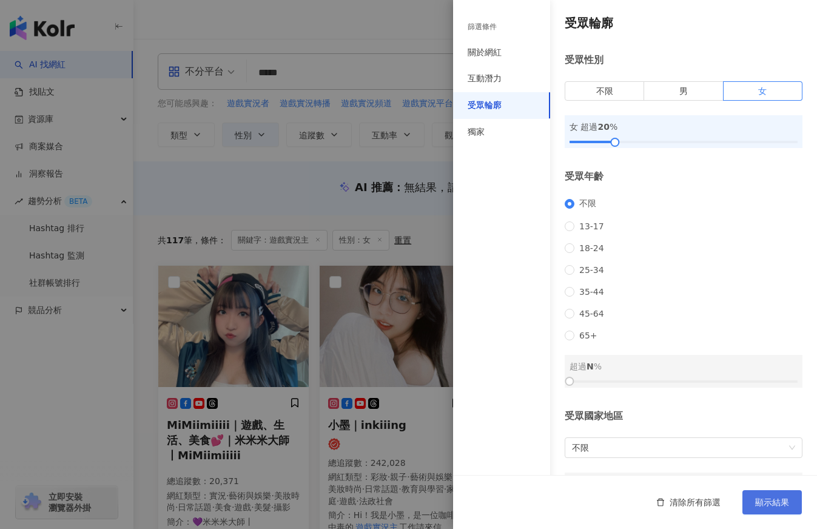
click at [770, 491] on button "顯示結果" at bounding box center [772, 502] width 59 height 24
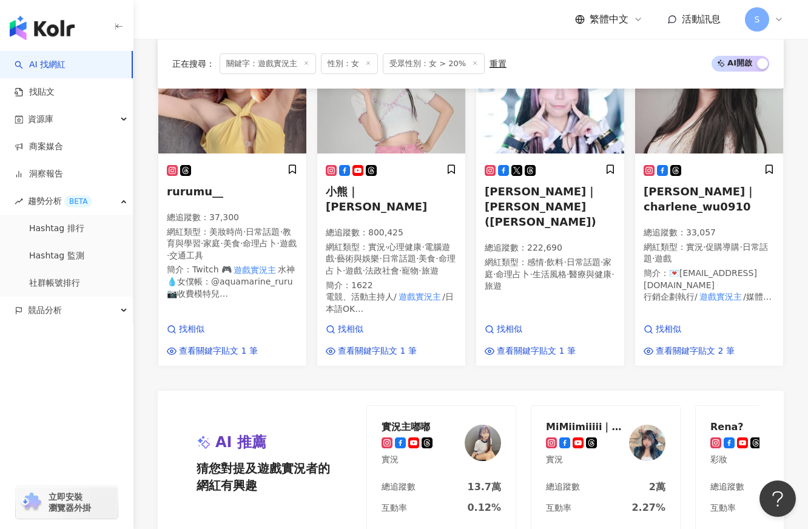
scroll to position [1092, 0]
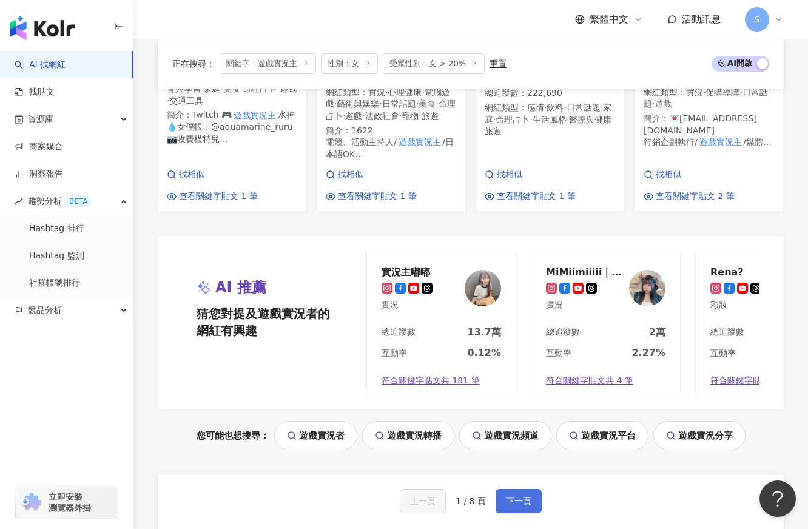
click at [504, 493] on button "下一頁" at bounding box center [519, 501] width 46 height 24
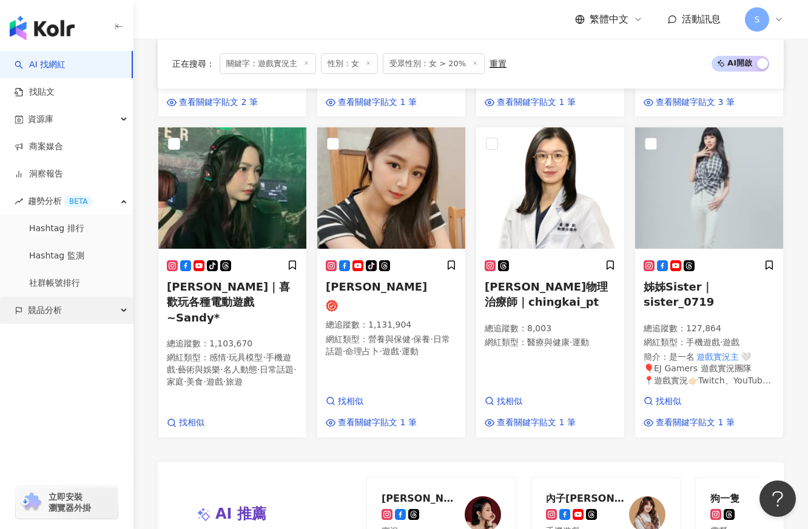
scroll to position [1002, 0]
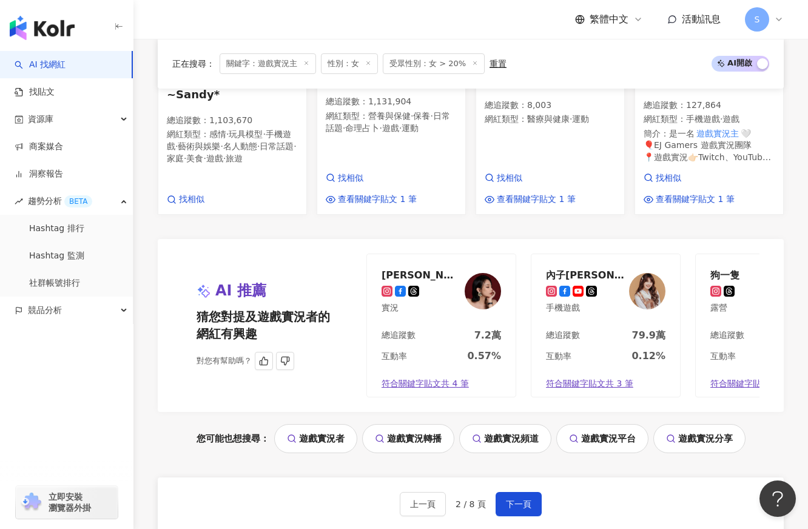
click at [197, 239] on div "AI 推薦 猜您對提及遊戲實況者的網紅有興趣 對您有幫助嗎？ Jennifer 實況 總追蹤數 7.2萬 互動率 0.57% 符合關鍵字貼文共 4 筆 內子宮…" at bounding box center [471, 326] width 626 height 174
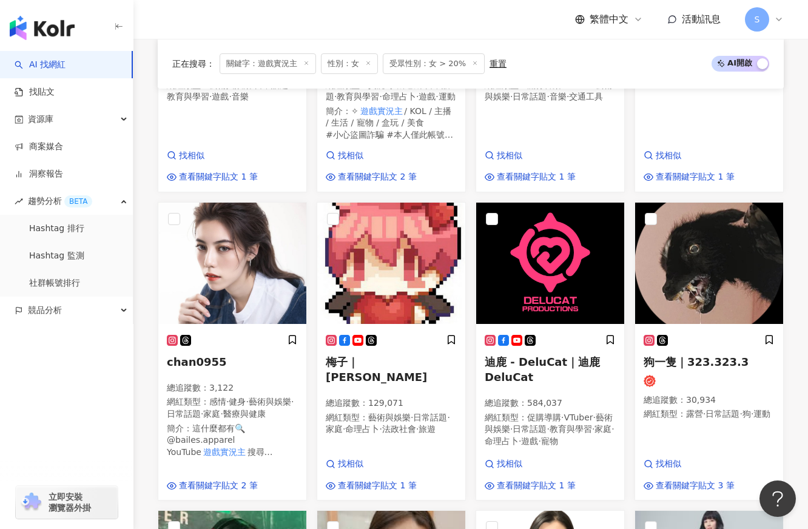
scroll to position [92, 0]
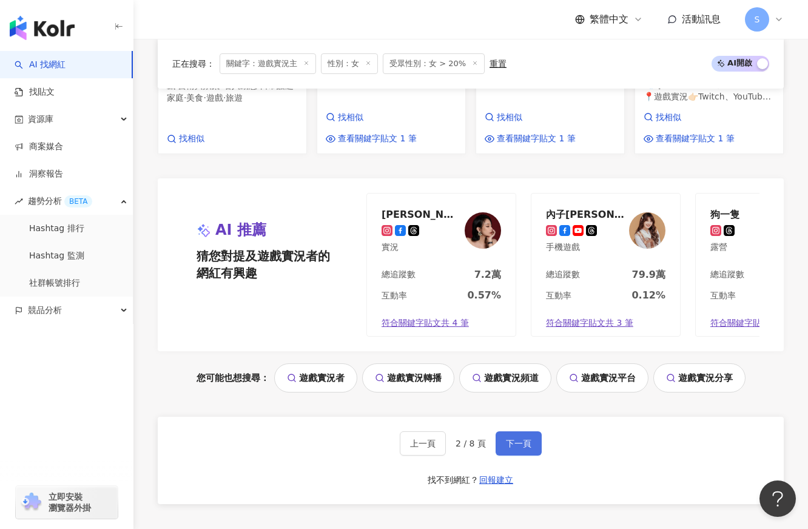
click at [521, 454] on button "下一頁" at bounding box center [519, 443] width 46 height 24
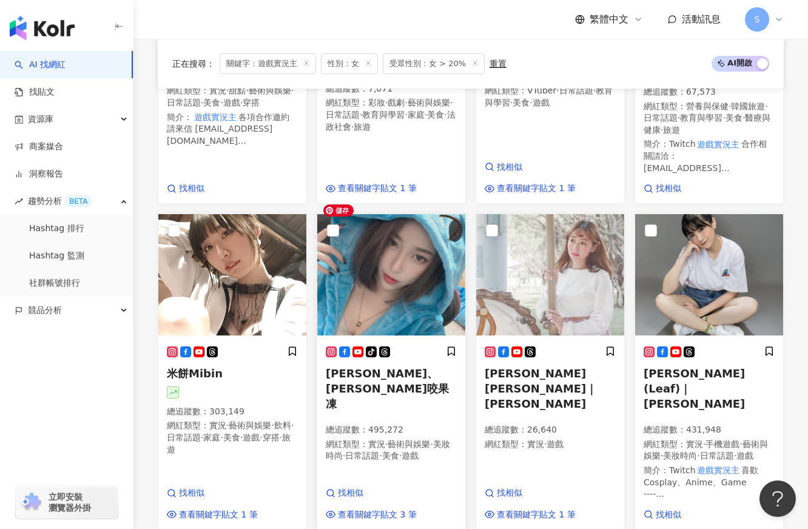
scroll to position [71, 0]
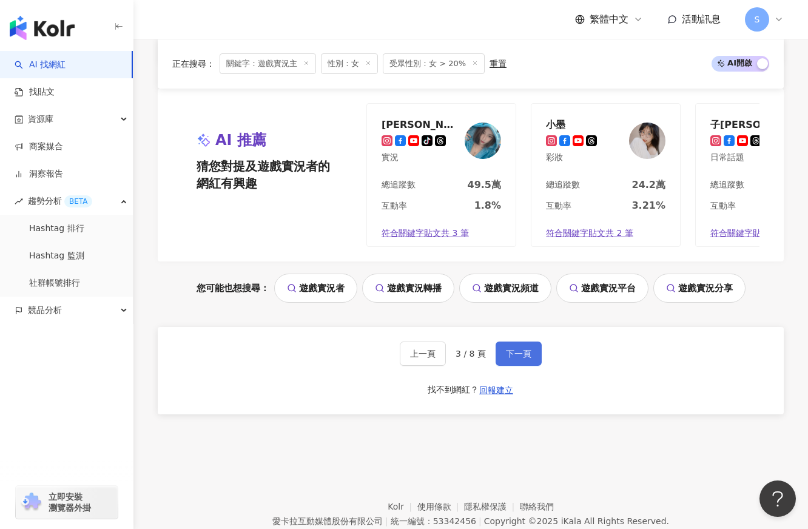
click at [532, 342] on button "下一頁" at bounding box center [519, 354] width 46 height 24
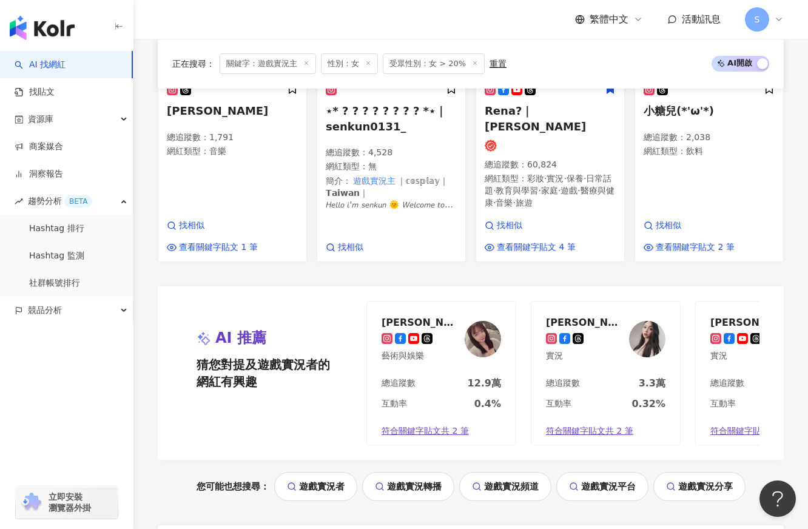
scroll to position [1162, 0]
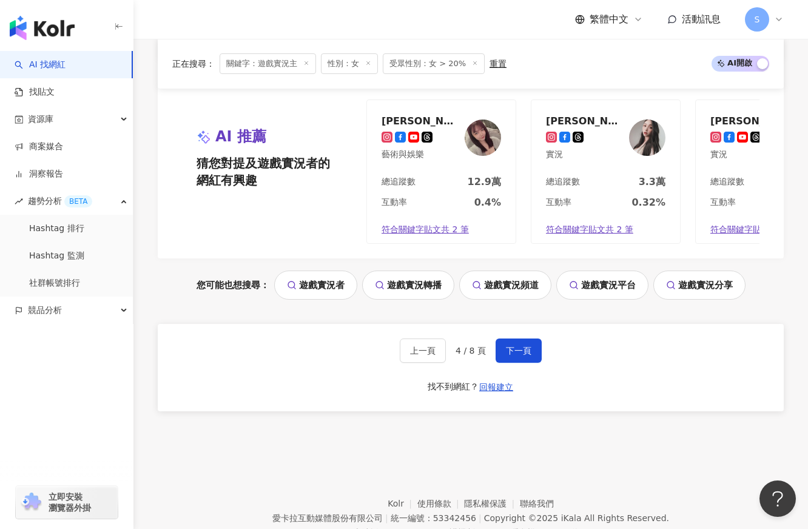
drag, startPoint x: 738, startPoint y: 337, endPoint x: 731, endPoint y: 334, distance: 7.3
click at [738, 337] on div "上一頁 4 / 8 頁 下一頁 找不到網紅？ 回報建立" at bounding box center [471, 367] width 626 height 87
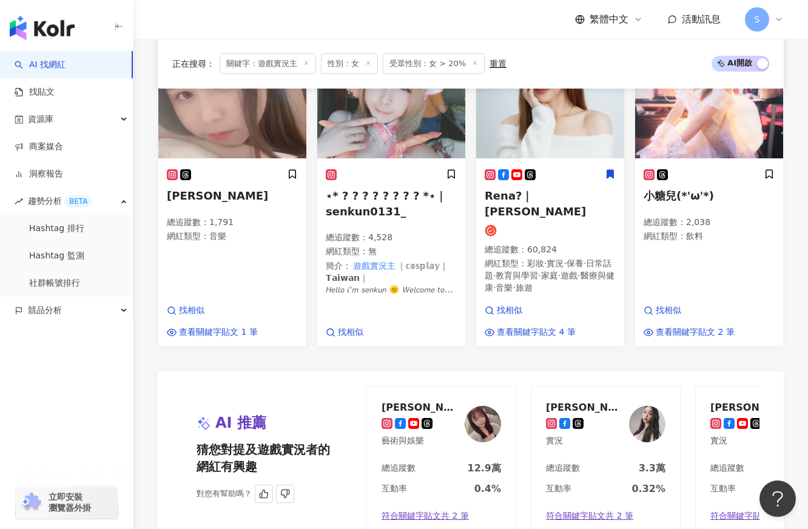
scroll to position [971, 0]
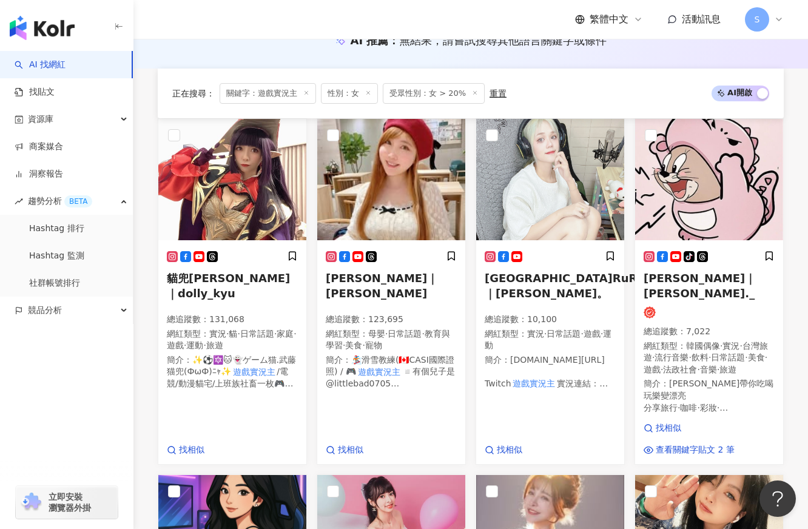
scroll to position [138, 0]
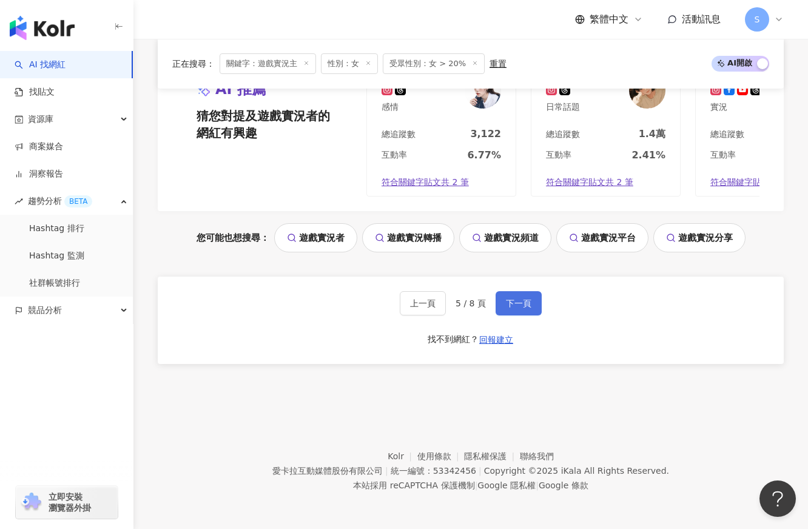
click at [519, 307] on span "下一頁" at bounding box center [518, 303] width 25 height 10
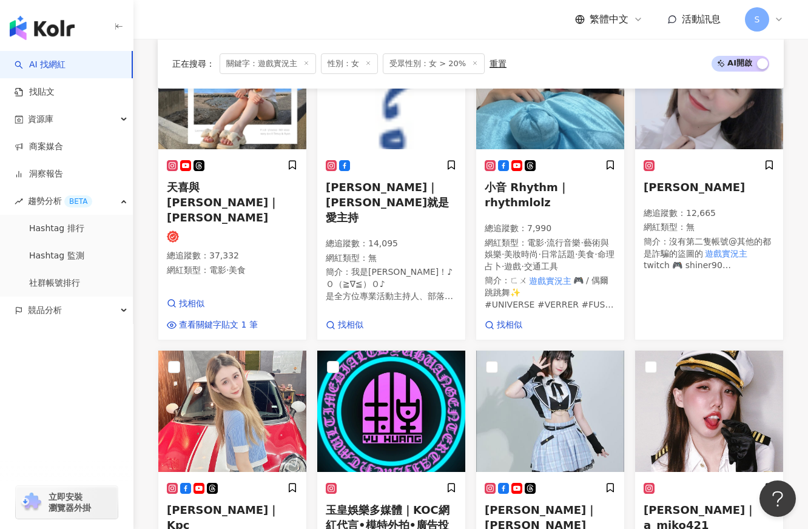
scroll to position [15, 0]
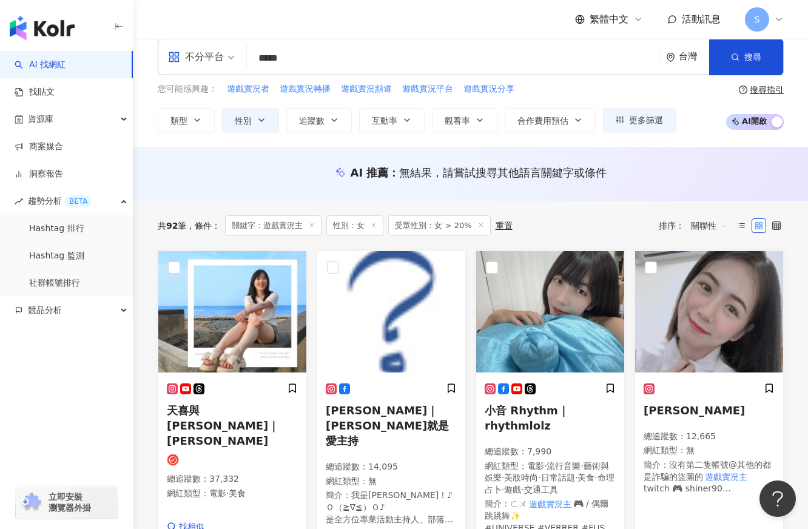
click at [443, 229] on span "受眾性別：女 > 20%" at bounding box center [439, 225] width 102 height 21
click at [479, 226] on line at bounding box center [480, 224] width 3 height 3
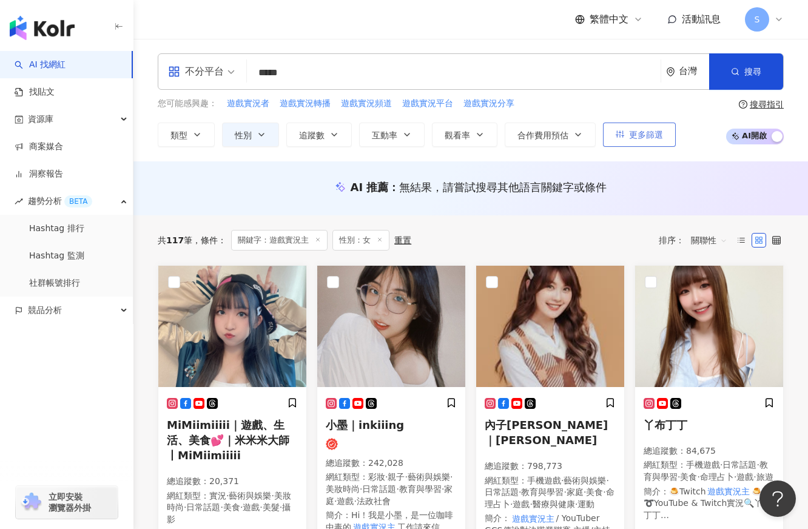
click at [641, 141] on button "更多篩選" at bounding box center [639, 135] width 73 height 24
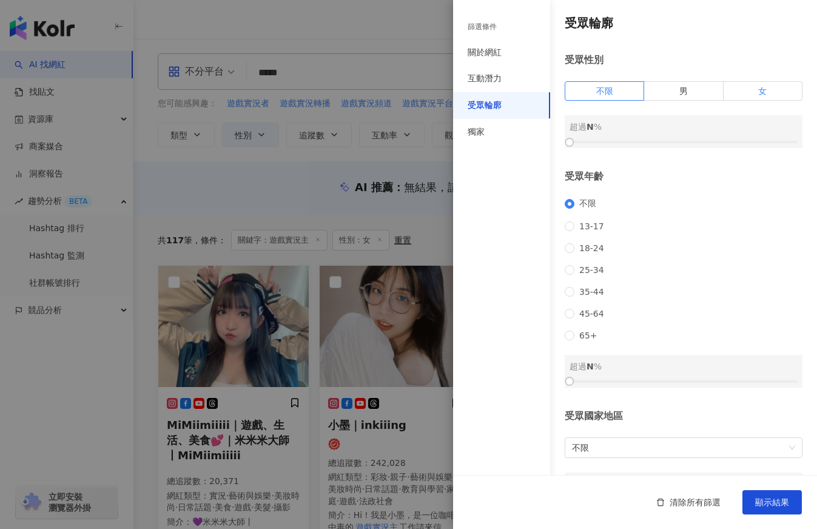
click at [745, 88] on label "女" at bounding box center [763, 90] width 79 height 19
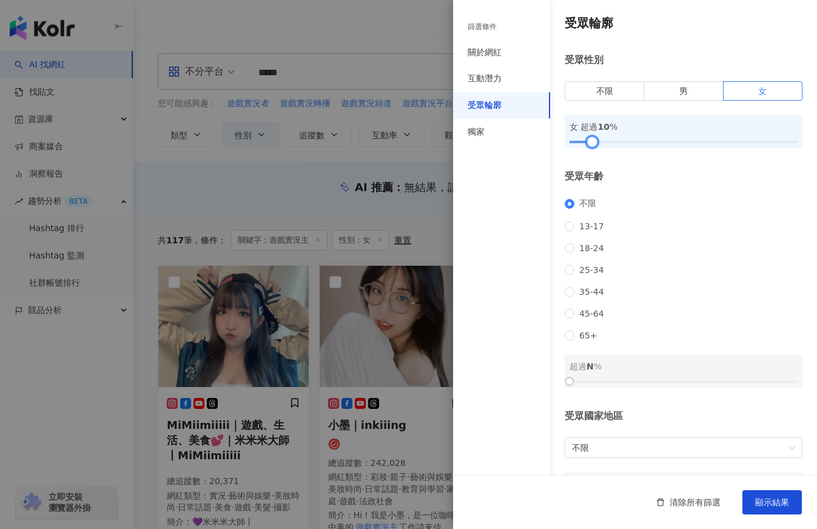
drag, startPoint x: 577, startPoint y: 142, endPoint x: 593, endPoint y: 146, distance: 16.9
click at [593, 146] on div at bounding box center [684, 141] width 228 height 7
click at [775, 507] on span "顯示結果" at bounding box center [772, 502] width 34 height 10
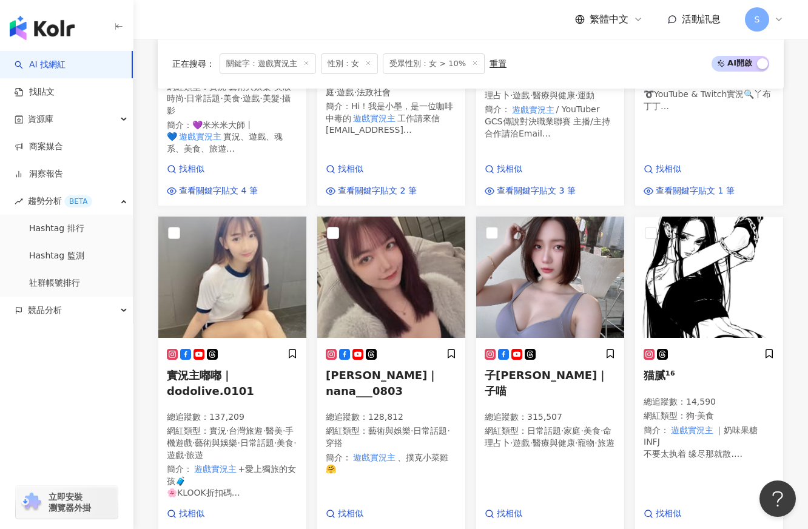
scroll to position [425, 0]
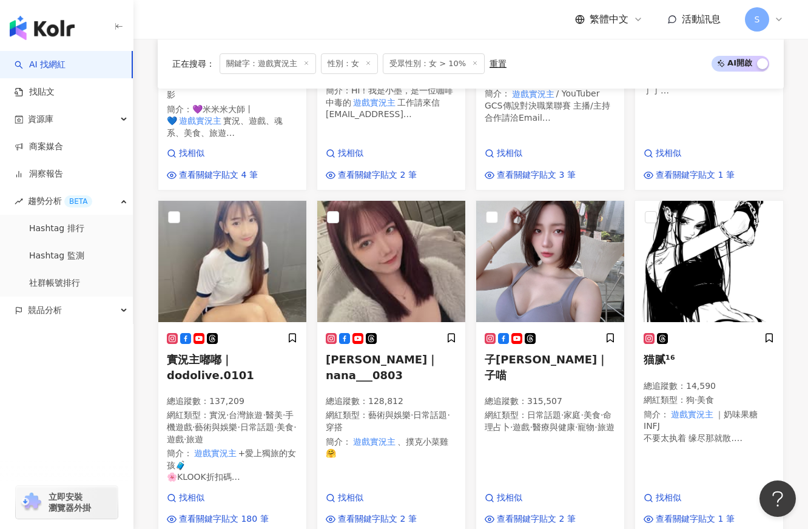
click at [145, 307] on div "正在搜尋 ： 關鍵字：遊戲實況主 性別：女 受眾性別：女 > 10% 重置 AI 開啟 AI 關閉 MiMiimiiiii｜遊戲、生活、美食💕｜米米米大師丨M…" at bounding box center [470, 525] width 675 height 1469
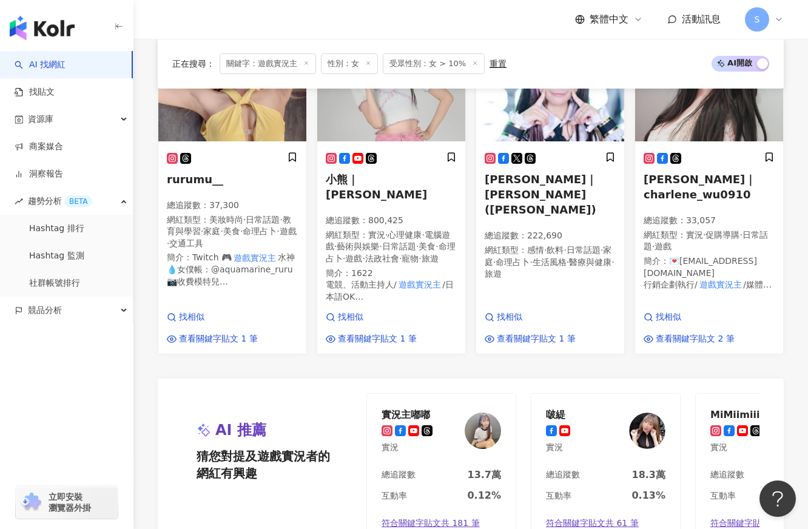
scroll to position [1153, 0]
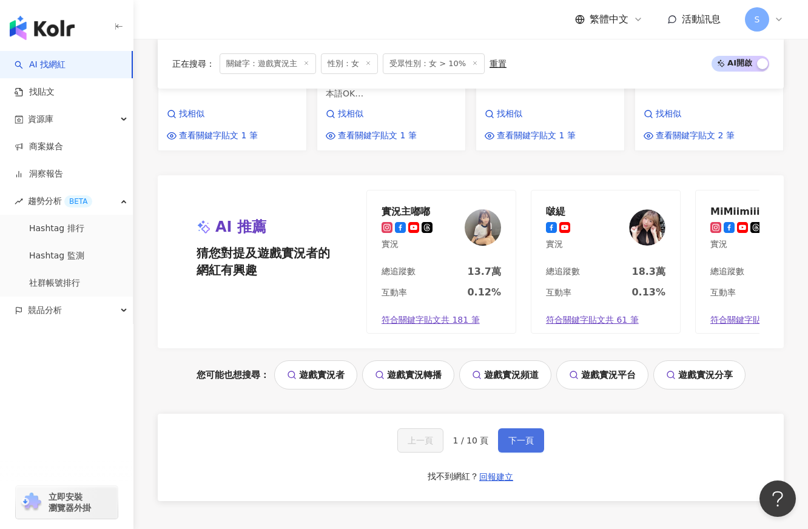
click at [519, 438] on button "下一頁" at bounding box center [521, 440] width 46 height 24
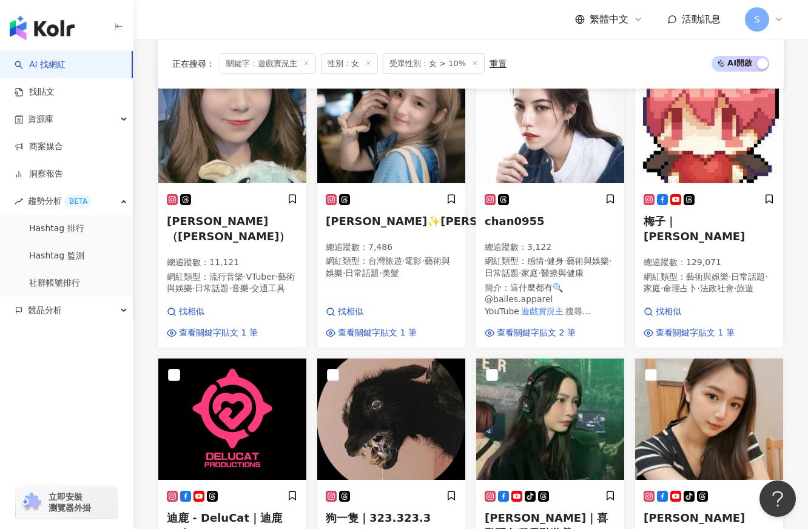
scroll to position [773, 0]
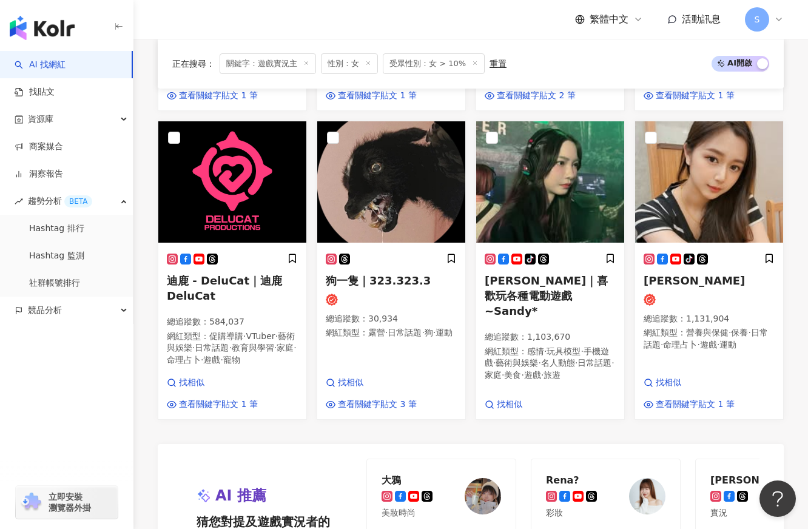
click at [604, 475] on div "AI 推薦 猜您對提及遊戲實況者的網紅有興趣 對您有幫助嗎？ 大鴉 美妝時尚 總追蹤數 7,361 互動率 4.06% 符合關鍵字貼文共 4 筆 Rena? …" at bounding box center [471, 531] width 626 height 174
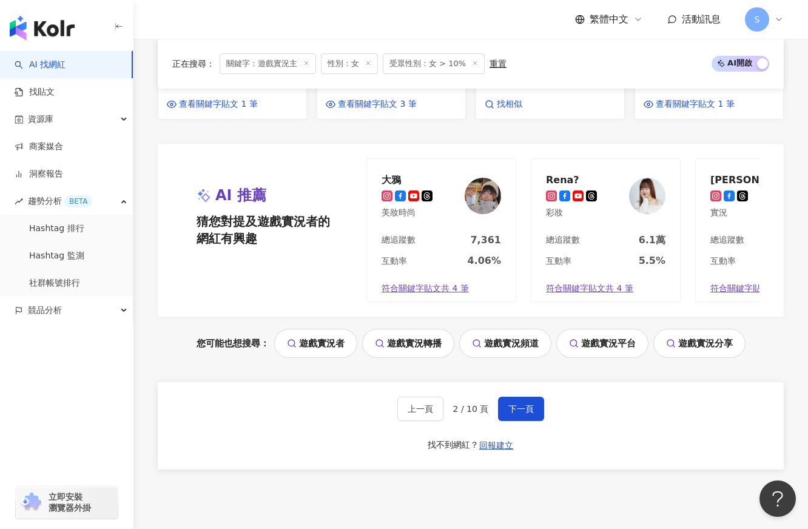
scroll to position [1198, 0]
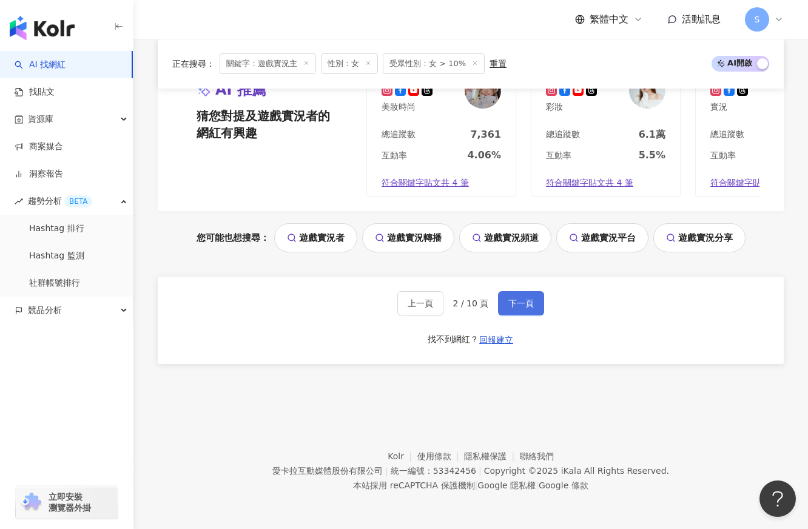
click at [522, 314] on button "下一頁" at bounding box center [521, 303] width 46 height 24
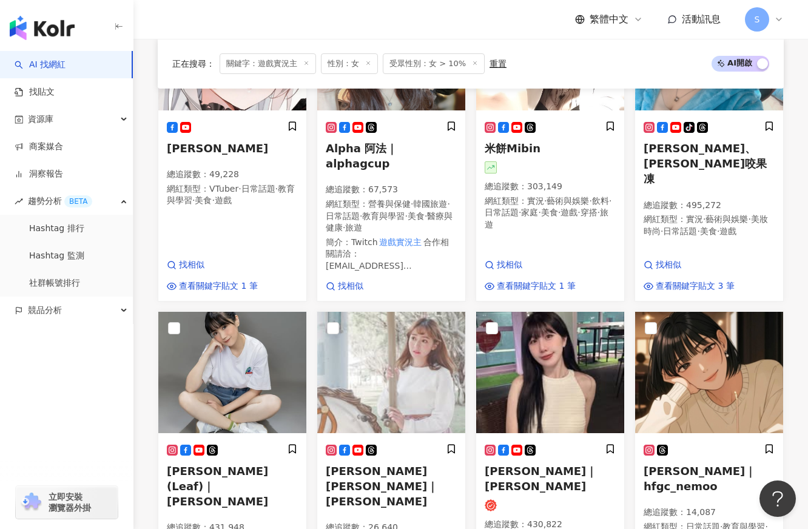
scroll to position [961, 0]
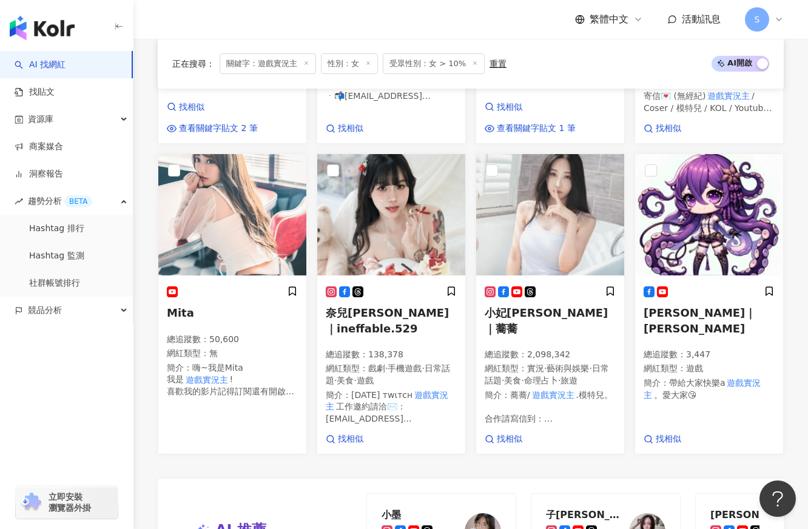
scroll to position [953, 0]
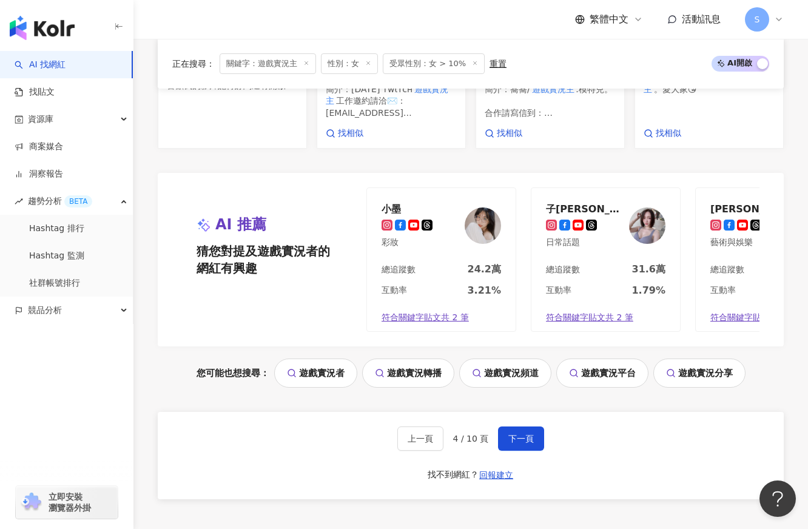
scroll to position [1074, 0]
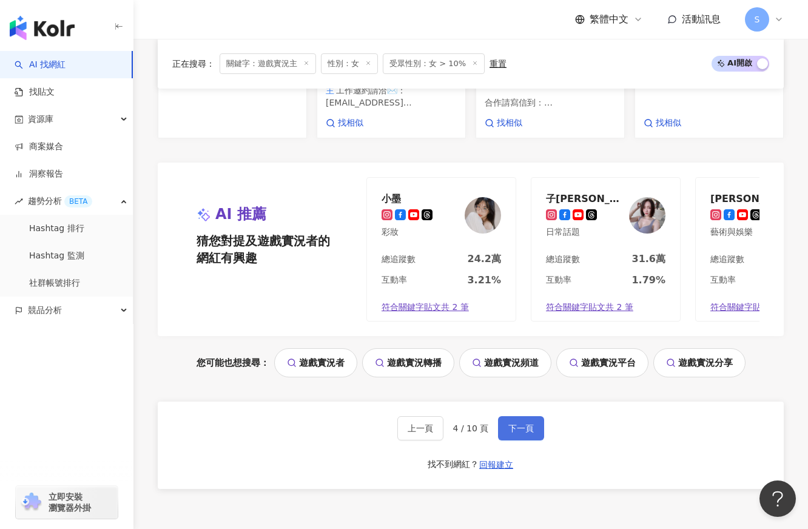
click at [517, 423] on span "下一頁" at bounding box center [520, 428] width 25 height 10
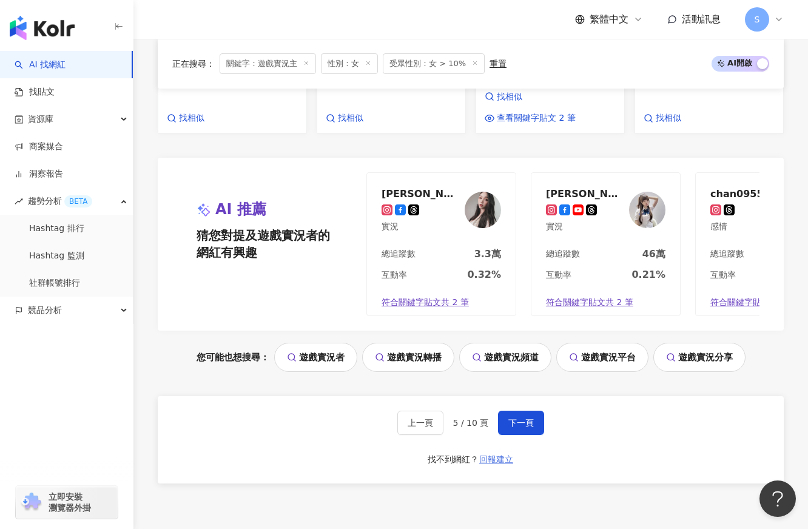
scroll to position [1153, 0]
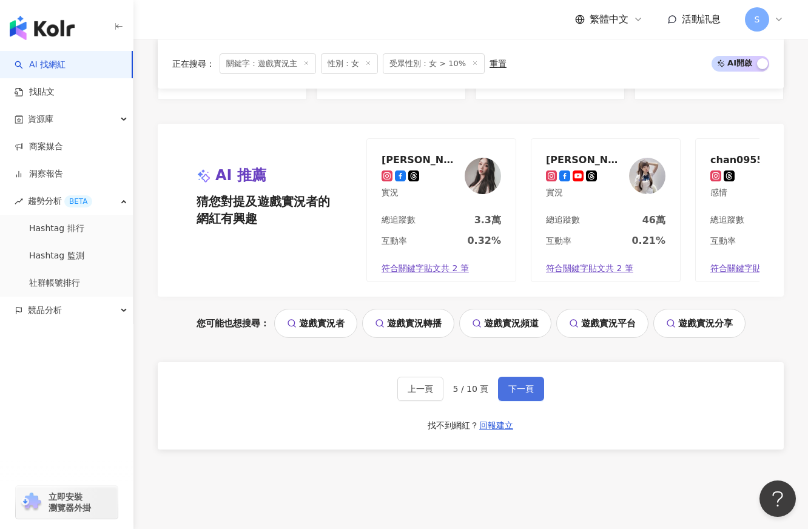
click at [515, 392] on button "下一頁" at bounding box center [521, 389] width 46 height 24
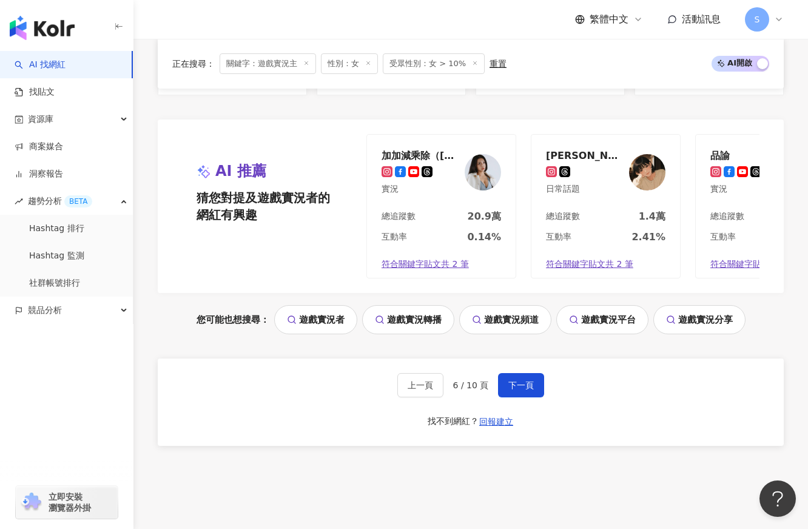
scroll to position [1167, 0]
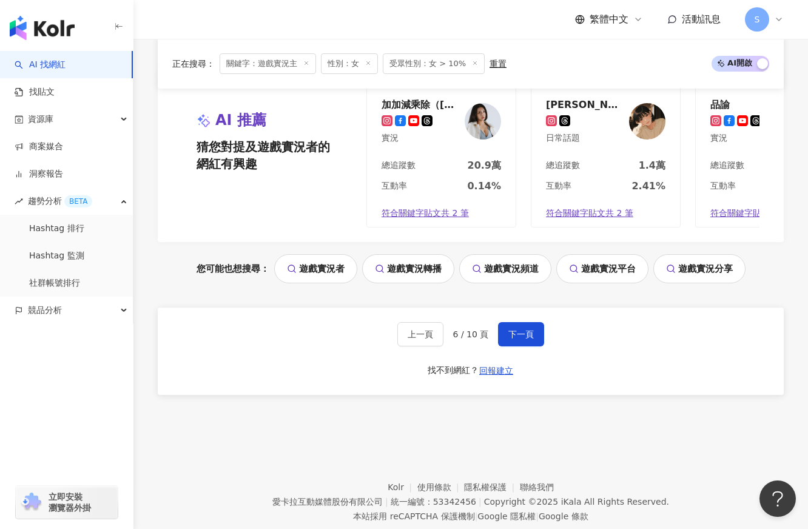
click at [523, 352] on div "上一頁 6 / 10 頁 下一頁 找不到網紅？ 回報建立" at bounding box center [471, 351] width 626 height 87
click at [524, 345] on button "下一頁" at bounding box center [521, 334] width 46 height 24
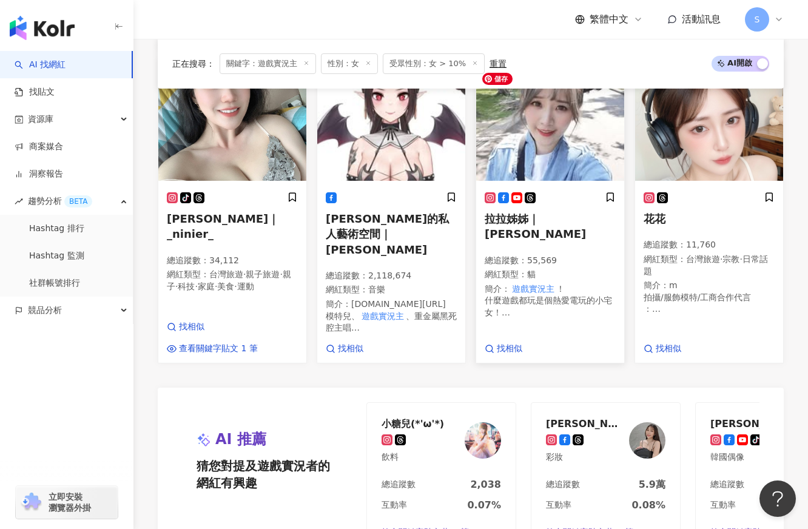
scroll to position [1092, 0]
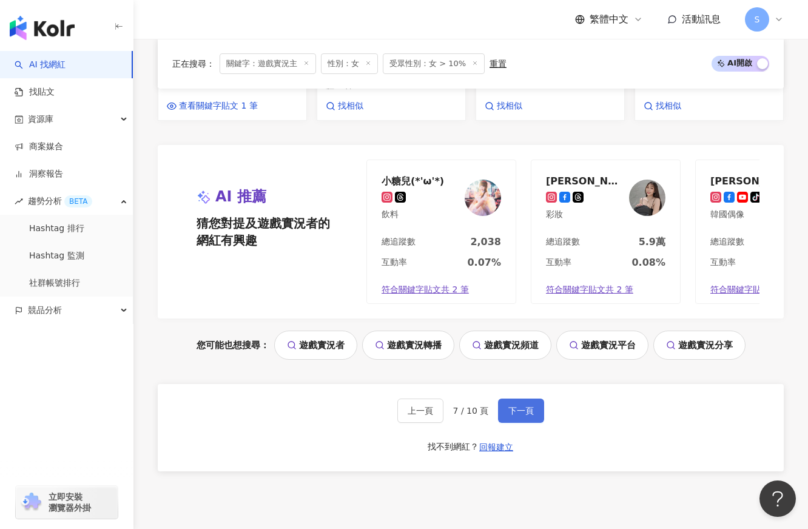
click at [498, 408] on button "下一頁" at bounding box center [521, 411] width 46 height 24
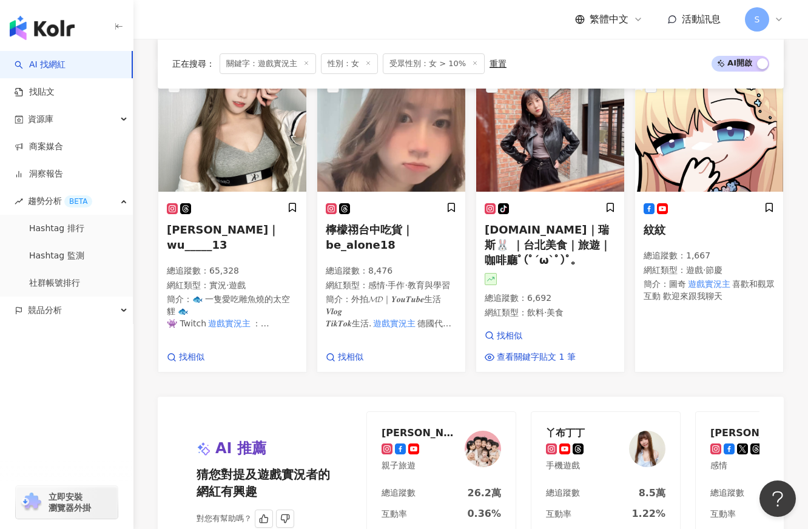
scroll to position [1071, 0]
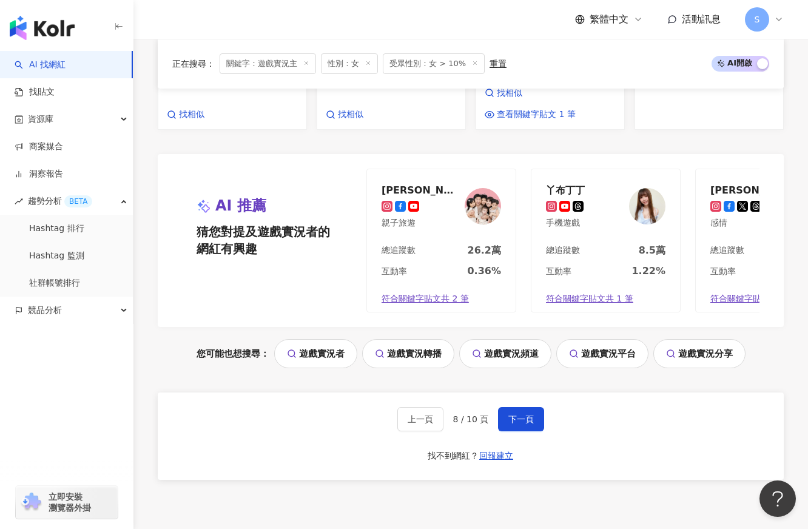
click at [522, 395] on div "上一頁 8 / 10 頁 下一頁 找不到網紅？ 回報建立" at bounding box center [471, 436] width 626 height 87
click at [523, 414] on span "下一頁" at bounding box center [520, 419] width 25 height 10
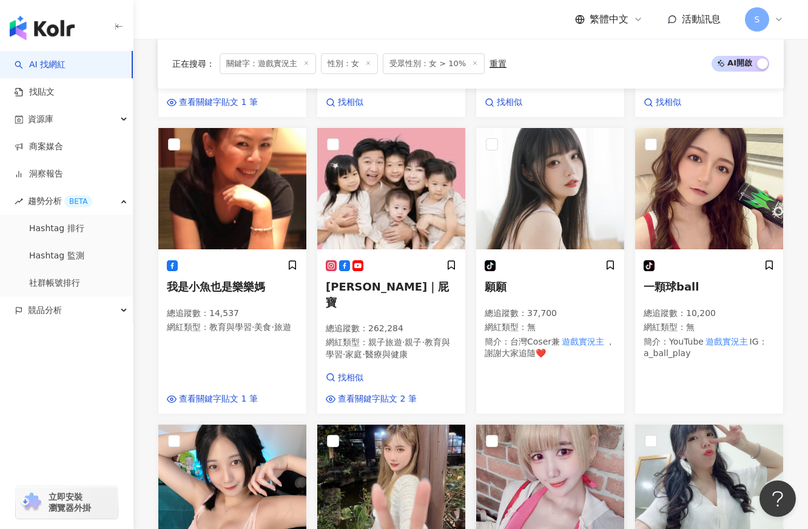
scroll to position [944, 0]
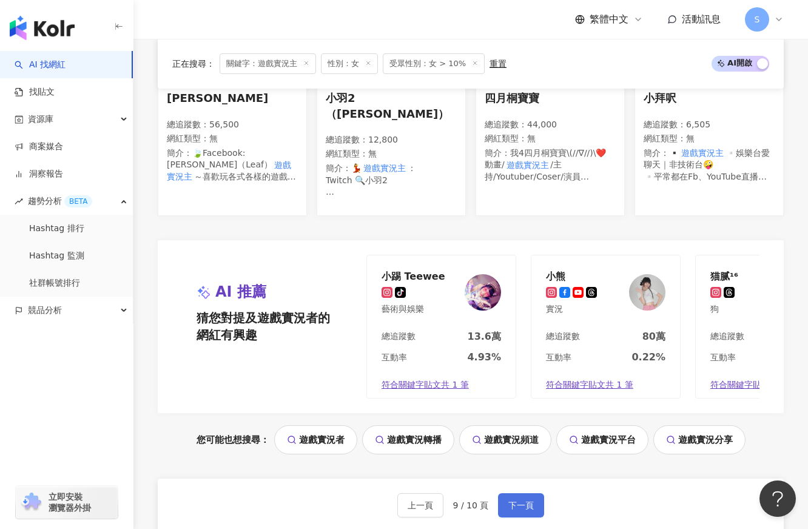
click at [517, 500] on span "下一頁" at bounding box center [520, 505] width 25 height 10
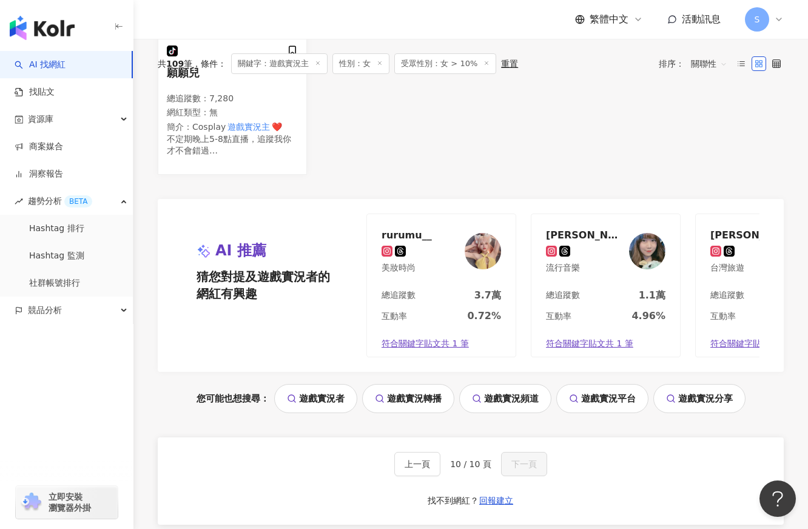
scroll to position [0, 0]
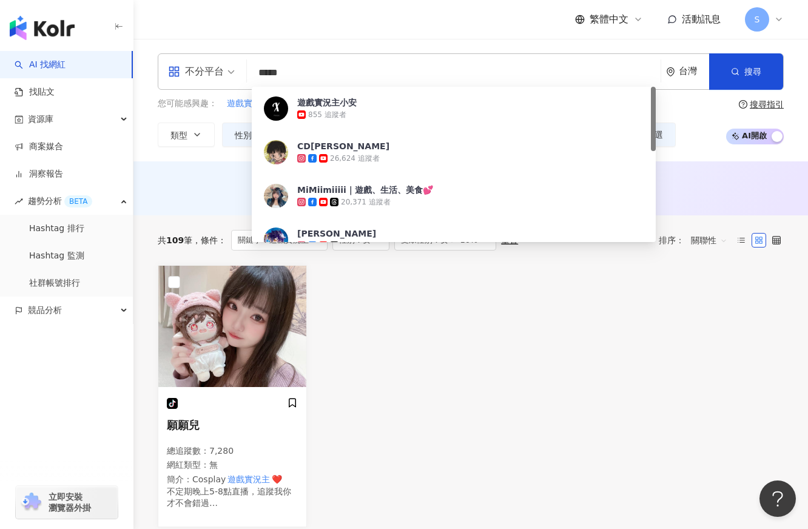
drag, startPoint x: 288, startPoint y: 73, endPoint x: 253, endPoint y: 72, distance: 35.2
click at [255, 73] on input "*****" at bounding box center [454, 72] width 404 height 23
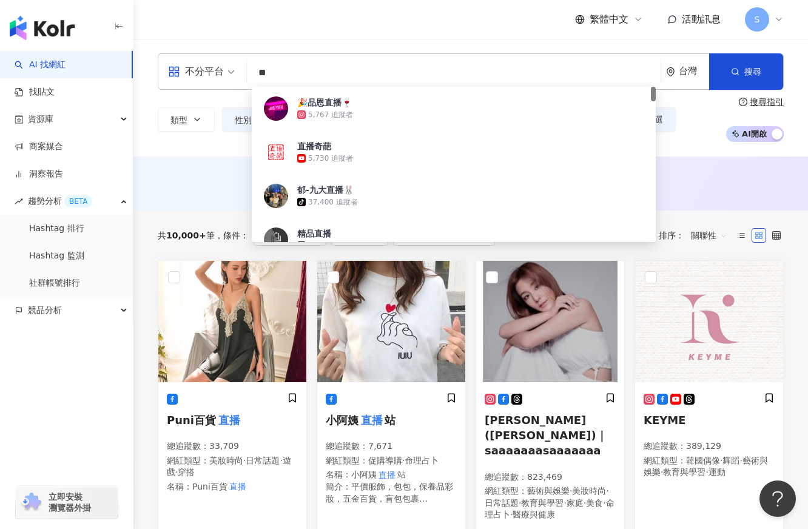
click at [151, 96] on div "不分平台 ** 台灣 搜尋 b035ed14-1fe8-4a65-8e61-3f9fcb50f055 🎉品恩直播🍷 5,767 追蹤者 直播奇葩 5,730 …" at bounding box center [470, 97] width 675 height 89
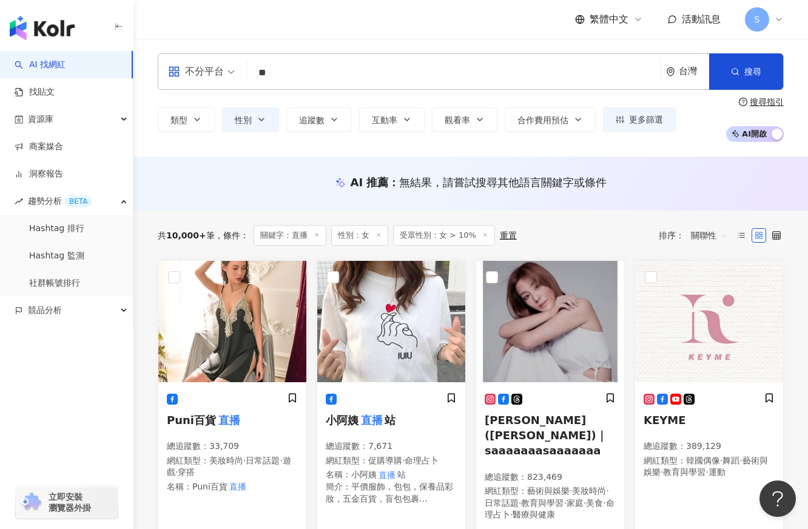
click at [482, 237] on icon at bounding box center [485, 235] width 6 height 6
click at [655, 112] on button "更多篩選" at bounding box center [639, 119] width 73 height 24
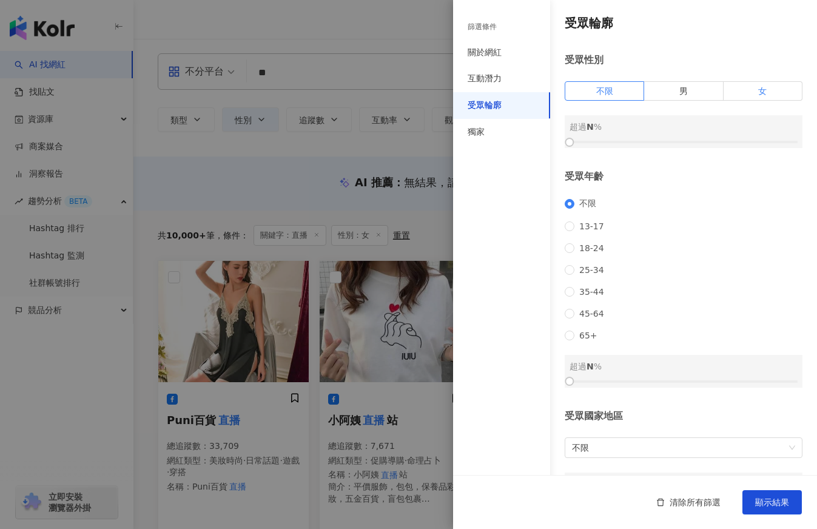
click at [758, 93] on span "女" at bounding box center [762, 91] width 8 height 10
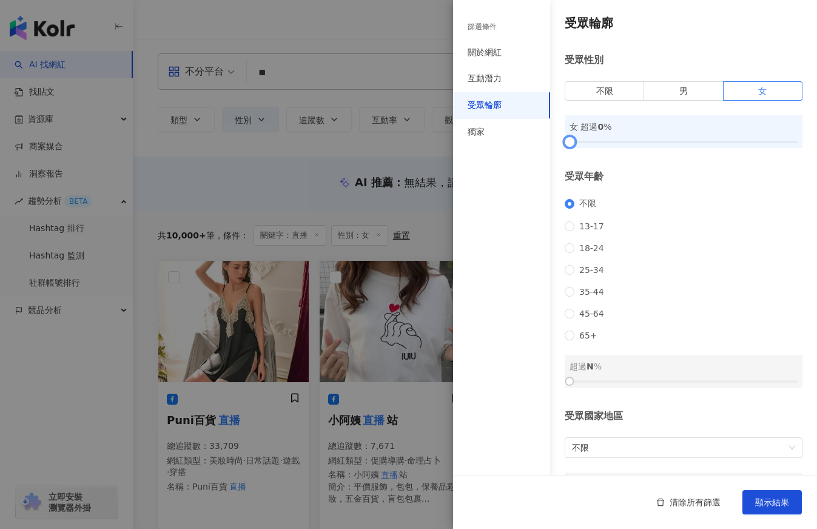
click at [649, 145] on div at bounding box center [684, 141] width 228 height 7
drag, startPoint x: 656, startPoint y: 144, endPoint x: 680, endPoint y: 164, distance: 31.4
click at [680, 164] on div "受眾輪廓 受眾性別 不限 男 女 女 超過 50 % 受眾年齡 不限 13-17 18-24 25-34 35-44 45-64 65+ 超過 N % 受眾國…" at bounding box center [635, 260] width 364 height 520
click at [771, 494] on button "顯示結果" at bounding box center [772, 502] width 59 height 24
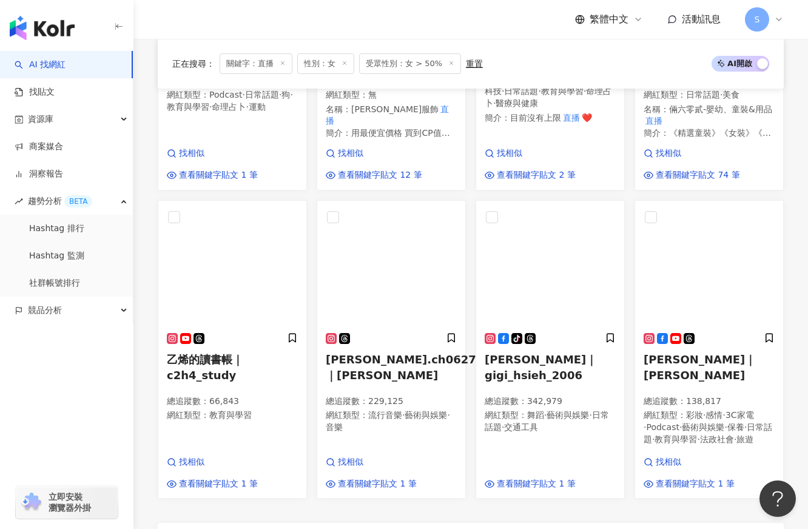
scroll to position [849, 0]
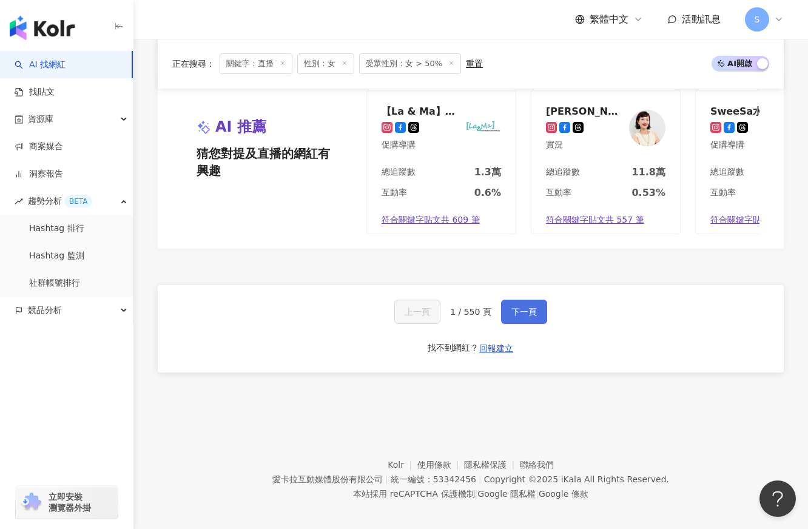
click at [526, 304] on button "下一頁" at bounding box center [524, 312] width 46 height 24
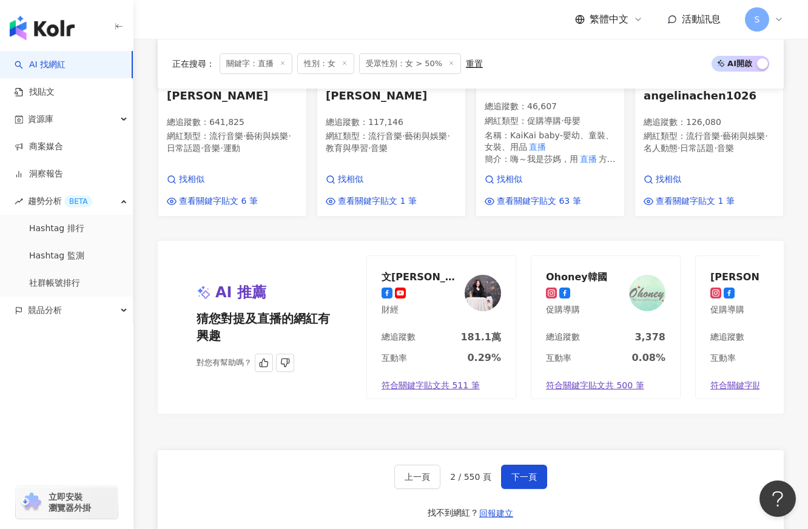
scroll to position [1051, 0]
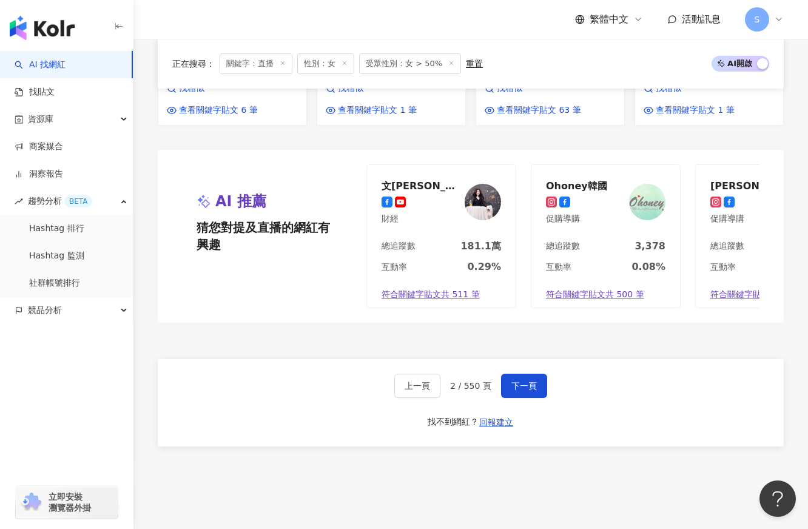
click at [541, 374] on div "上一頁 2 / 550 頁 下一頁 找不到網紅？ 回報建立" at bounding box center [471, 402] width 626 height 87
click at [536, 390] on button "下一頁" at bounding box center [524, 386] width 46 height 24
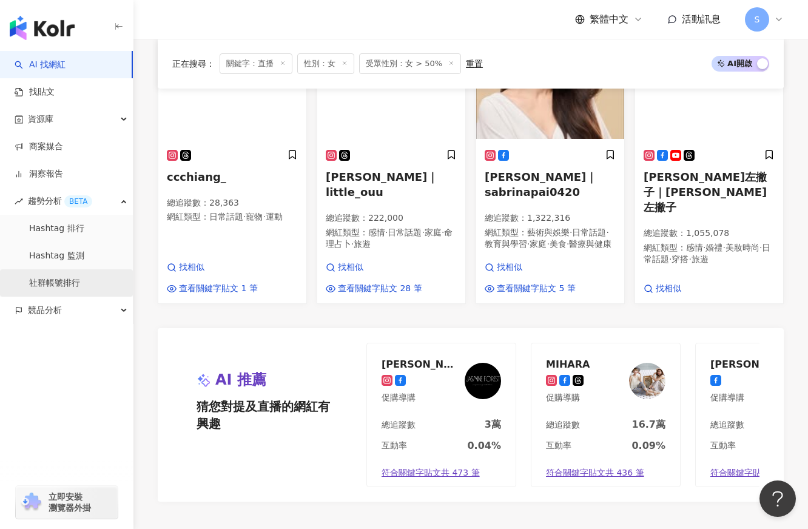
scroll to position [1036, 0]
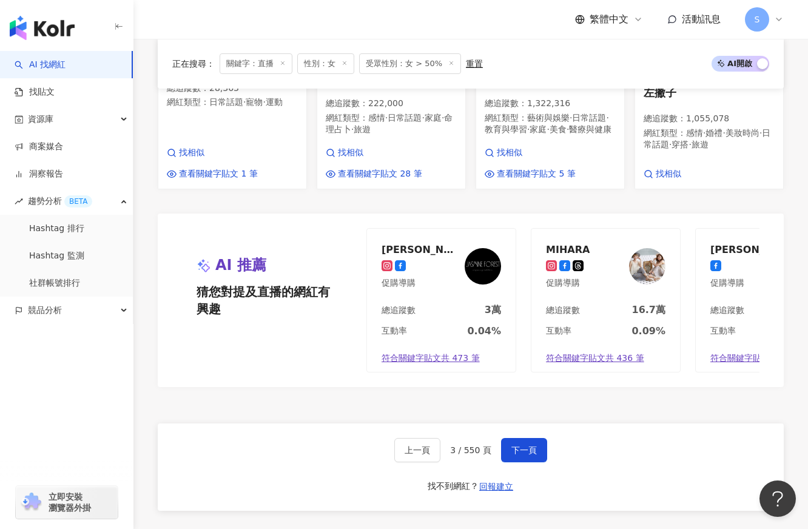
scroll to position [1122, 0]
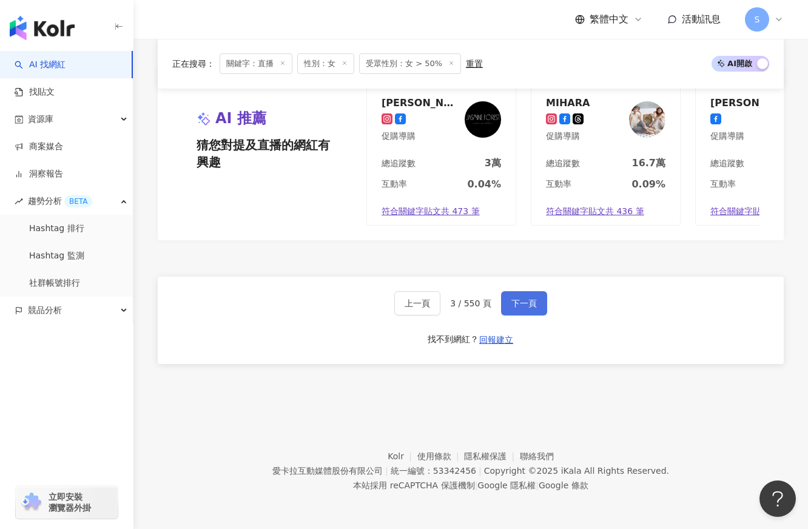
click at [511, 298] on span "下一頁" at bounding box center [523, 303] width 25 height 10
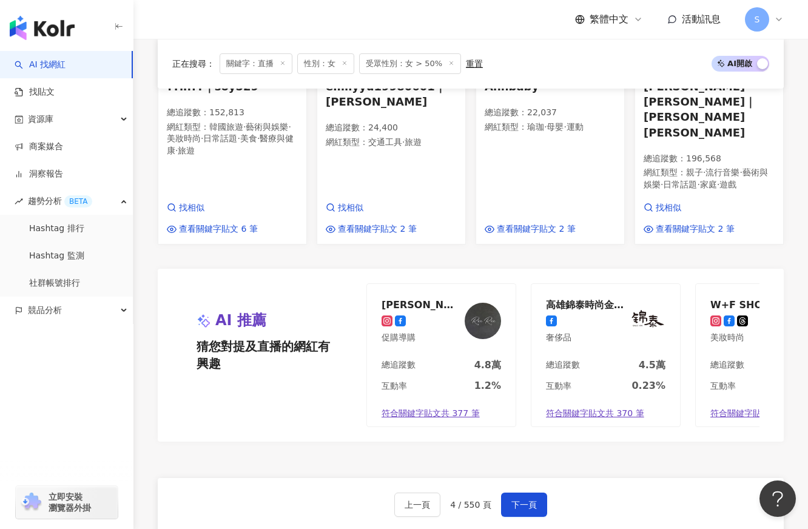
scroll to position [1138, 0]
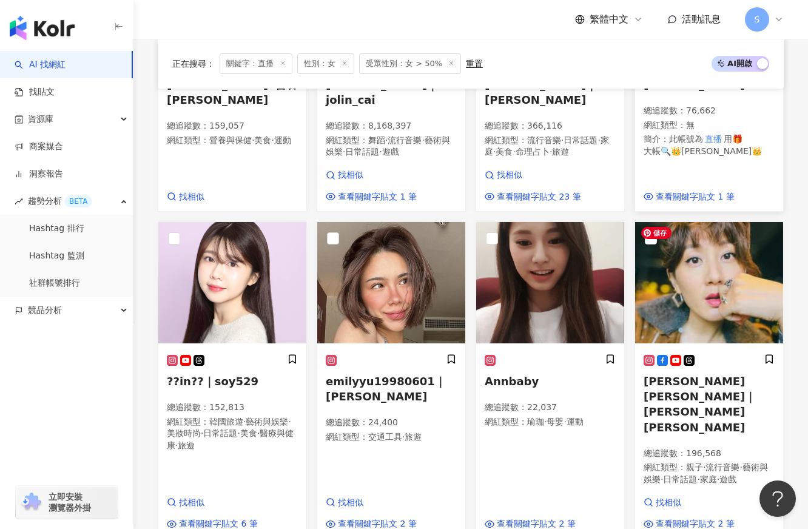
scroll to position [1017, 0]
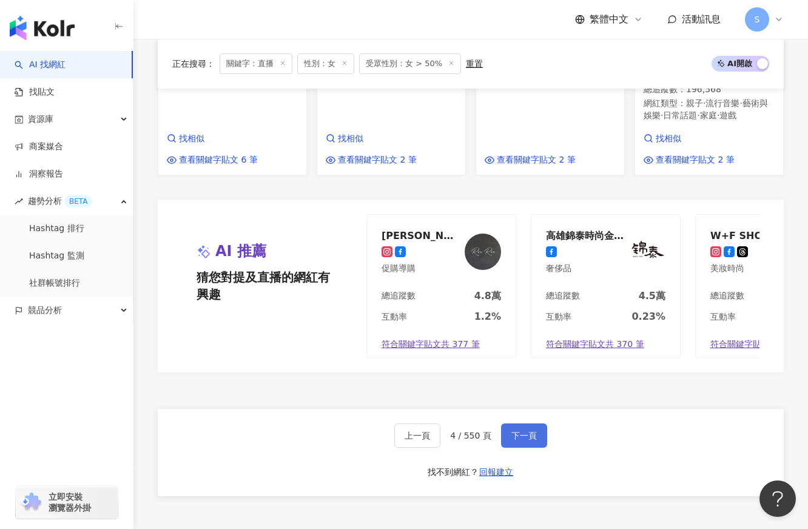
click at [534, 431] on span "下一頁" at bounding box center [523, 436] width 25 height 10
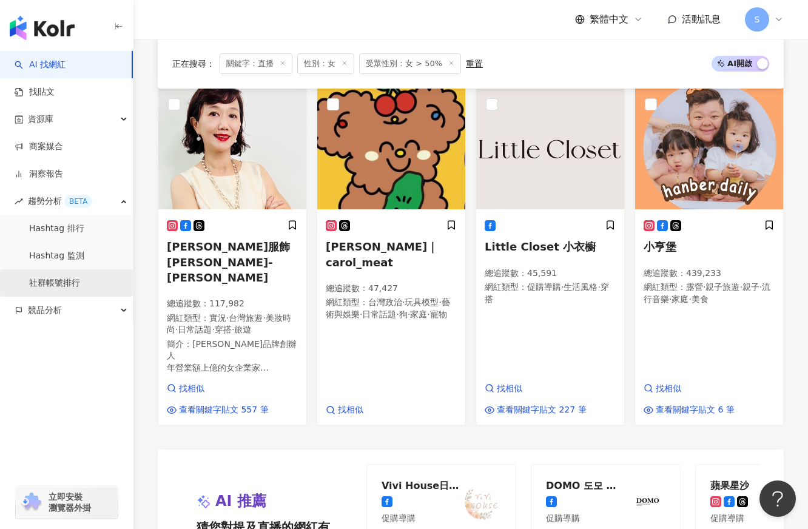
scroll to position [1060, 0]
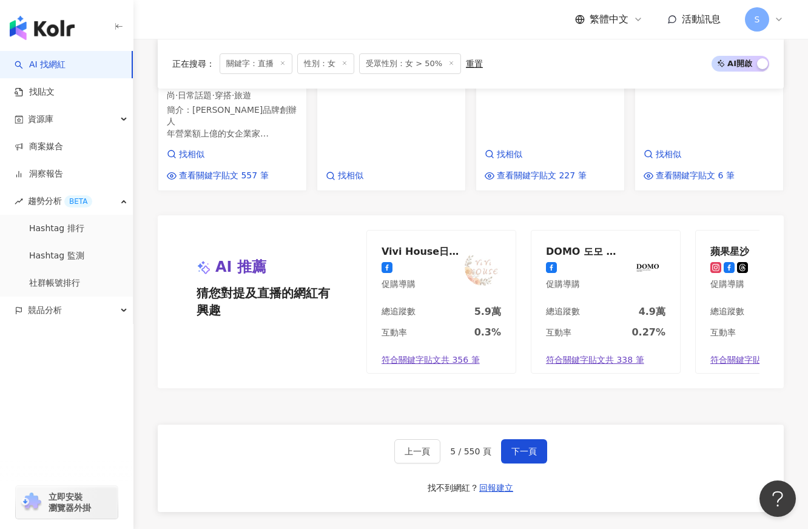
click at [267, 434] on div "上一頁 5 / 550 頁 下一頁 找不到網紅？ 回報建立" at bounding box center [471, 468] width 626 height 87
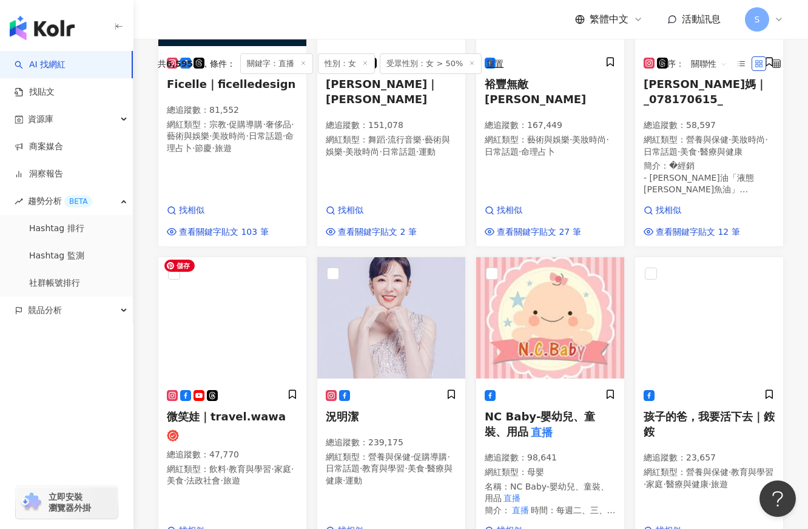
scroll to position [150, 0]
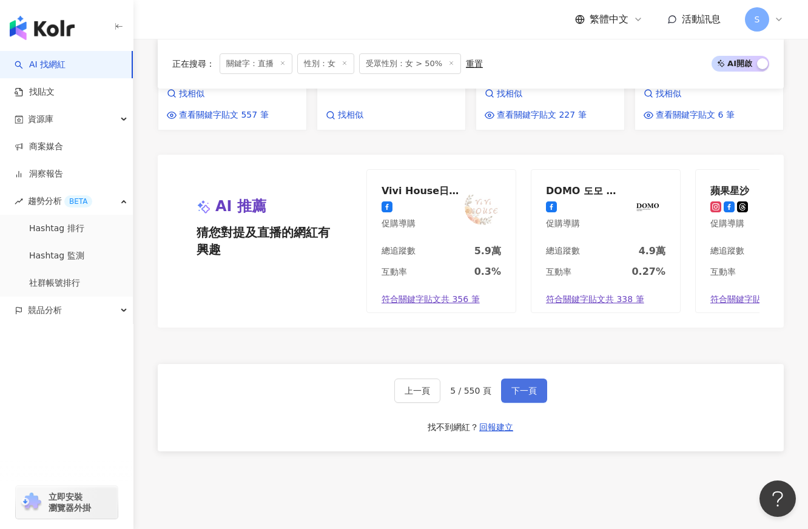
click at [512, 386] on span "下一頁" at bounding box center [523, 391] width 25 height 10
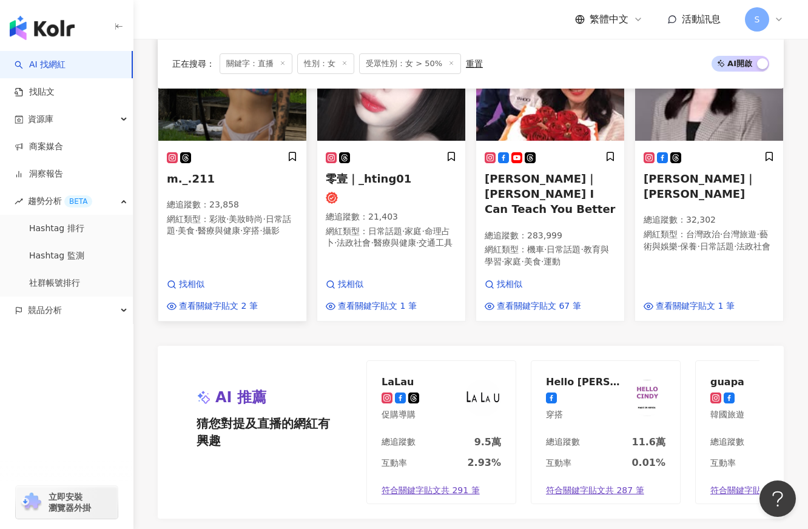
scroll to position [635, 0]
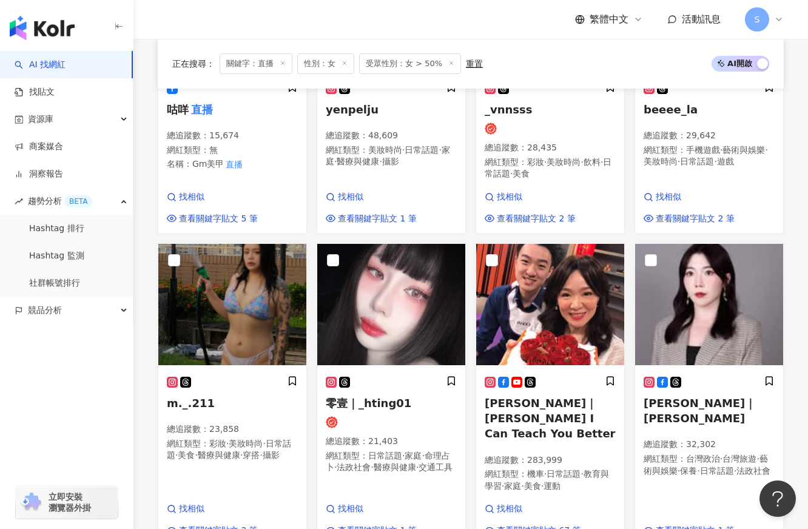
click at [144, 370] on div "正在搜尋 ： 關鍵字：直播 性別：女 受眾性別：女 > 50% 重置 AI 開啟 AI 關閉 王思佳｜王思佳 Sophia 總追蹤數 ： 1,508,596 …" at bounding box center [470, 236] width 675 height 1321
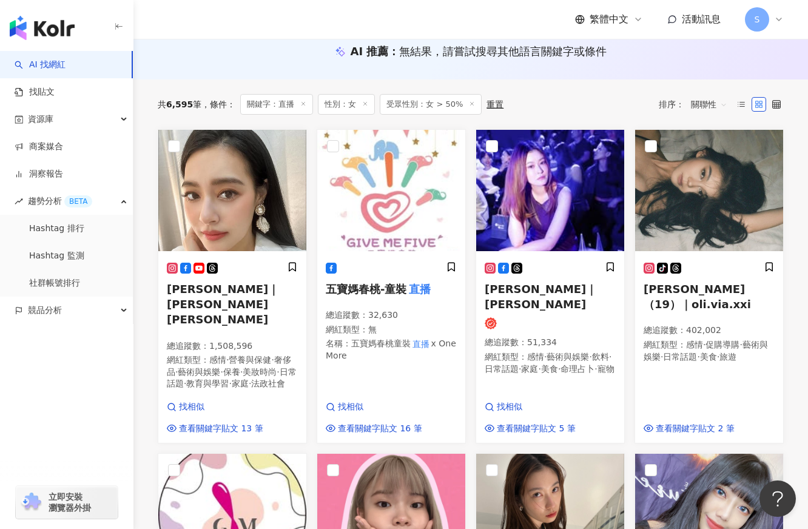
scroll to position [0, 0]
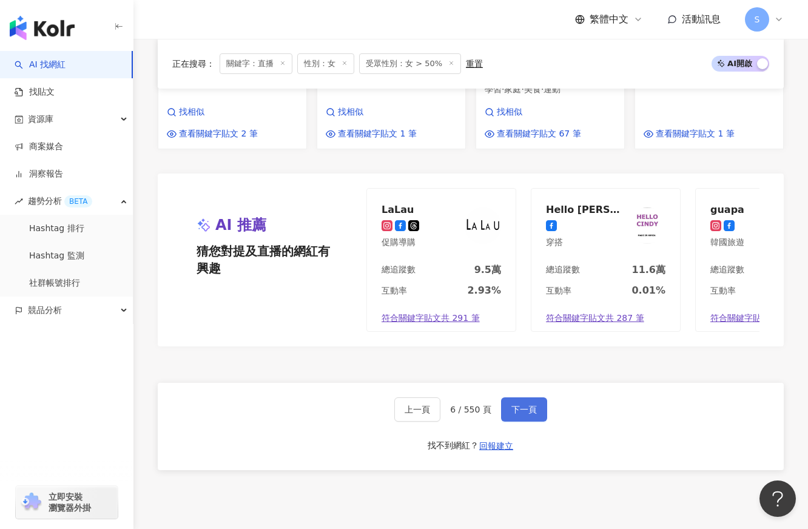
click at [527, 405] on span "下一頁" at bounding box center [523, 410] width 25 height 10
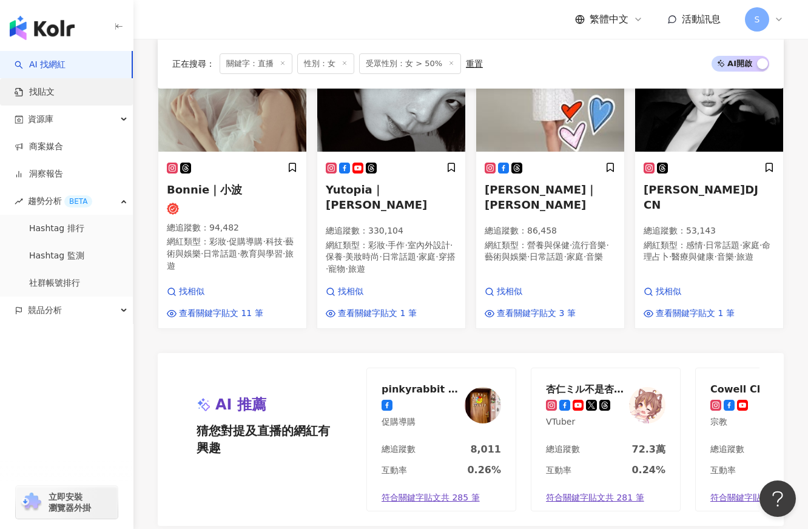
scroll to position [1034, 0]
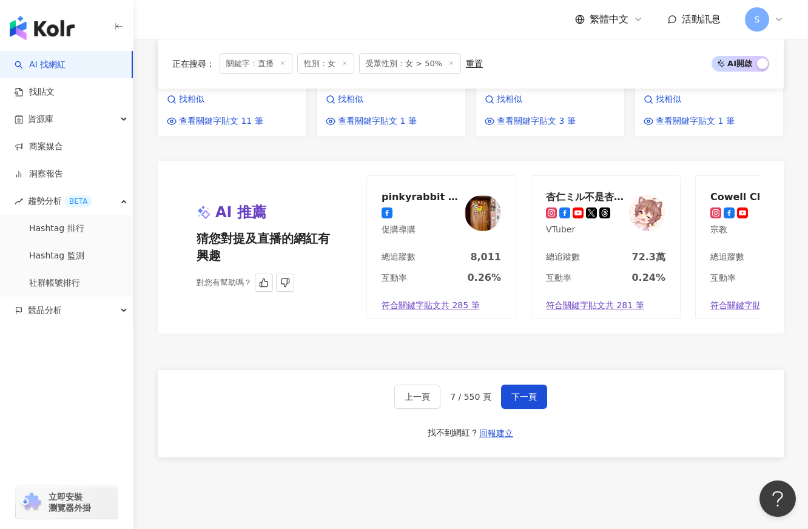
click at [228, 318] on div "AI 推薦 猜您對提及直播的網紅有興趣 對您有幫助嗎？ pinkyrabbit 公館日系服飾小店 促購導購 總追蹤數 8,011 互動率 0.26% 符合關鍵…" at bounding box center [471, 248] width 626 height 174
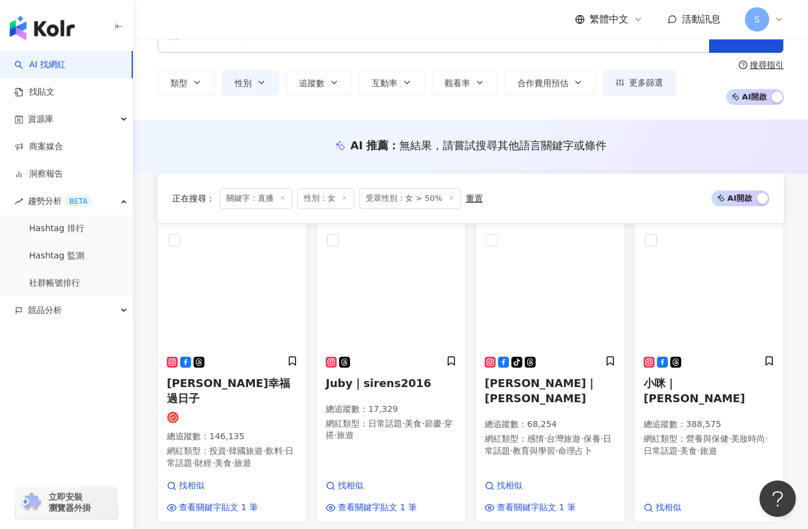
scroll to position [3, 0]
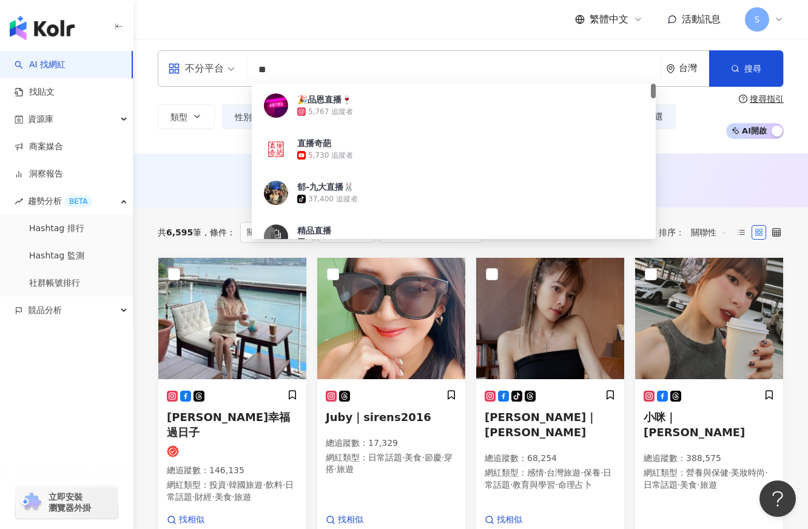
drag, startPoint x: 286, startPoint y: 69, endPoint x: 262, endPoint y: 71, distance: 24.3
click at [262, 71] on input "**" at bounding box center [454, 69] width 404 height 23
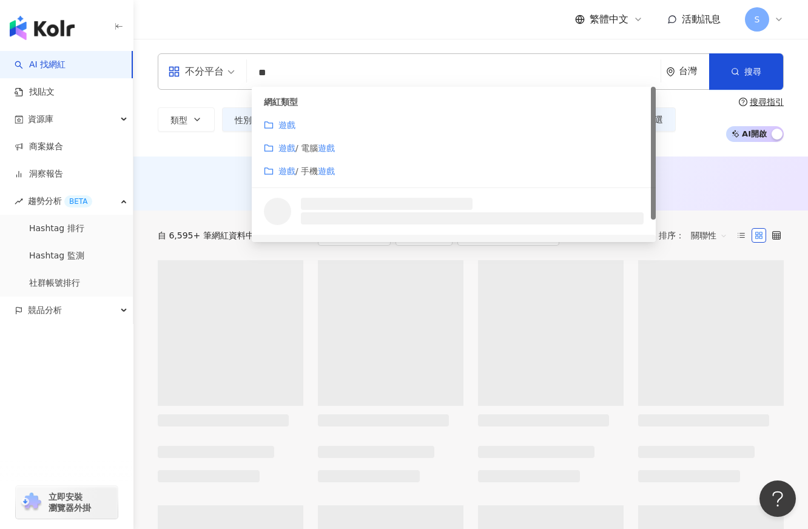
type input "**"
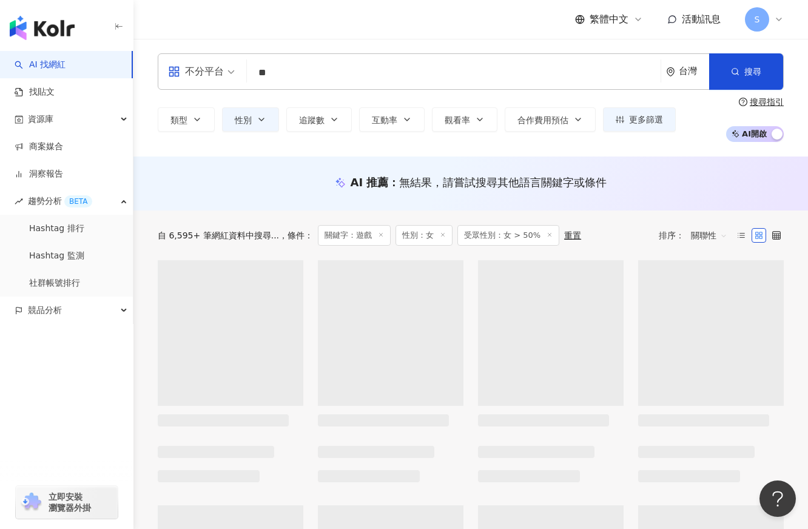
click at [190, 248] on div "自 6,595+ 筆網紅資料中搜尋... 條件 ： 關鍵字：遊戲 性別：女 受眾性別：女 > 50% 重置 排序： 關聯性" at bounding box center [471, 236] width 626 height 50
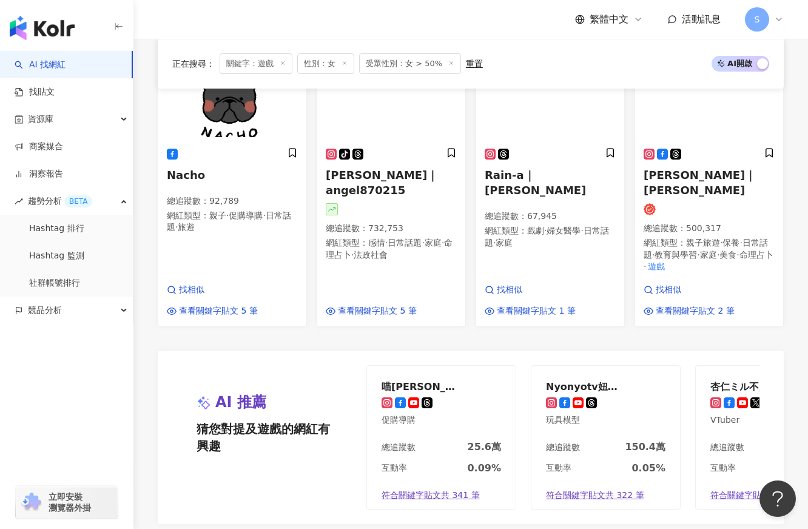
scroll to position [1031, 0]
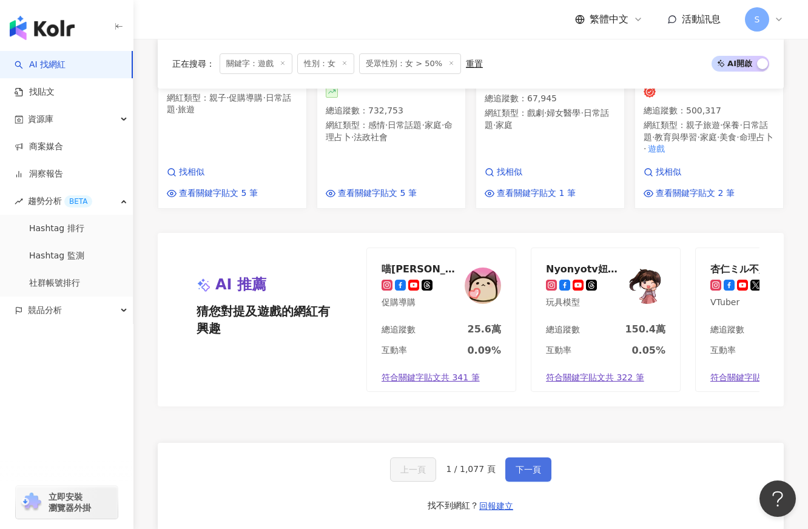
click at [547, 457] on button "下一頁" at bounding box center [528, 469] width 46 height 24
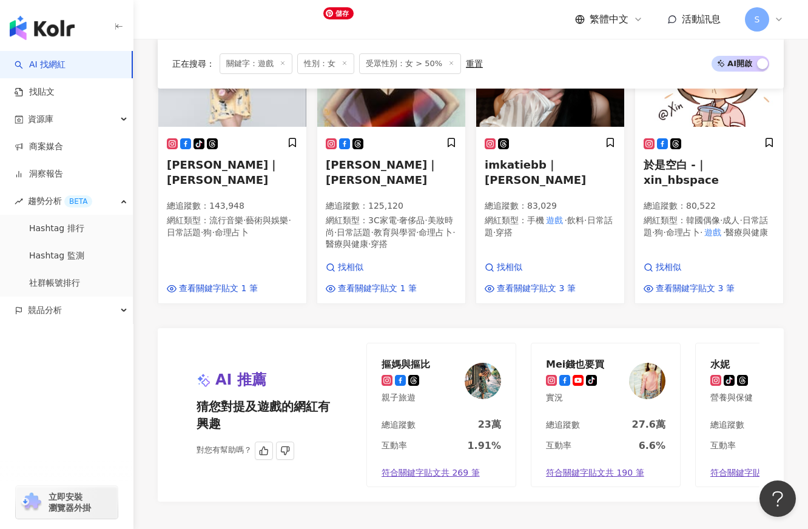
scroll to position [946, 0]
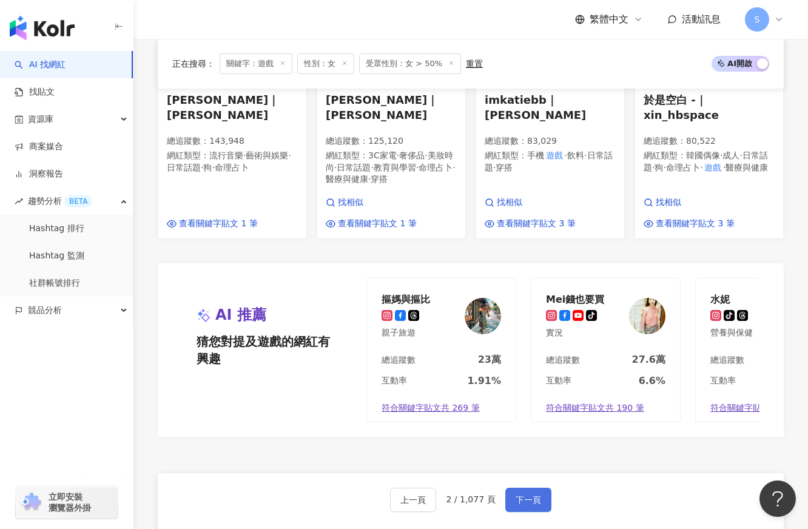
click at [524, 488] on button "下一頁" at bounding box center [528, 500] width 46 height 24
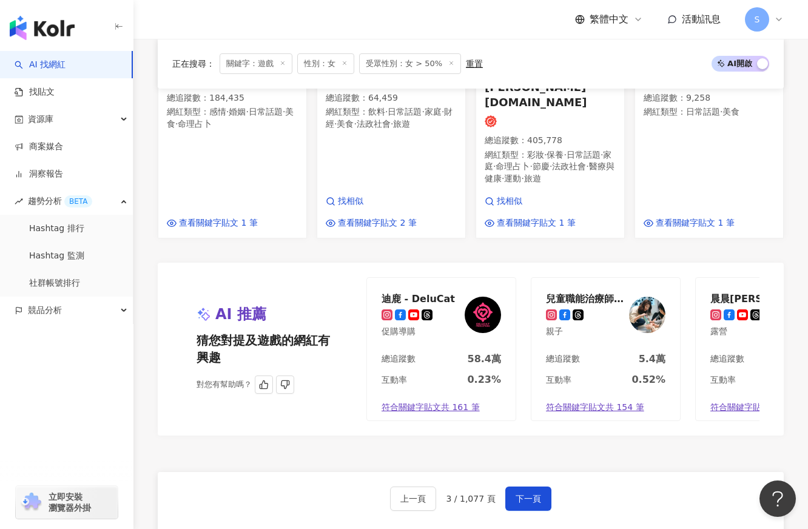
scroll to position [968, 0]
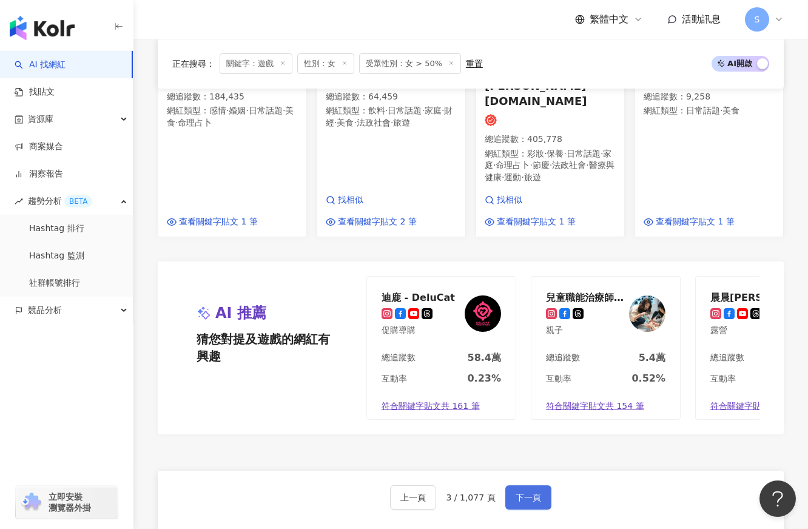
click at [521, 493] on span "下一頁" at bounding box center [528, 498] width 25 height 10
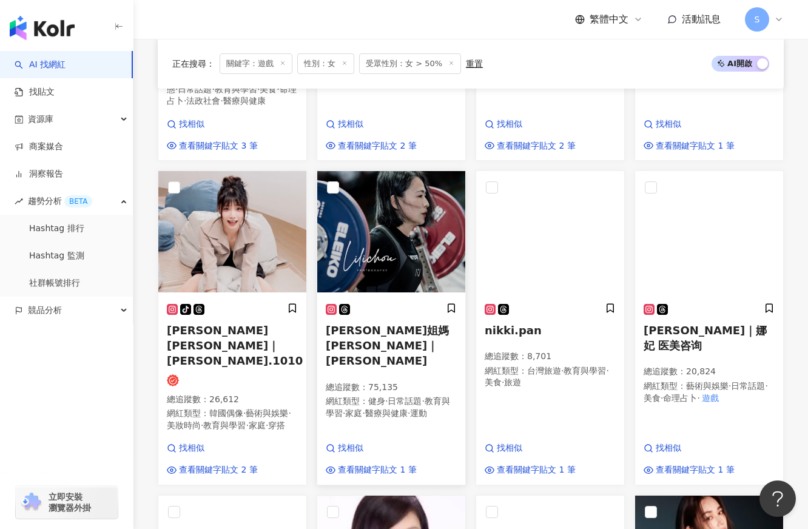
scroll to position [50, 0]
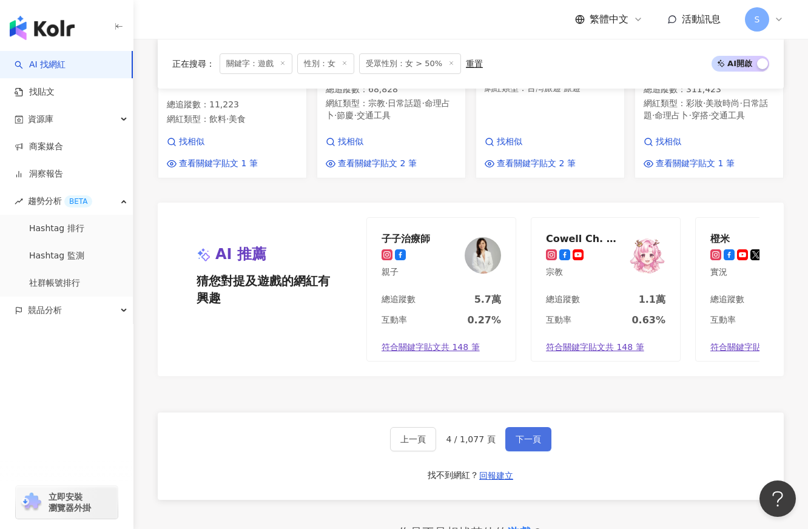
click at [545, 428] on button "下一頁" at bounding box center [528, 439] width 46 height 24
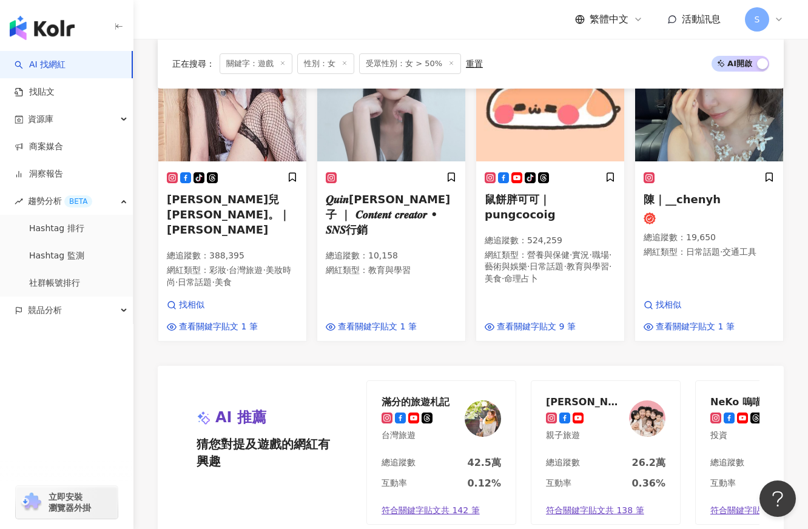
scroll to position [983, 0]
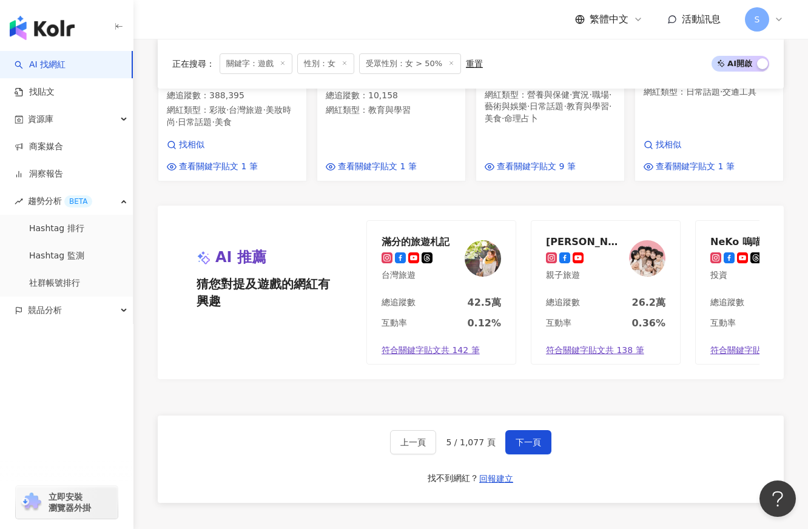
click at [780, 353] on div "AI 推薦 猜您對提及遊戲的網紅有興趣 對您有幫助嗎？ 滿分的旅遊札記 台灣旅遊 總追蹤數 42.5萬 互動率 0.12% 符合關鍵字貼文共 142 筆 茜茜…" at bounding box center [471, 293] width 626 height 174
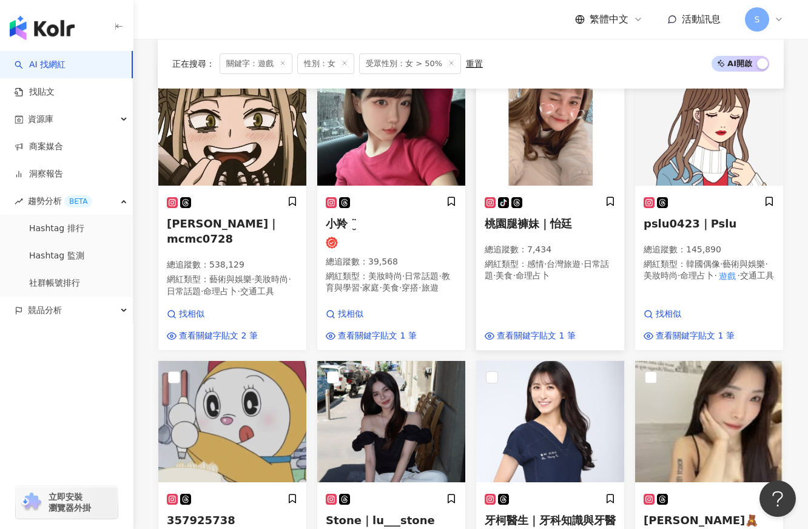
scroll to position [195, 0]
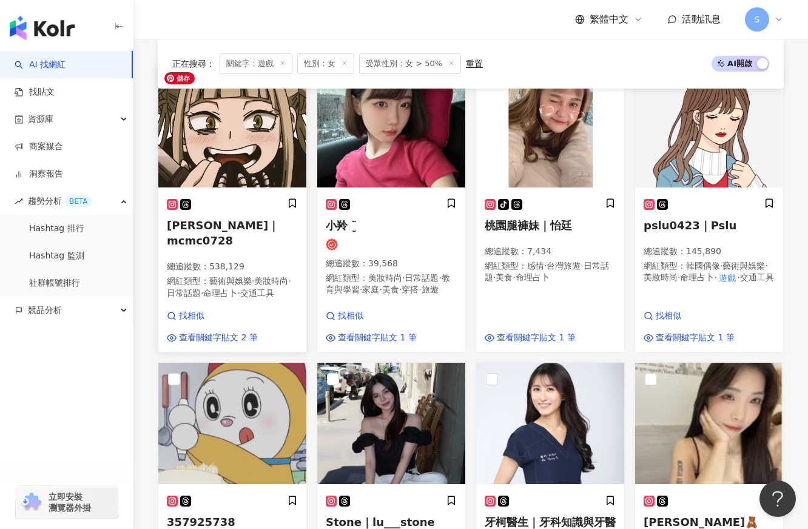
drag, startPoint x: 230, startPoint y: 171, endPoint x: 238, endPoint y: 177, distance: 10.4
click at [238, 177] on img at bounding box center [232, 126] width 148 height 121
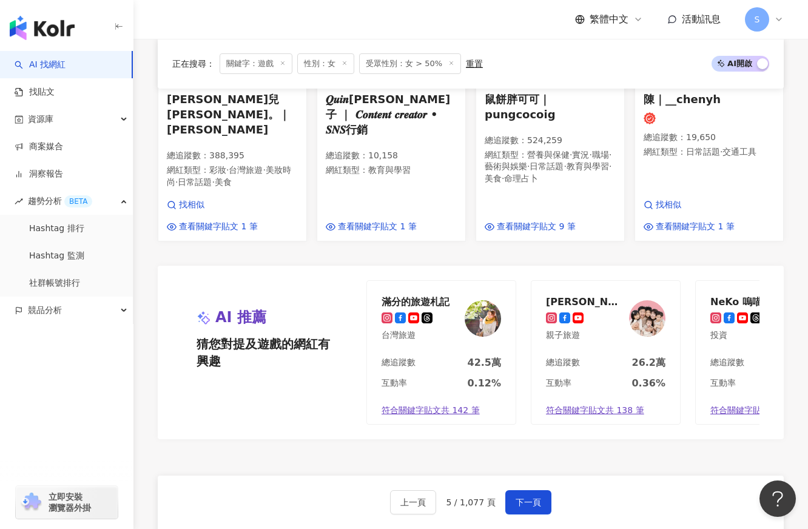
scroll to position [1105, 0]
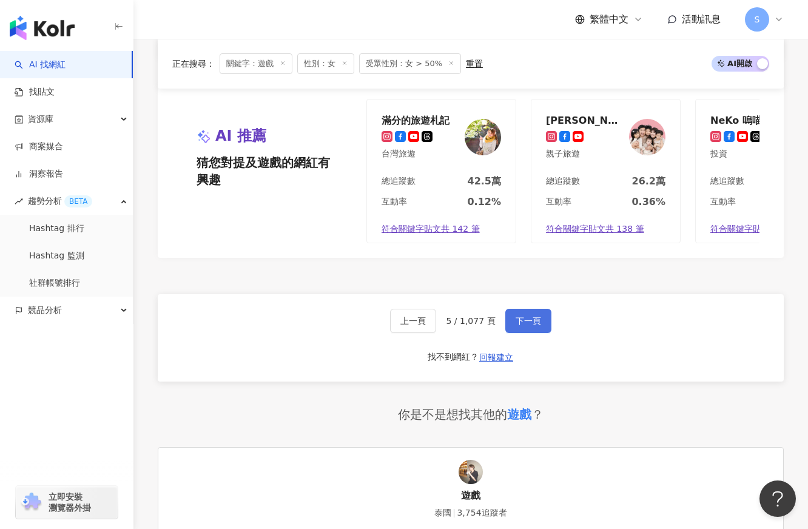
click at [531, 309] on button "下一頁" at bounding box center [528, 321] width 46 height 24
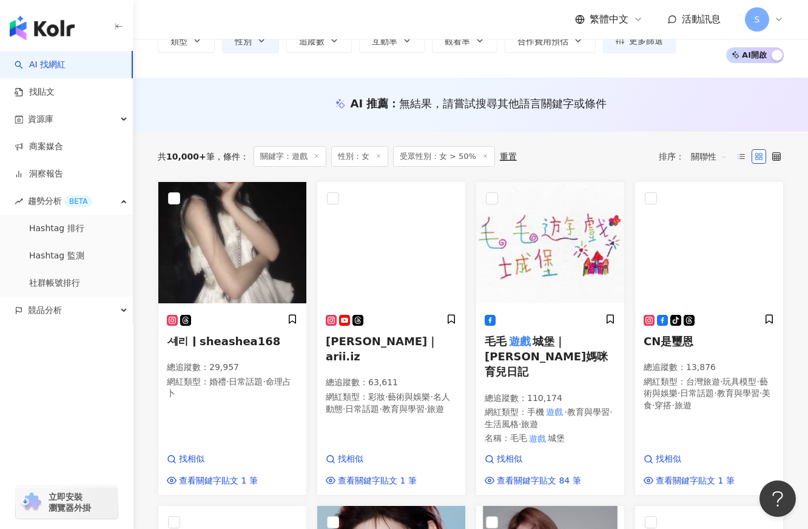
scroll to position [0, 0]
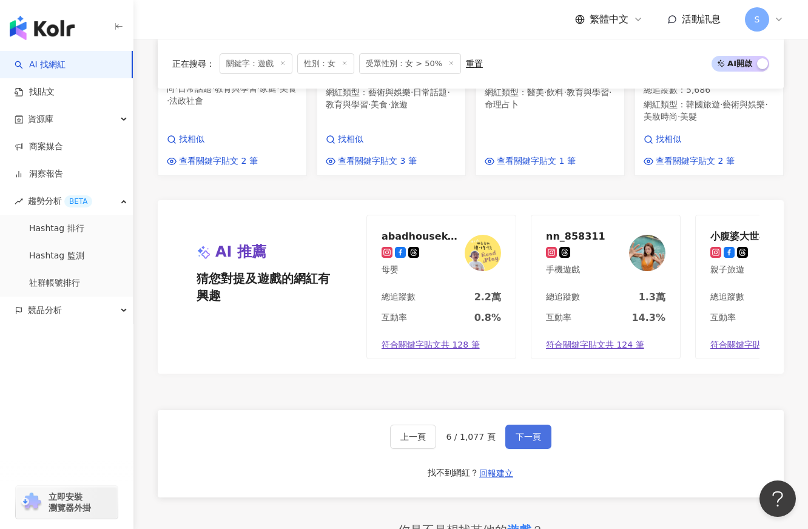
click at [531, 432] on span "下一頁" at bounding box center [528, 437] width 25 height 10
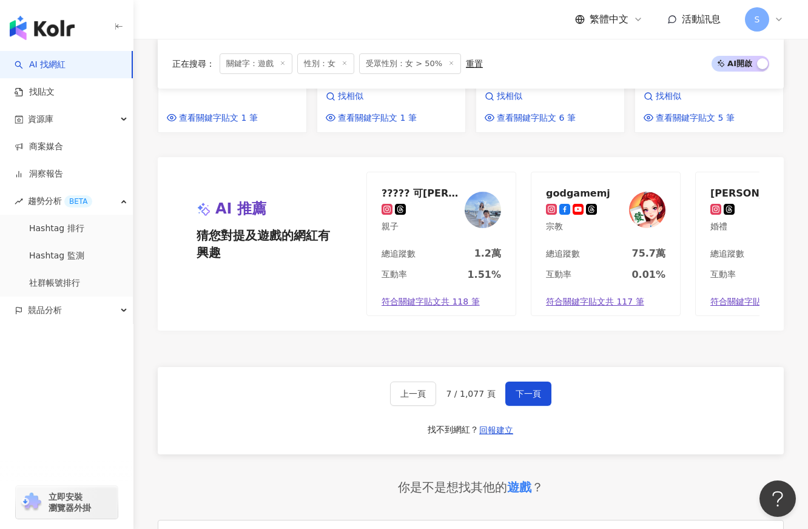
scroll to position [1190, 0]
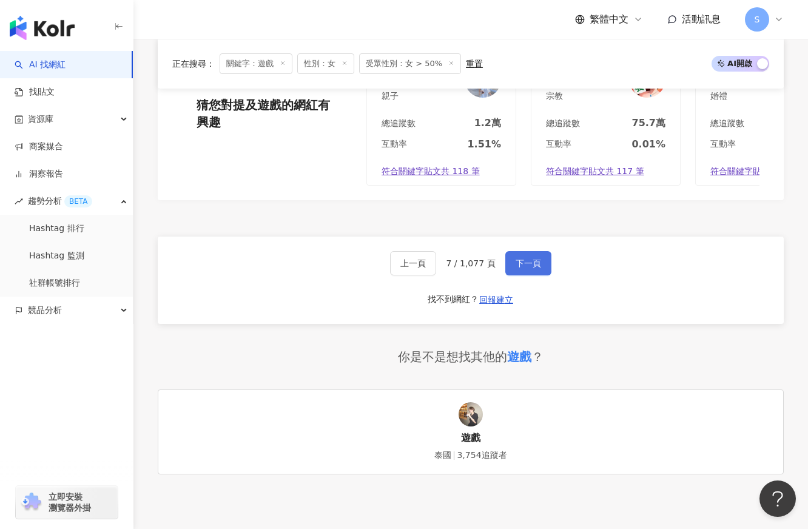
click at [528, 258] on span "下一頁" at bounding box center [528, 263] width 25 height 10
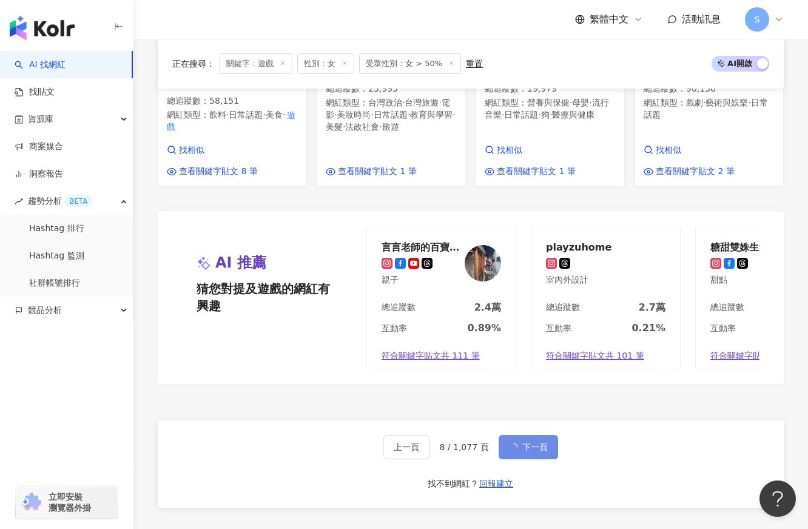
scroll to position [1180, 0]
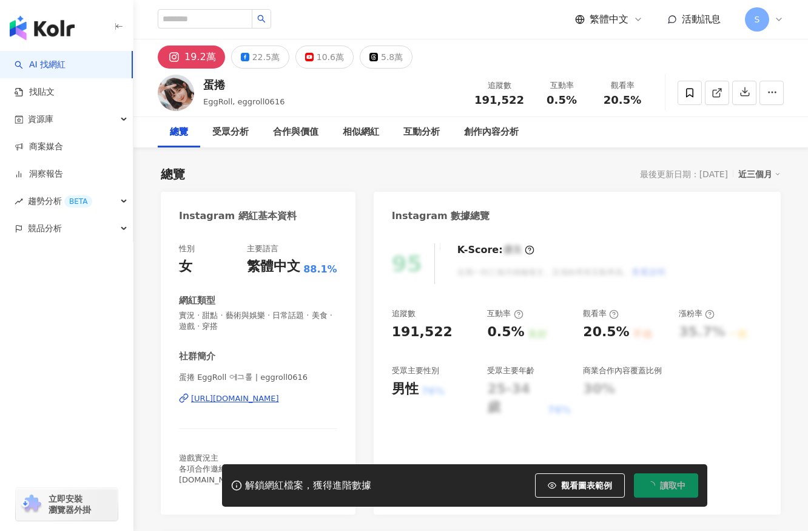
scroll to position [61, 0]
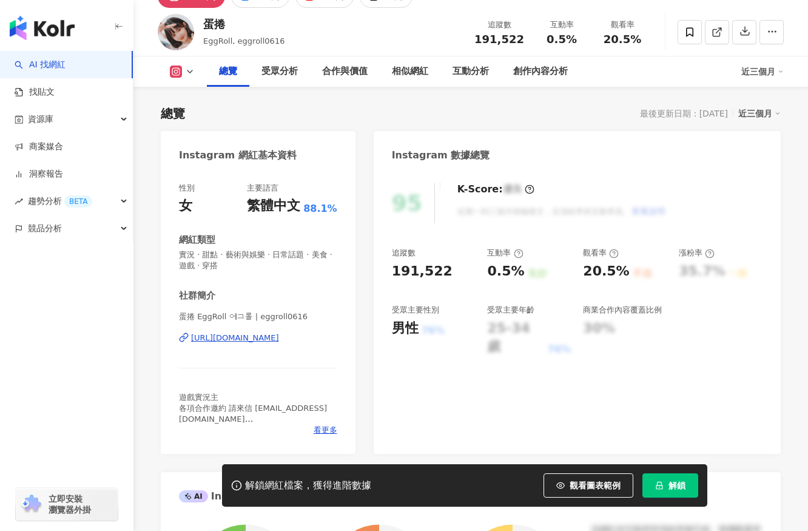
click at [279, 335] on div "[URL][DOMAIN_NAME]" at bounding box center [235, 337] width 88 height 11
drag, startPoint x: 225, startPoint y: 27, endPoint x: 206, endPoint y: 30, distance: 19.0
click at [206, 30] on div "蛋捲" at bounding box center [243, 23] width 81 height 15
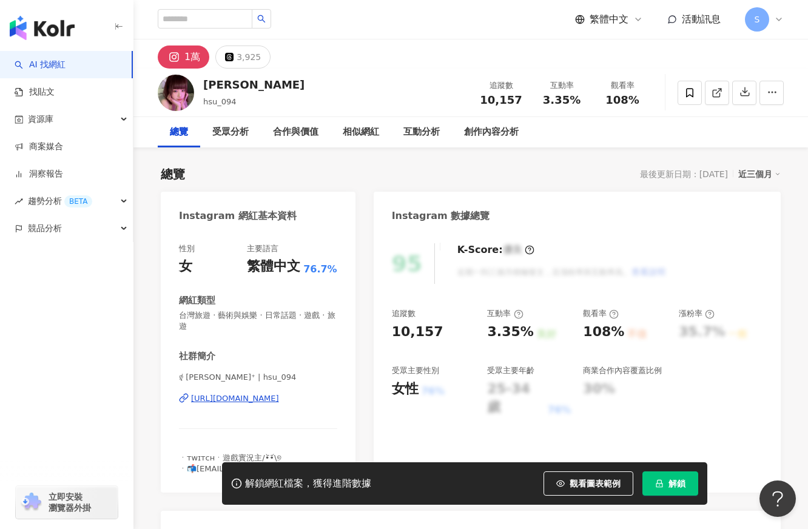
click at [279, 400] on div "https://www.instagram.com/hsu_094/" at bounding box center [235, 398] width 88 height 11
drag, startPoint x: 222, startPoint y: 86, endPoint x: 204, endPoint y: 89, distance: 18.0
click at [204, 89] on div "小婷" at bounding box center [253, 84] width 101 height 15
copy div "小婷"
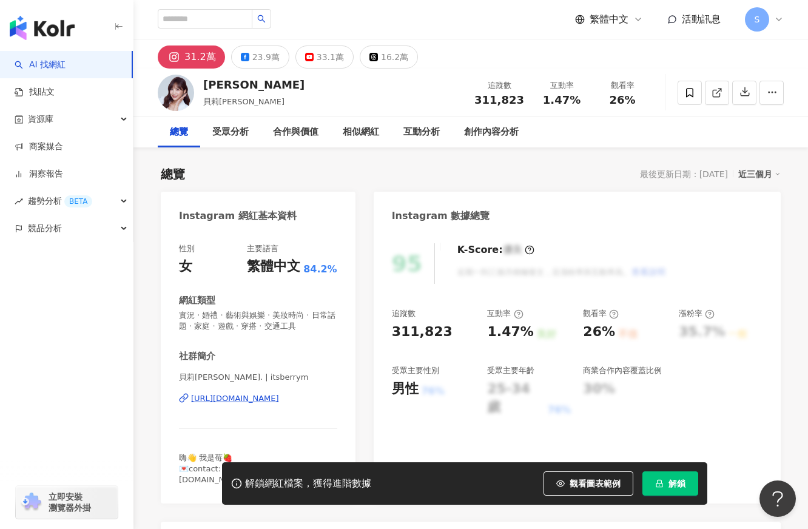
click at [632, 140] on div "總覽 受眾分析 合作與價值 相似網紅 互動分析 創作內容分析" at bounding box center [471, 132] width 626 height 30
click at [41, 314] on div "button" at bounding box center [66, 282] width 133 height 80
click at [288, 393] on div "貝莉莓 BerryM. | itsberrym https://www.instagram.com/itsberrym/" at bounding box center [258, 407] width 158 height 71
click at [279, 401] on div "https://www.instagram.com/itsberrym/" at bounding box center [235, 398] width 88 height 11
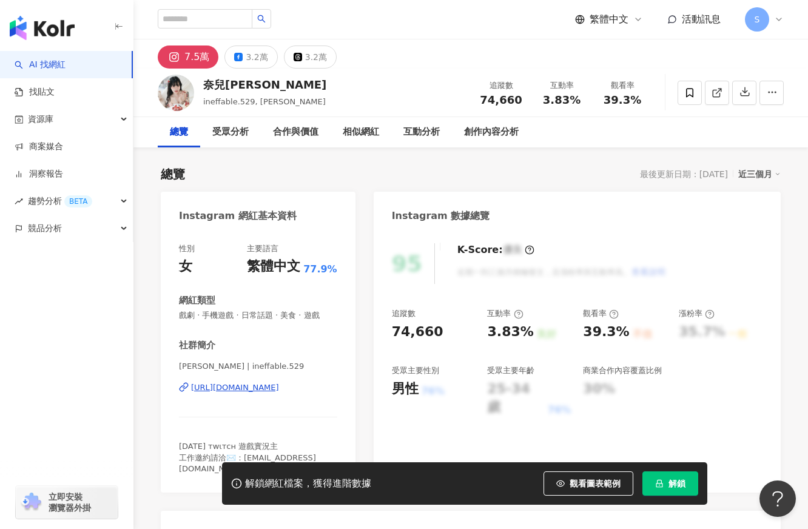
click at [279, 393] on div "[URL][DOMAIN_NAME]" at bounding box center [235, 387] width 88 height 11
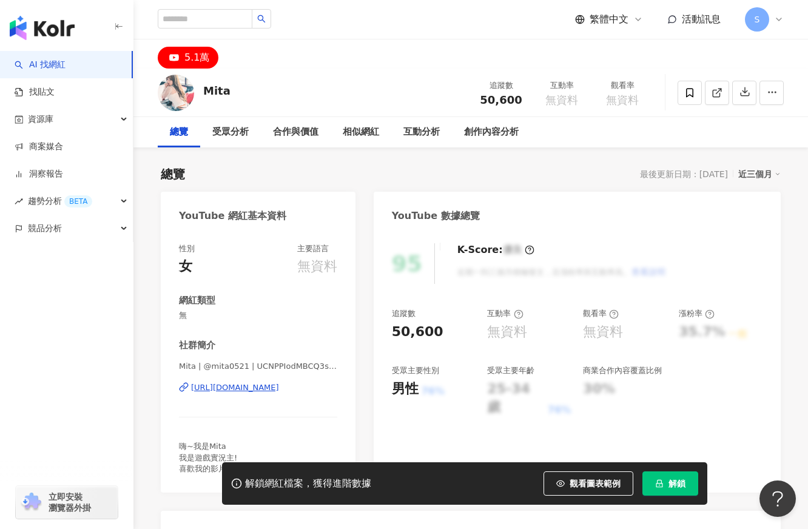
click at [279, 393] on div "https://www.youtube.com/channel/UCNPPIodMBCQ3sYnIoULyAkg" at bounding box center [235, 387] width 88 height 11
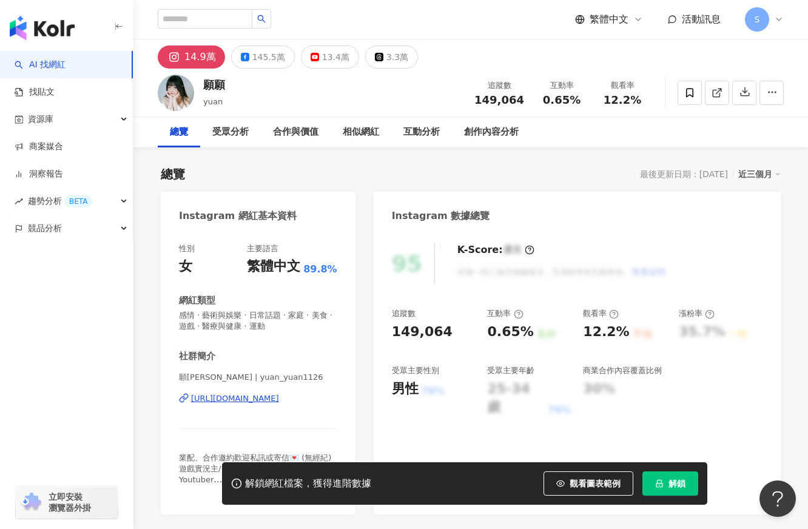
click at [279, 399] on div "https://www.instagram.com/yuan_yuan1126/" at bounding box center [235, 398] width 88 height 11
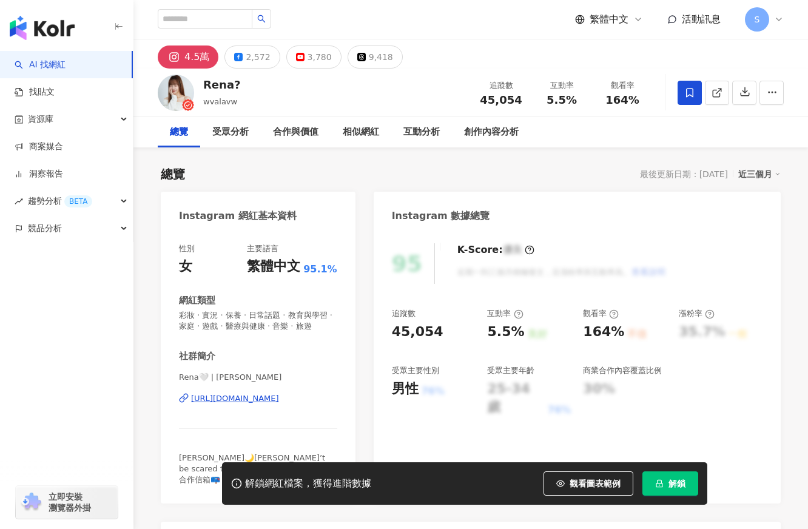
click at [244, 404] on div "[URL][DOMAIN_NAME]" at bounding box center [235, 398] width 88 height 11
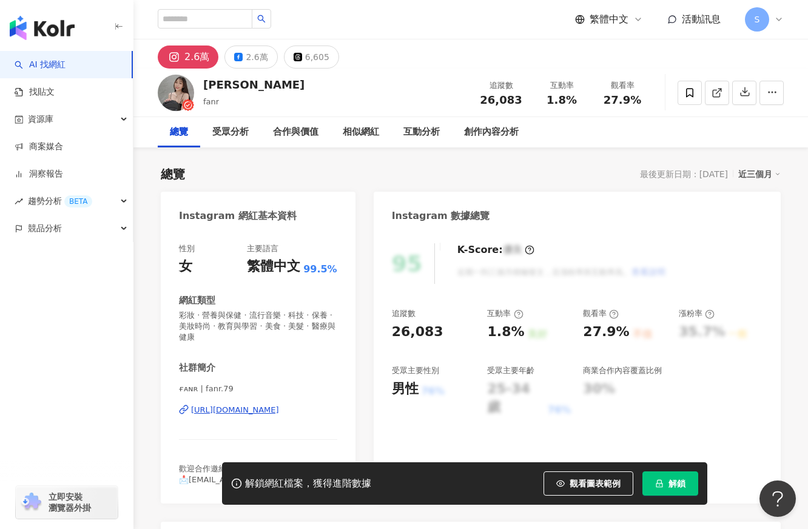
click at [279, 406] on div "https://www.instagram.com/fanr.79/" at bounding box center [235, 410] width 88 height 11
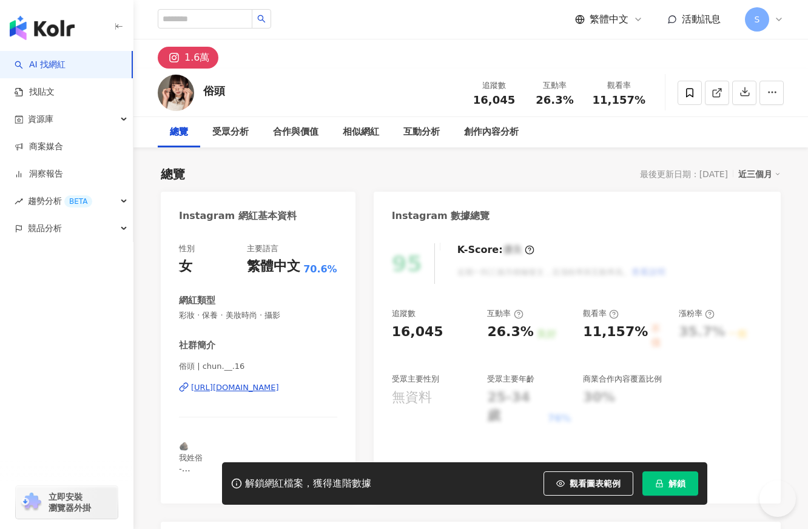
click at [279, 383] on div "https://www.instagram.com/chun.__.16/" at bounding box center [235, 387] width 88 height 11
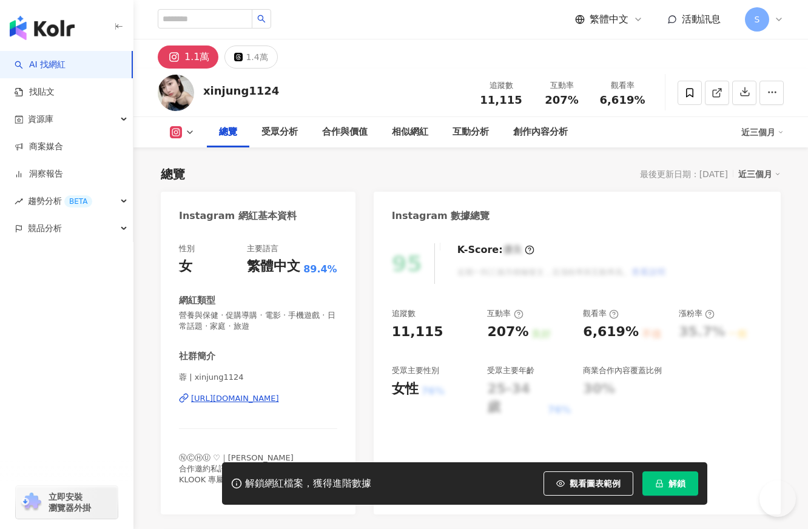
click at [272, 402] on div "https://www.instagram.com/xinjung1124/" at bounding box center [235, 398] width 88 height 11
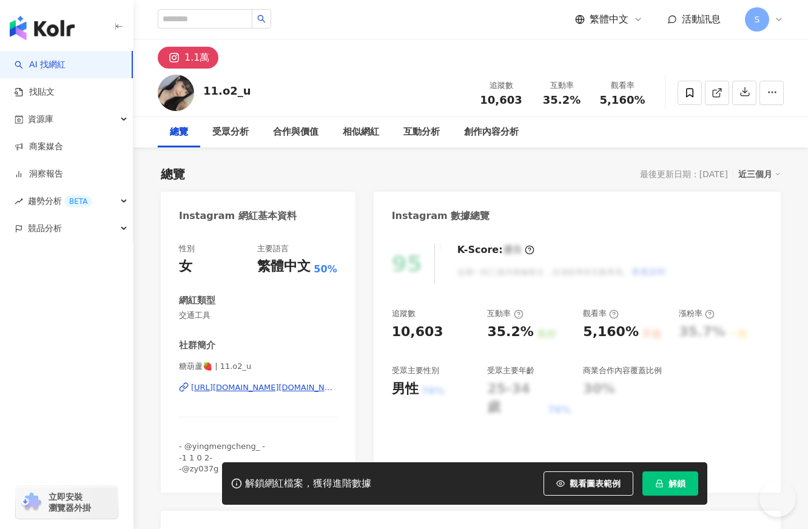
click at [311, 393] on div "[URL][DOMAIN_NAME][DOMAIN_NAME]" at bounding box center [264, 387] width 146 height 11
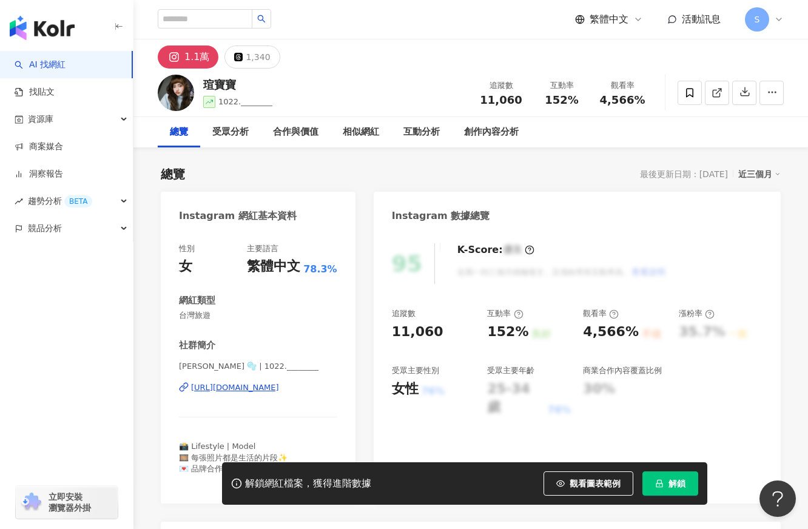
click at [279, 386] on div "https://www.instagram.com/1022.________/" at bounding box center [235, 387] width 88 height 11
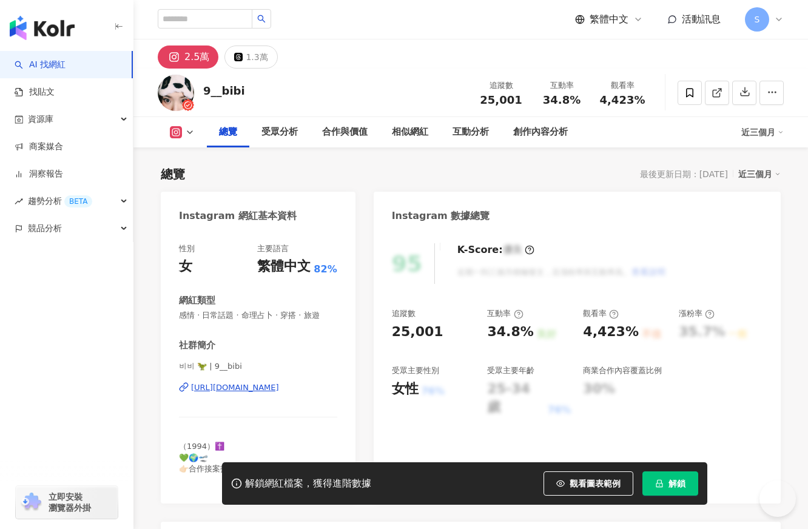
drag, startPoint x: 290, startPoint y: 286, endPoint x: 264, endPoint y: 386, distance: 103.4
click at [264, 386] on div "https://www.instagram.com/9__bibi/" at bounding box center [235, 387] width 88 height 11
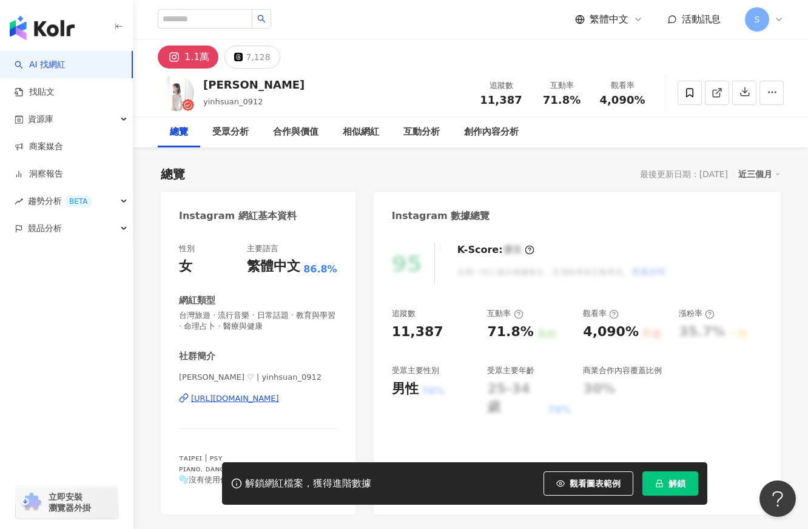
click at [279, 396] on div "https://www.instagram.com/yinhsuan_0912/" at bounding box center [235, 398] width 88 height 11
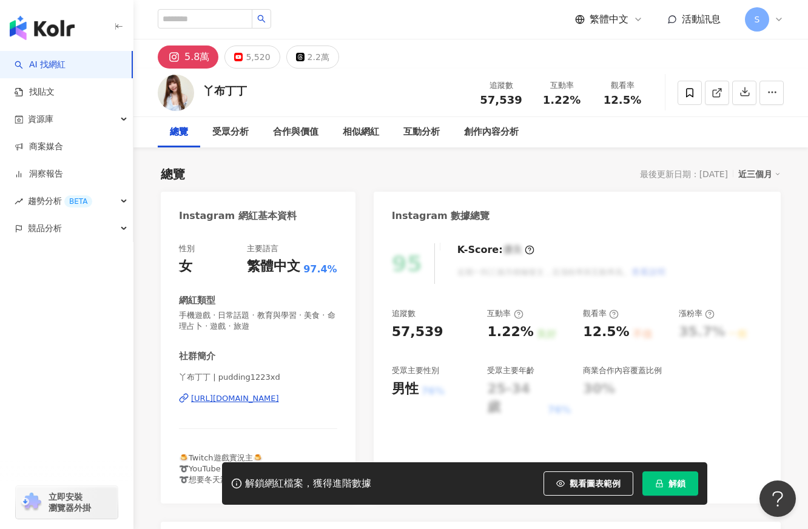
drag, startPoint x: 283, startPoint y: 441, endPoint x: 294, endPoint y: 392, distance: 50.2
click at [279, 400] on div "https://www.instagram.com/pudding1223xd/" at bounding box center [235, 398] width 88 height 11
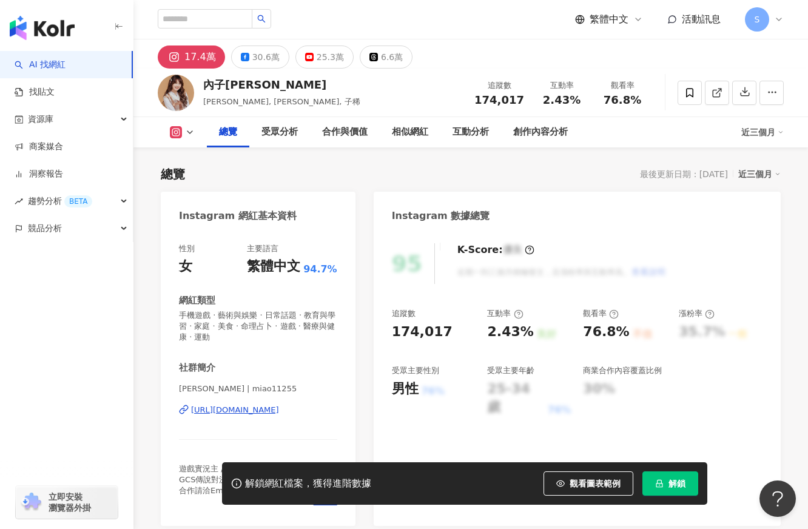
click at [279, 408] on div "https://www.instagram.com/miao11255/" at bounding box center [235, 410] width 88 height 11
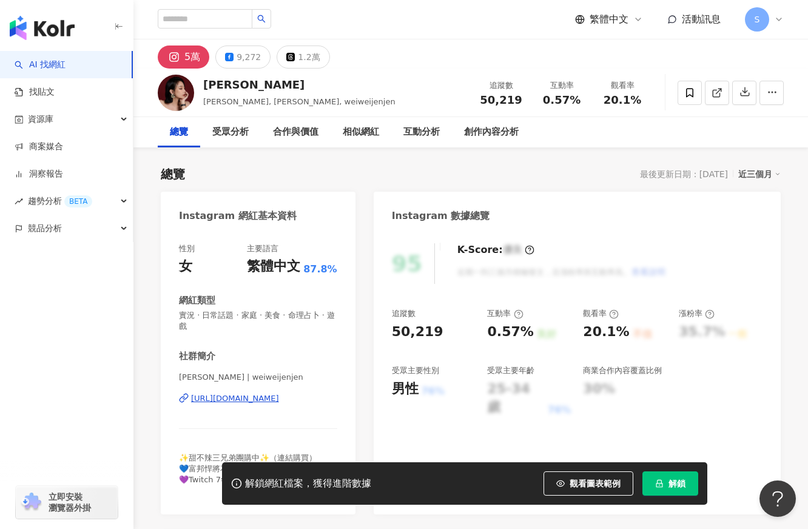
drag, startPoint x: 337, startPoint y: 412, endPoint x: 312, endPoint y: 402, distance: 26.4
click at [279, 402] on div "[URL][DOMAIN_NAME]" at bounding box center [235, 398] width 88 height 11
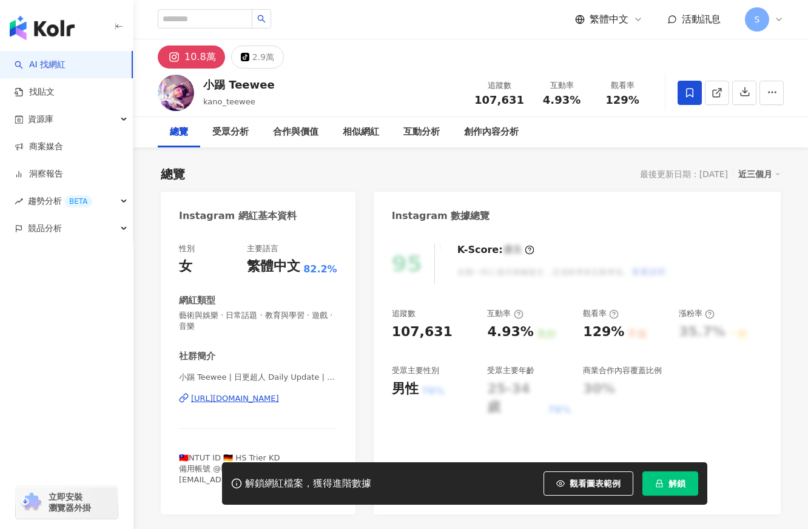
drag, startPoint x: 314, startPoint y: 241, endPoint x: 315, endPoint y: 399, distance: 157.7
click at [279, 399] on div "[URL][DOMAIN_NAME]" at bounding box center [235, 398] width 88 height 11
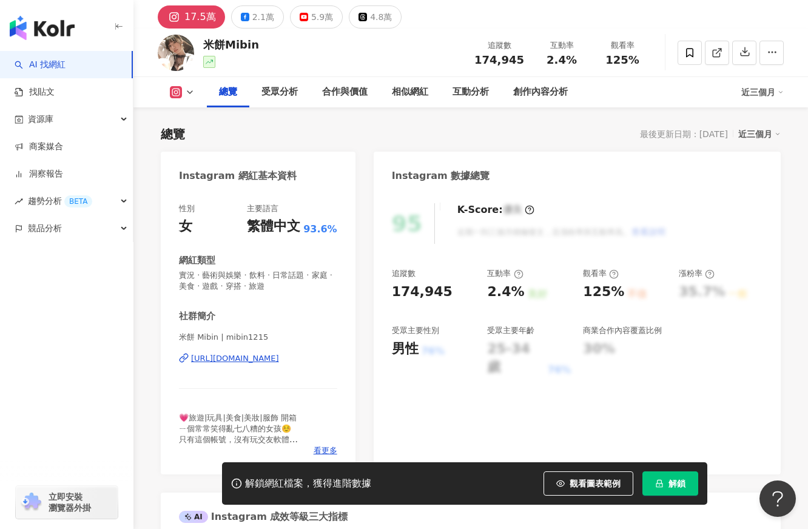
scroll to position [61, 0]
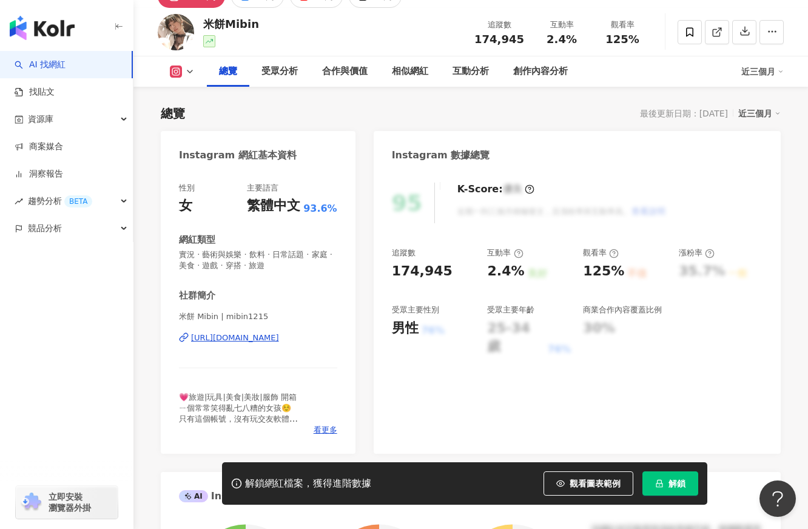
click at [279, 334] on div "https://www.instagram.com/mibin1215/" at bounding box center [235, 337] width 88 height 11
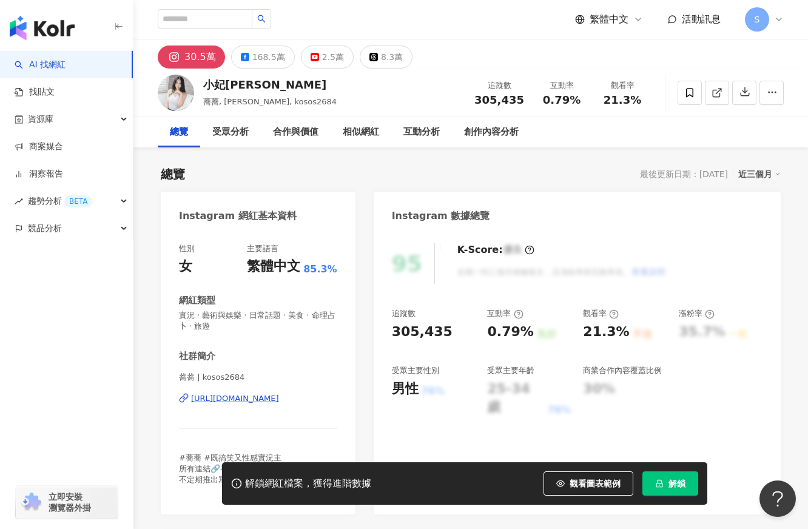
click at [268, 401] on div "https://www.instagram.com/kosos2684/" at bounding box center [235, 398] width 88 height 11
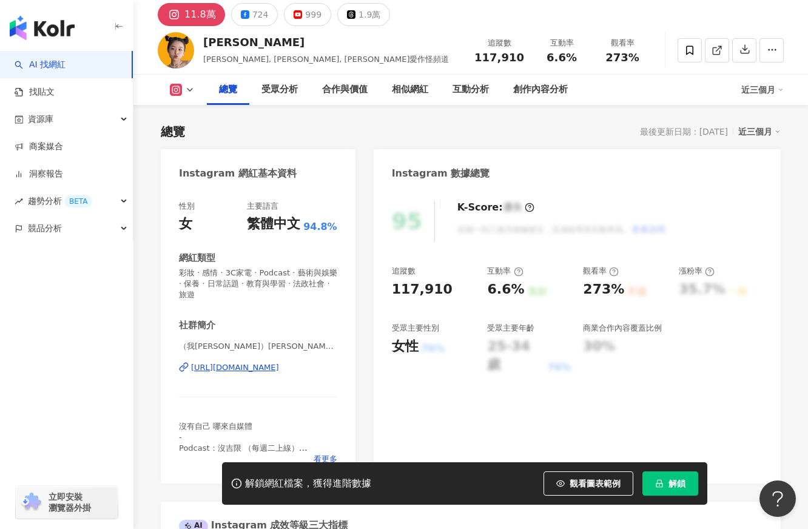
scroll to position [61, 0]
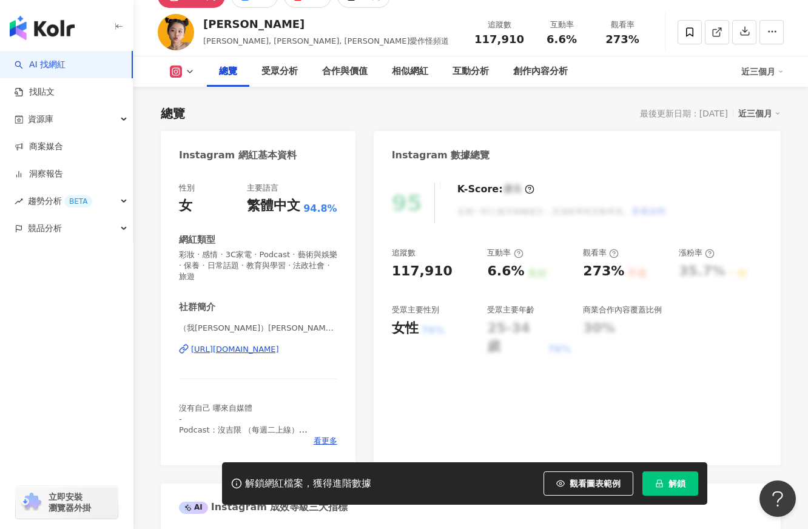
click at [279, 346] on div "[URL][DOMAIN_NAME]" at bounding box center [235, 349] width 88 height 11
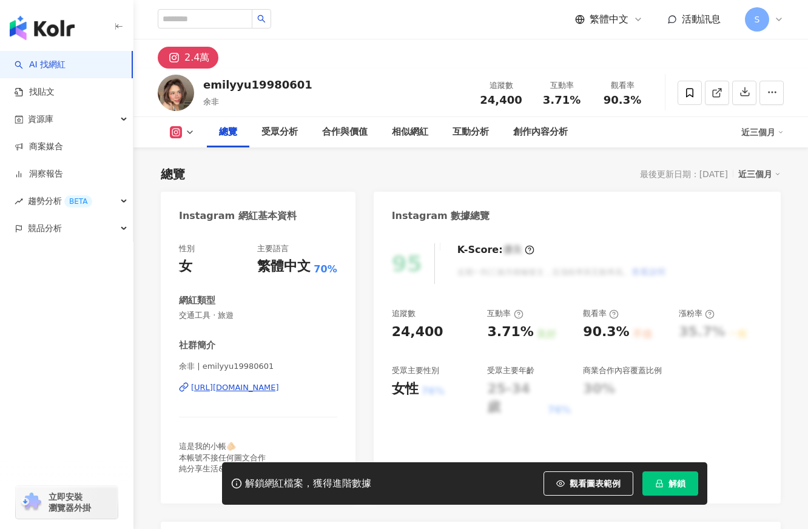
click at [279, 385] on div "https://www.instagram.com/emilyyu19980601/" at bounding box center [235, 387] width 88 height 11
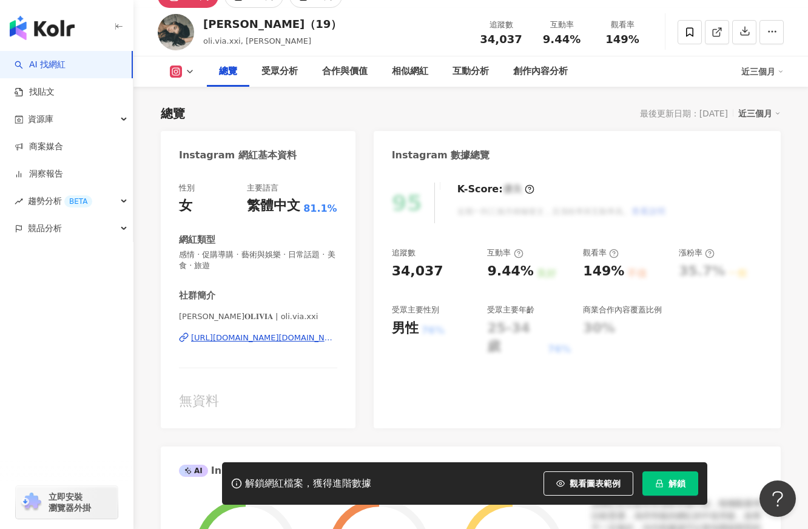
scroll to position [303, 0]
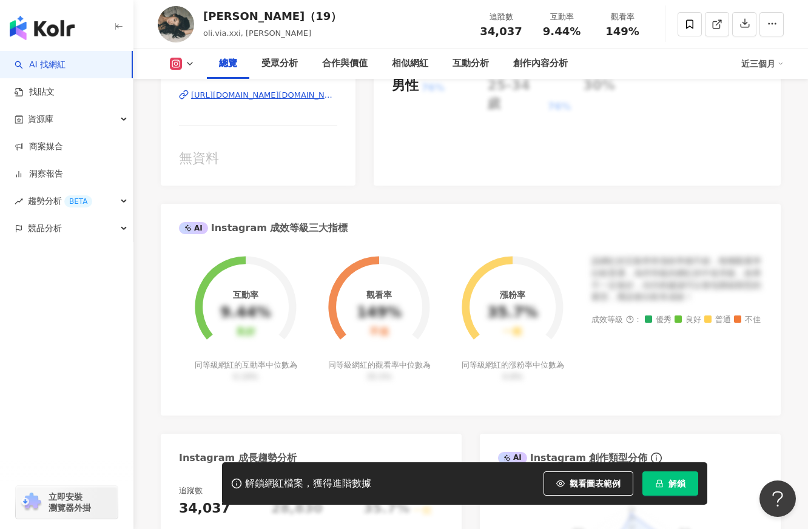
click at [311, 96] on div "https://www.instagram.com/oli.via.xxi/" at bounding box center [264, 95] width 146 height 11
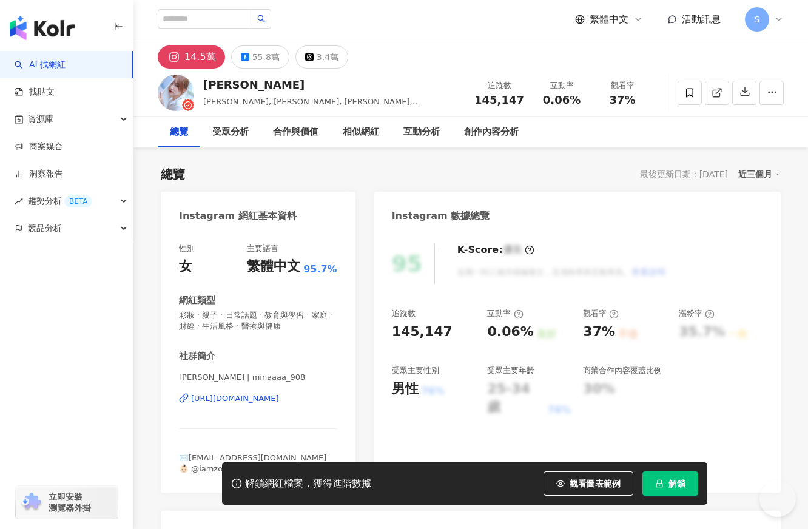
click at [306, 406] on div "[PERSON_NAME] | minaaaa_908 [URL][DOMAIN_NAME]" at bounding box center [258, 407] width 158 height 71
click at [279, 398] on div "https://www.instagram.com/minaaaa_908/" at bounding box center [235, 398] width 88 height 11
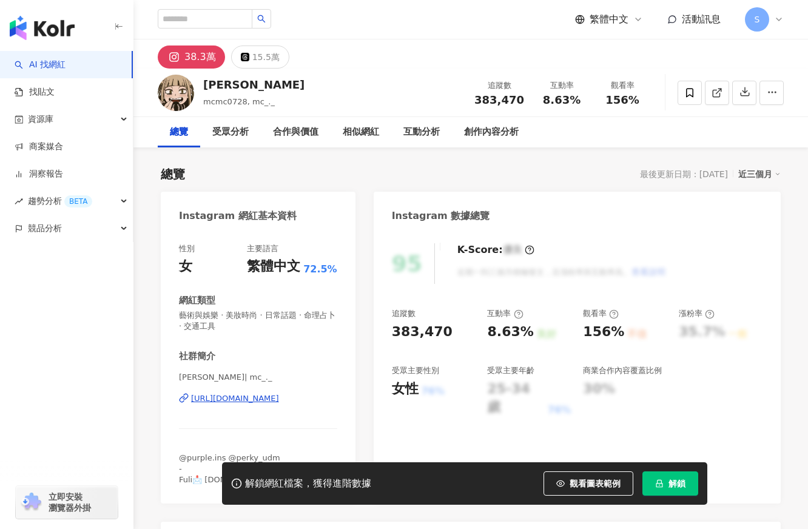
click at [36, 292] on div "button" at bounding box center [66, 282] width 133 height 80
click at [279, 396] on div "https://www.instagram.com/mc_._/" at bounding box center [235, 398] width 88 height 11
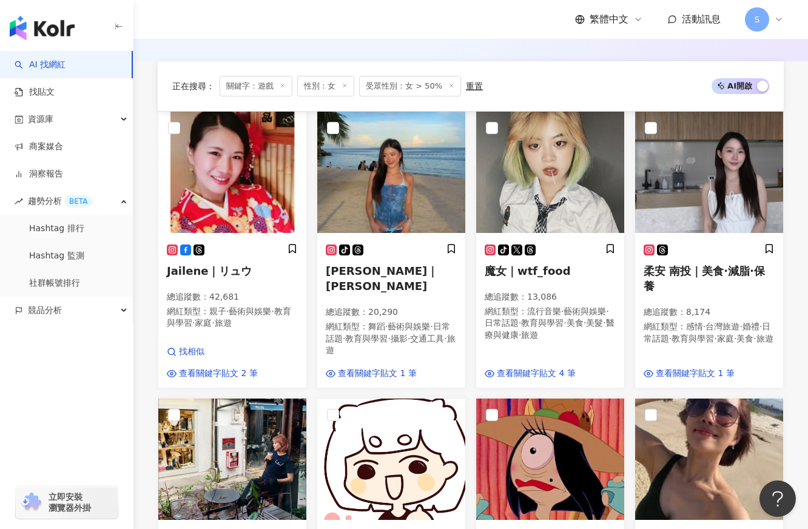
scroll to position [149, 0]
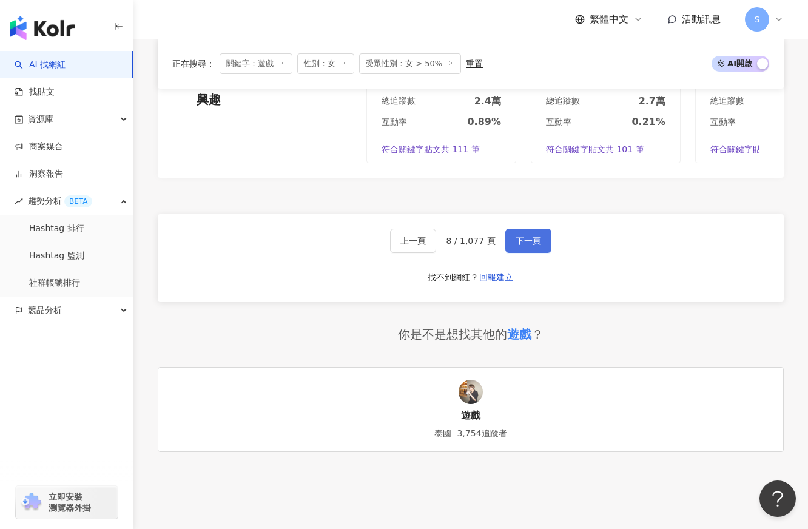
click at [530, 246] on span "下一頁" at bounding box center [528, 241] width 25 height 10
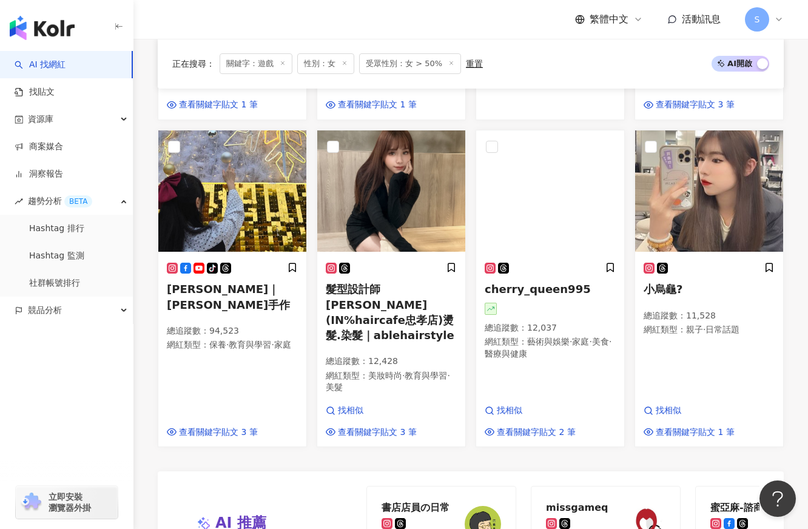
scroll to position [1100, 0]
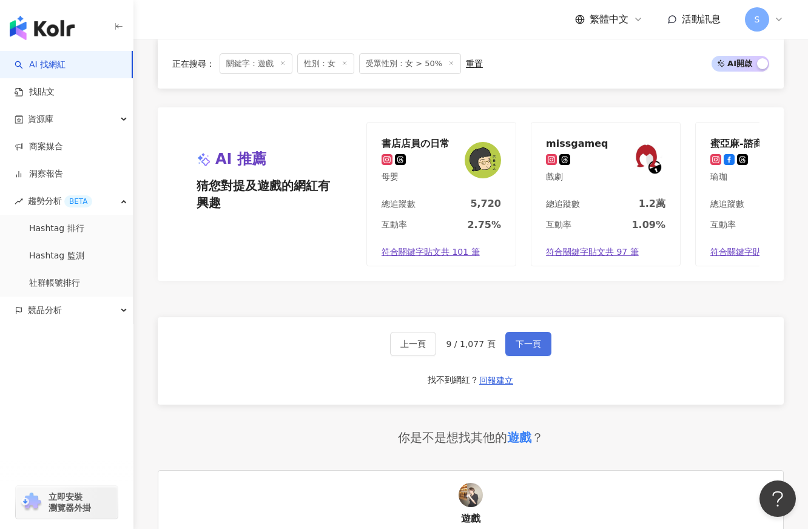
click at [519, 332] on button "下一頁" at bounding box center [528, 344] width 46 height 24
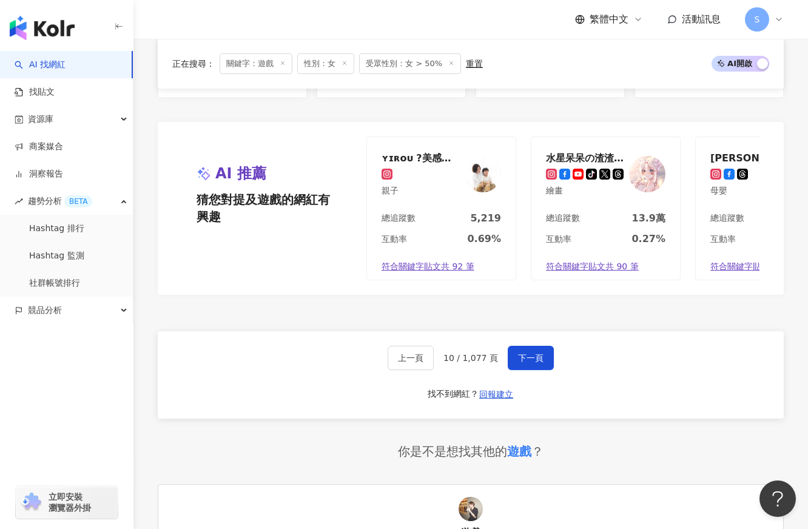
scroll to position [1228, 0]
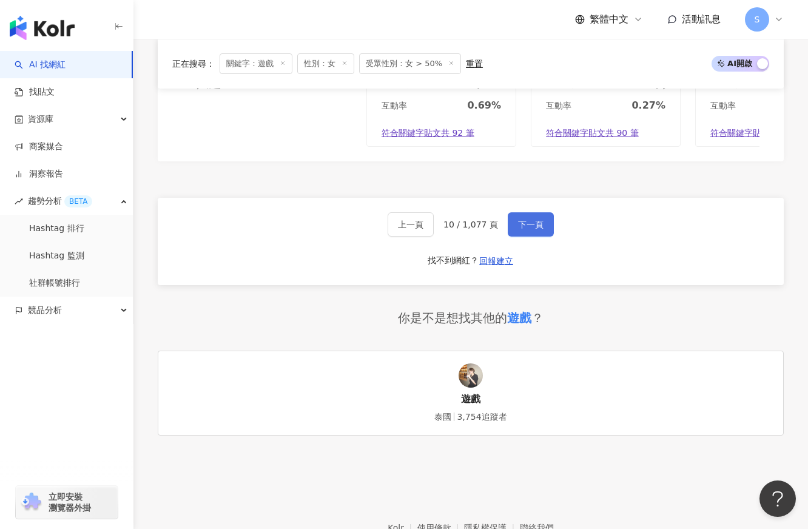
drag, startPoint x: 524, startPoint y: 229, endPoint x: 527, endPoint y: 218, distance: 10.9
click at [524, 227] on div "上一頁 10 / 1,077 頁 下一頁 找不到網紅？ 回報建立" at bounding box center [471, 241] width 626 height 87
click at [527, 220] on span "下一頁" at bounding box center [530, 225] width 25 height 10
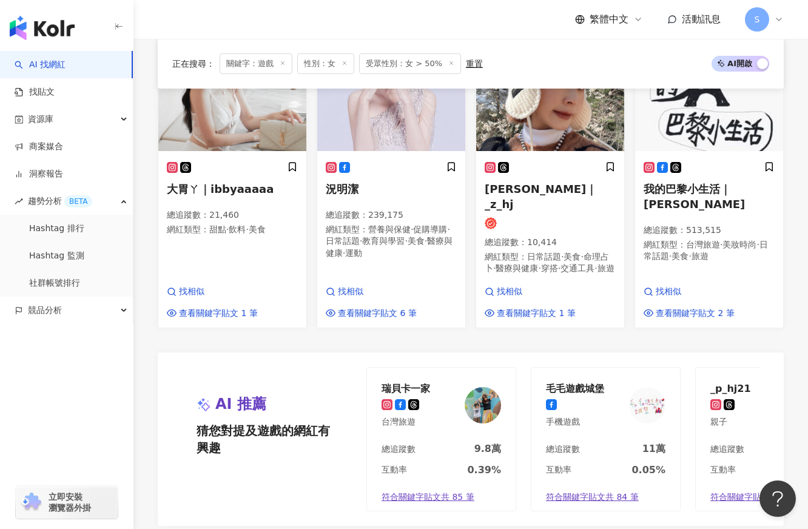
scroll to position [1309, 0]
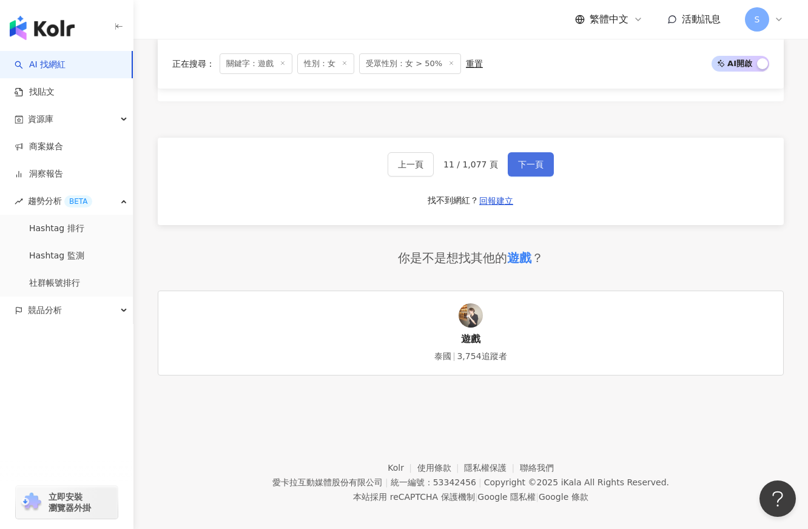
click at [547, 164] on button "下一頁" at bounding box center [531, 164] width 46 height 24
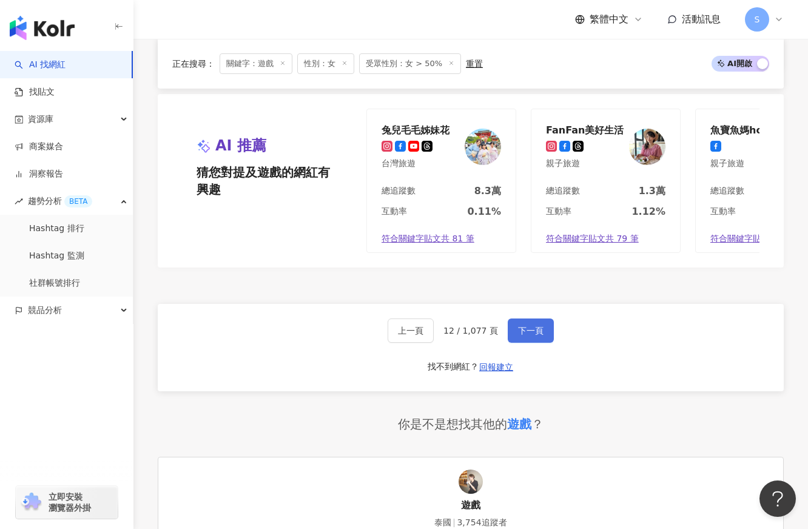
scroll to position [1231, 0]
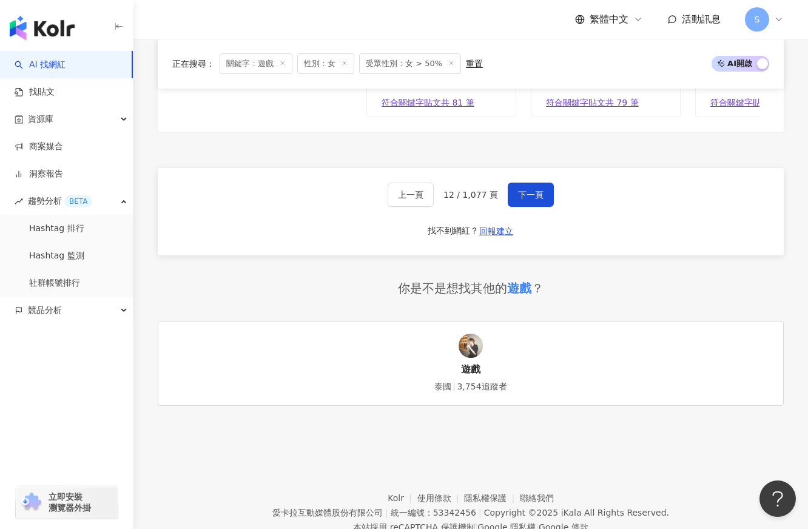
click at [728, 280] on div "你是不是想找其他的 遊戲 ？" at bounding box center [471, 288] width 626 height 17
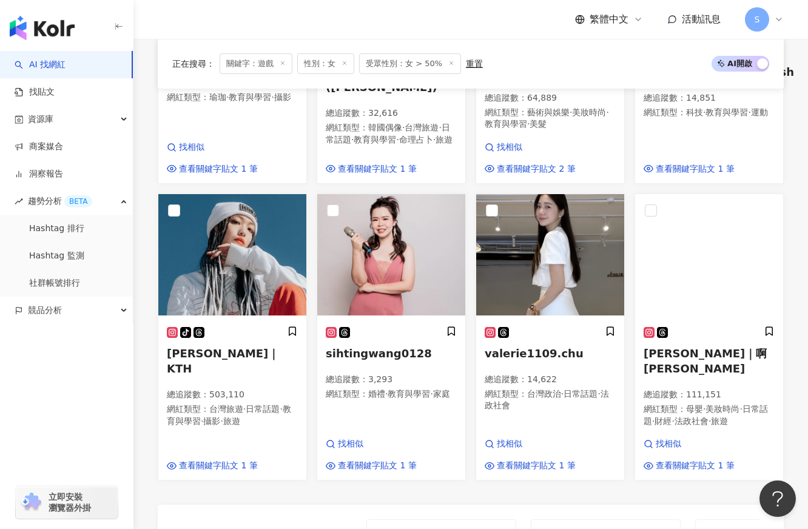
scroll to position [988, 0]
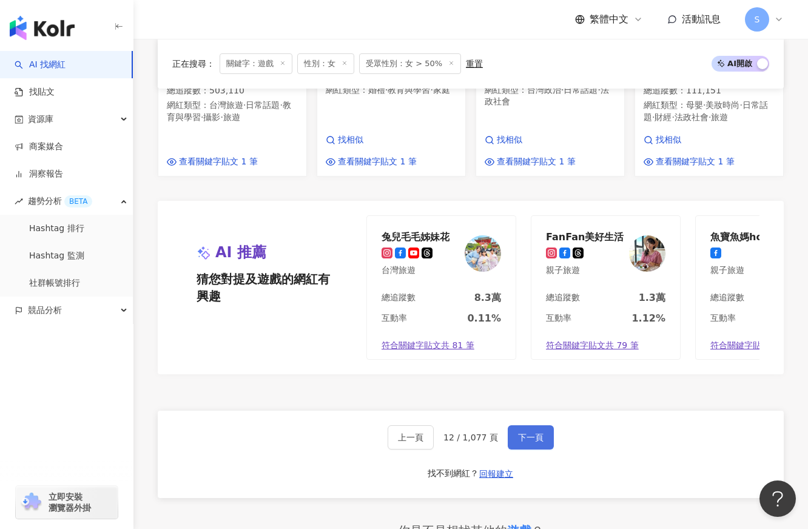
click at [523, 433] on span "下一頁" at bounding box center [530, 438] width 25 height 10
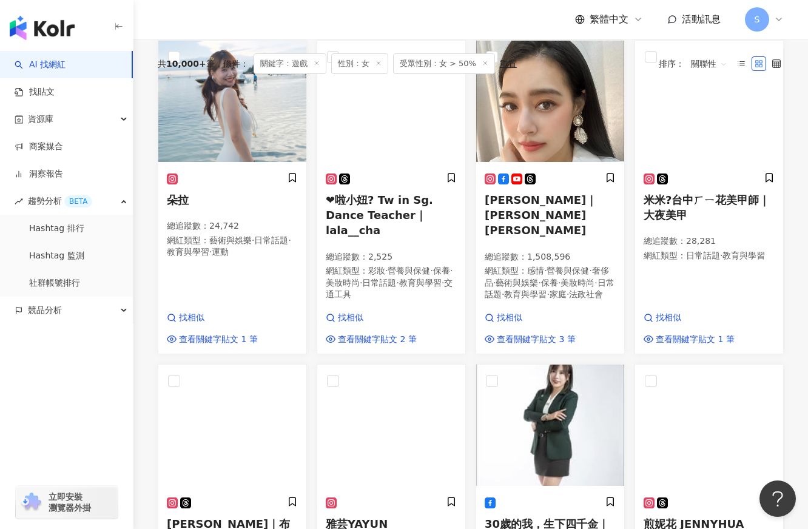
scroll to position [60, 0]
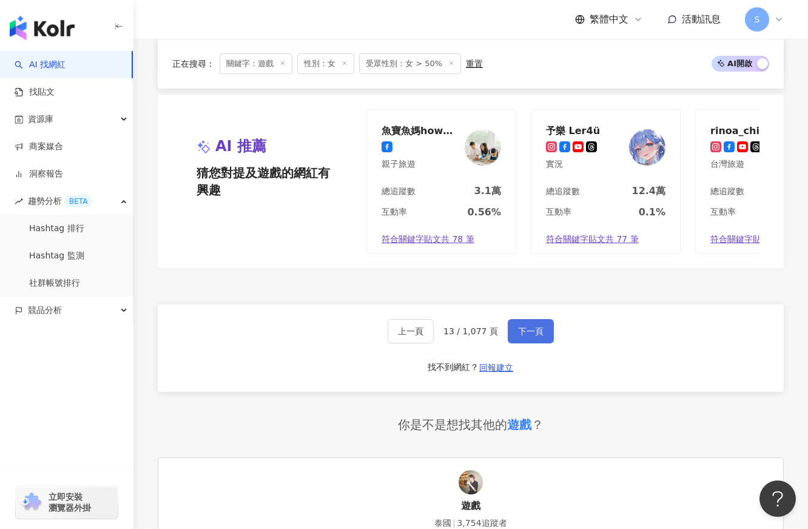
click at [536, 343] on button "下一頁" at bounding box center [531, 331] width 46 height 24
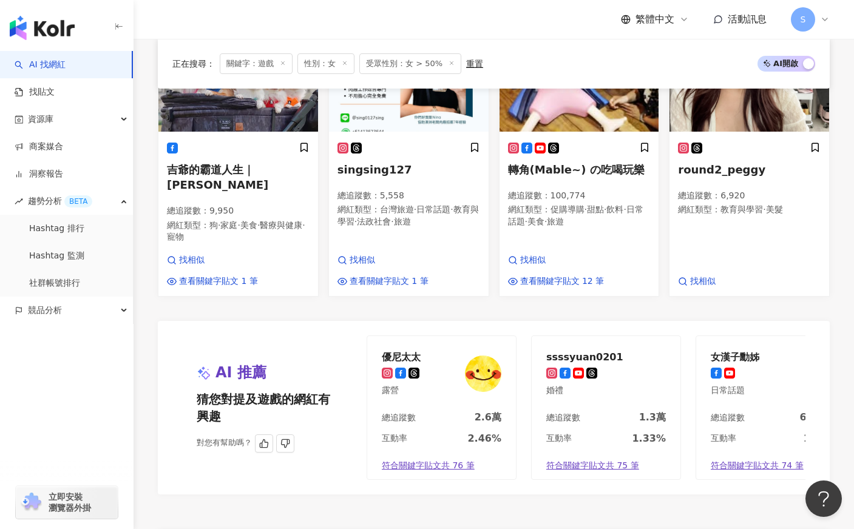
scroll to position [980, 0]
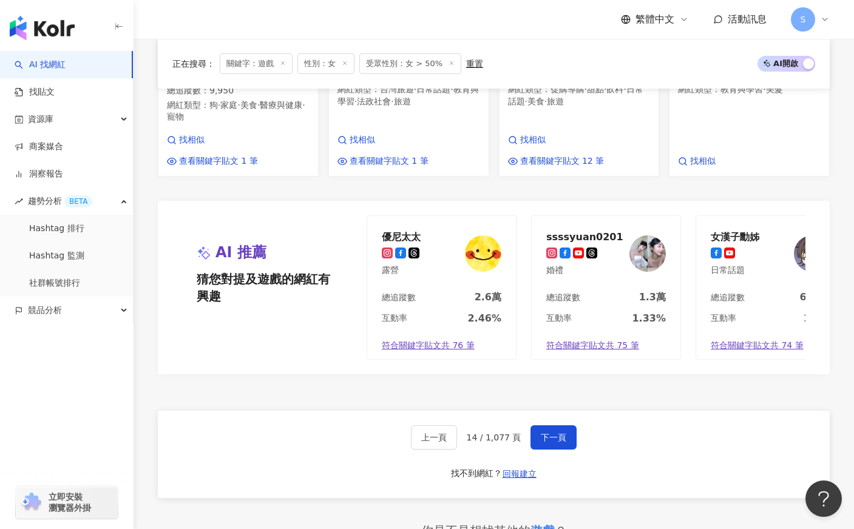
click at [184, 336] on div "AI 推薦 猜您對提及遊戲的網紅有興趣 對您有幫助嗎？ 優尼太太 露營 總追蹤數 2.6萬 互動率 2.46% 符合關鍵字貼文共 76 筆 ssssyuan0…" at bounding box center [494, 294] width 672 height 186
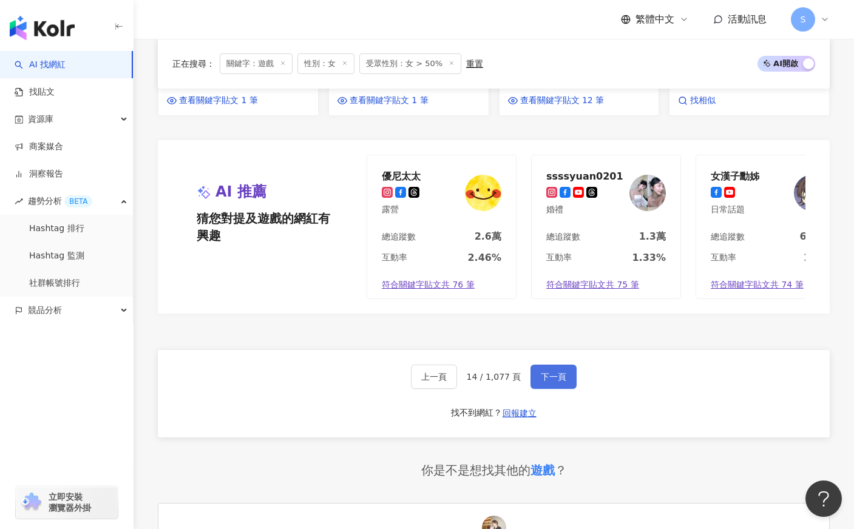
click at [548, 372] on span "下一頁" at bounding box center [553, 377] width 25 height 10
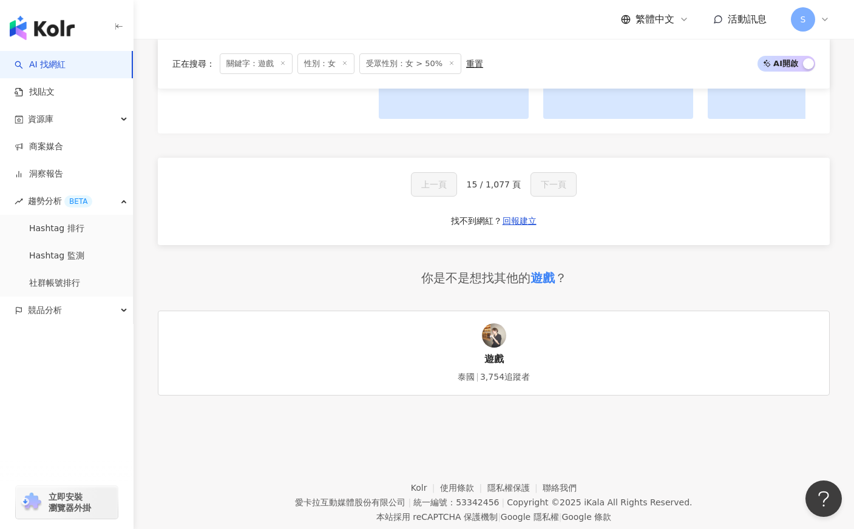
scroll to position [896, 0]
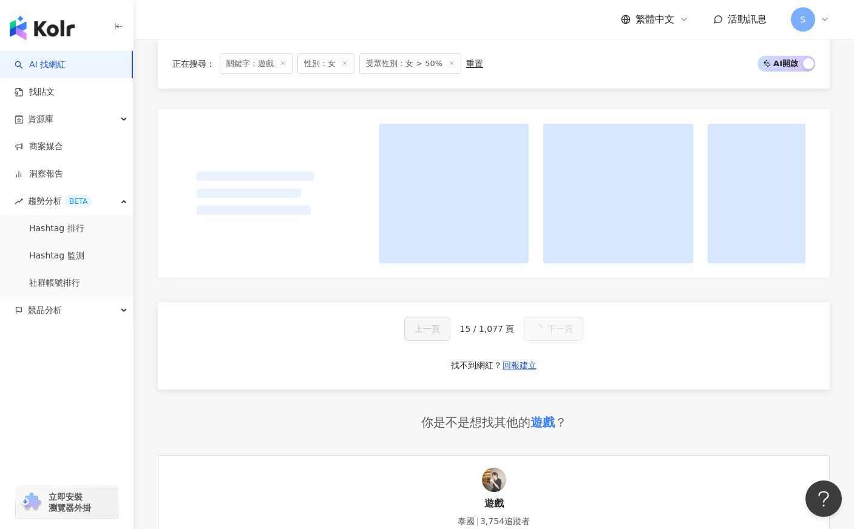
click at [745, 389] on div "上一頁 15 / 1,077 頁 下一頁 找不到網紅？ 回報建立" at bounding box center [494, 345] width 672 height 87
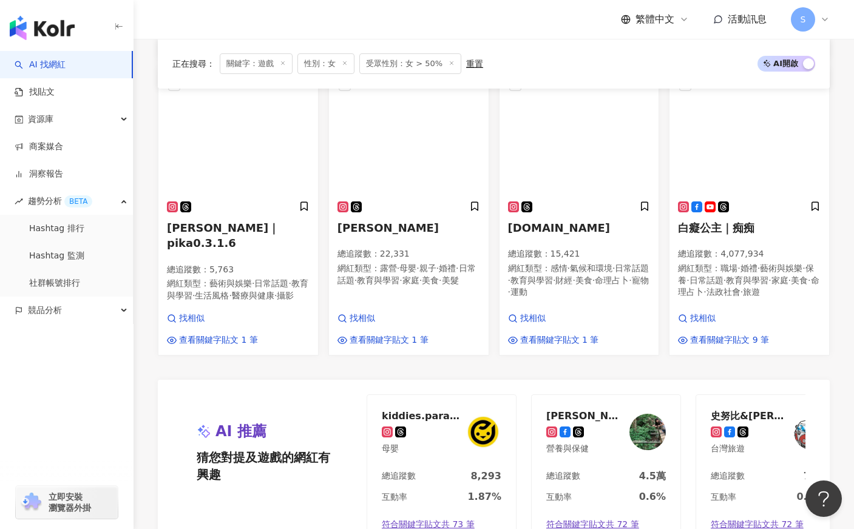
scroll to position [784, 0]
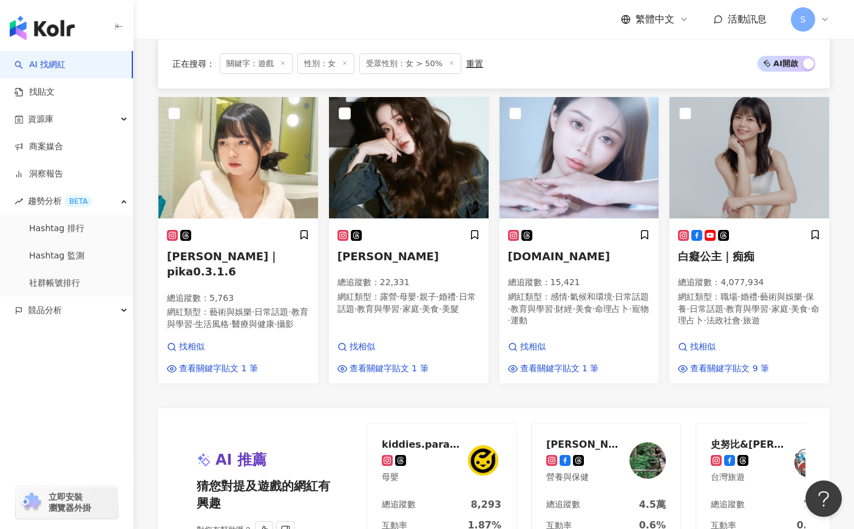
click at [346, 414] on div "AI 推薦 猜您對提及遊戲的網紅有興趣 對您有幫助嗎？ kiddies.paradise 母嬰 總追蹤數 8,293 互動率 1.87% 符合關鍵字貼文共 7…" at bounding box center [494, 495] width 672 height 174
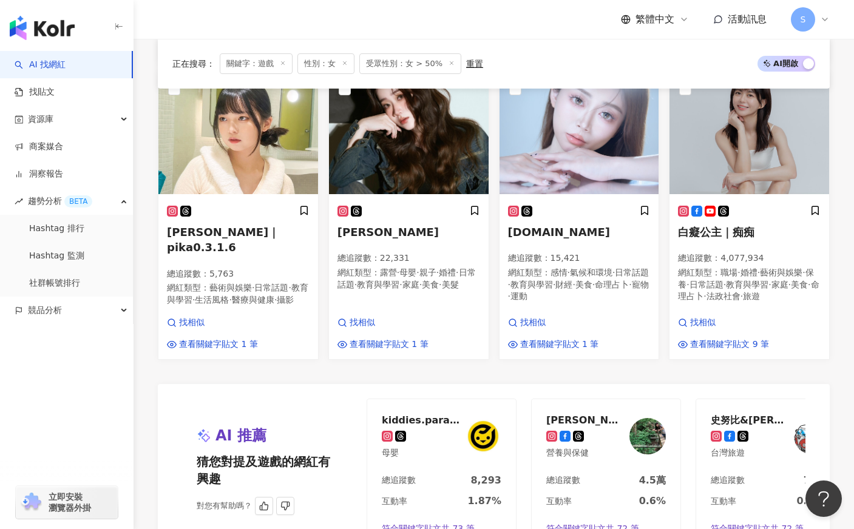
scroll to position [906, 0]
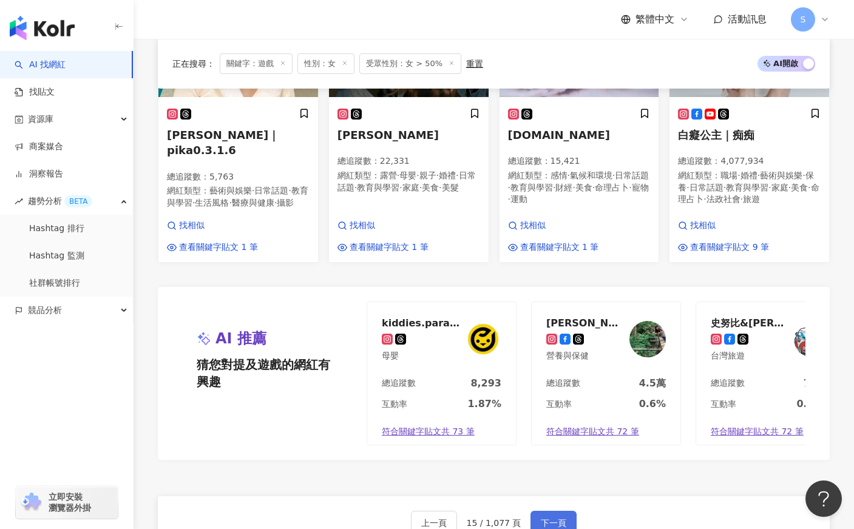
click at [550, 519] on span "下一頁" at bounding box center [553, 523] width 25 height 10
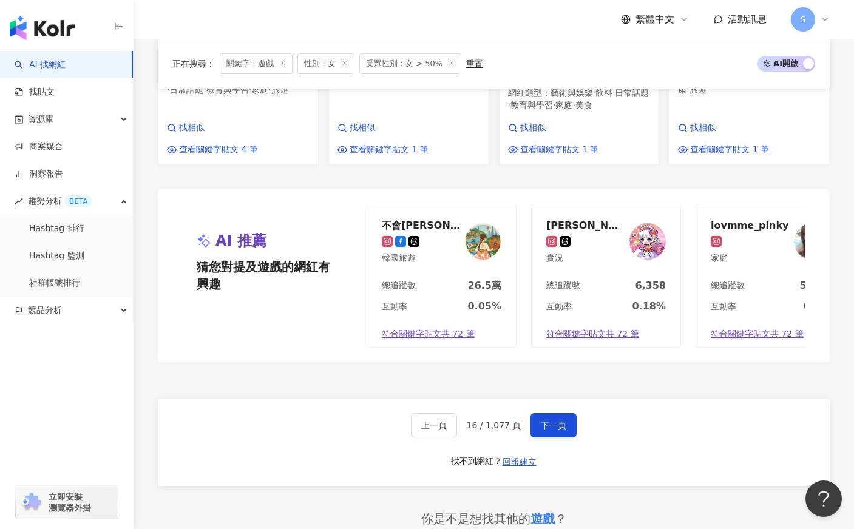
scroll to position [1131, 0]
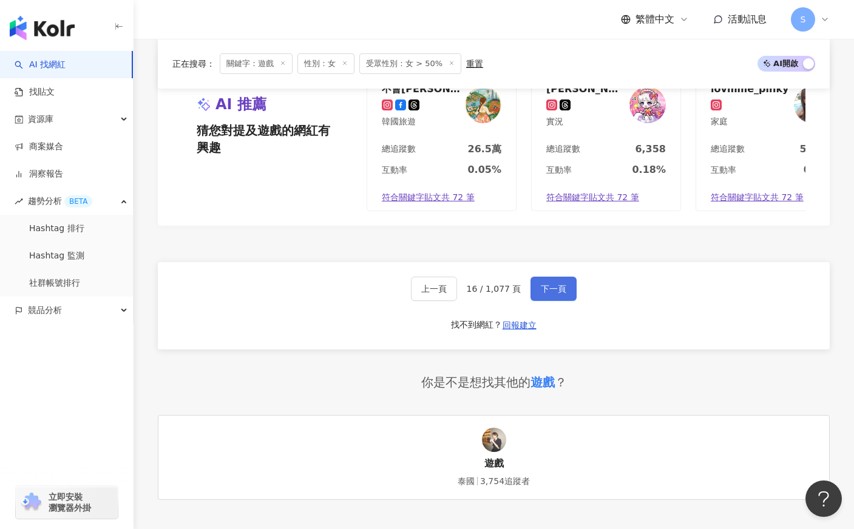
click at [535, 287] on button "下一頁" at bounding box center [553, 289] width 46 height 24
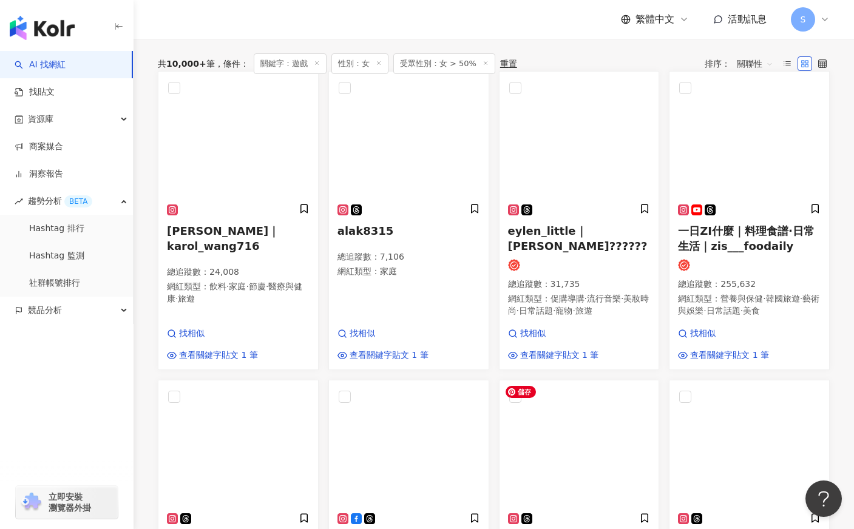
scroll to position [0, 0]
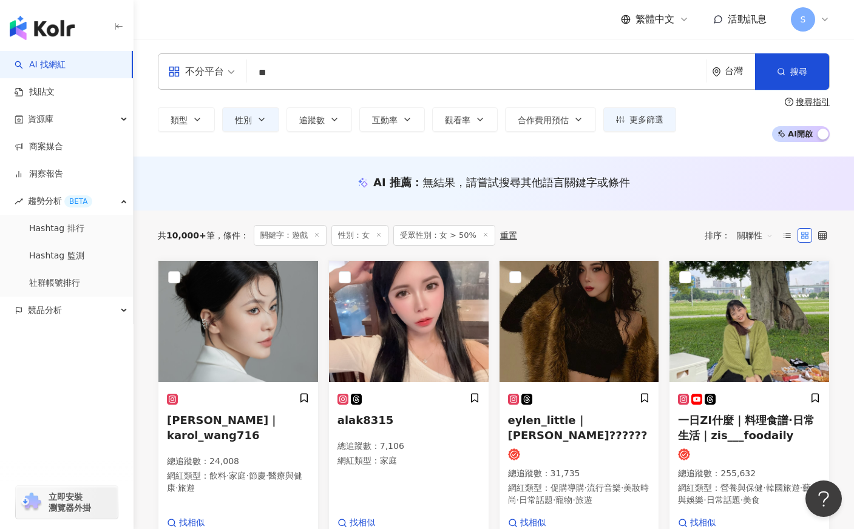
click at [727, 129] on div "類型 性別 追蹤數 互動率 觀看率 合作費用預估 更多篩選 篩選條件 關於網紅 互動潛力 受眾輪廓 獨家 關於網紅 類型 ( 請選擇您想要的類型 ) 尚未選擇…" at bounding box center [494, 119] width 672 height 45
drag, startPoint x: 713, startPoint y: 45, endPoint x: 707, endPoint y: 4, distance: 41.1
click at [713, 45] on div "不分平台 ** 台灣 搜尋 loading keyword 網紅類型 遊戲 遊戲 / 電腦 遊戲 遊戲 / 手機 遊戲 搜尋名稱、敘述、貼文含有關鍵字 “ 遊…" at bounding box center [493, 98] width 720 height 118
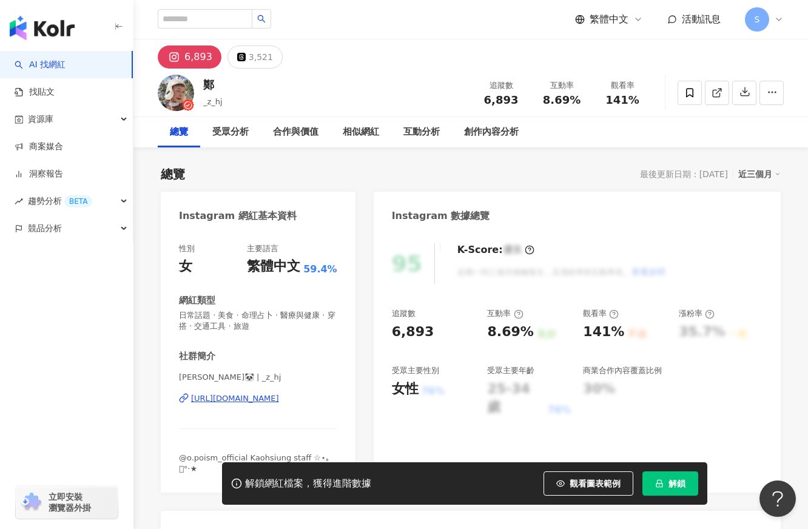
click at [279, 400] on div "https://www.instagram.com/_z_hj/" at bounding box center [235, 398] width 88 height 11
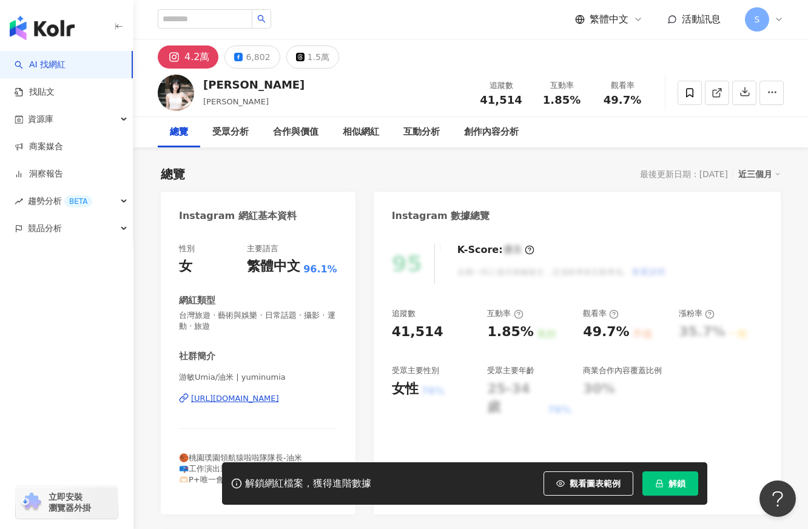
click at [279, 402] on div "[URL][DOMAIN_NAME]" at bounding box center [235, 398] width 88 height 11
